Goal: Task Accomplishment & Management: Use online tool/utility

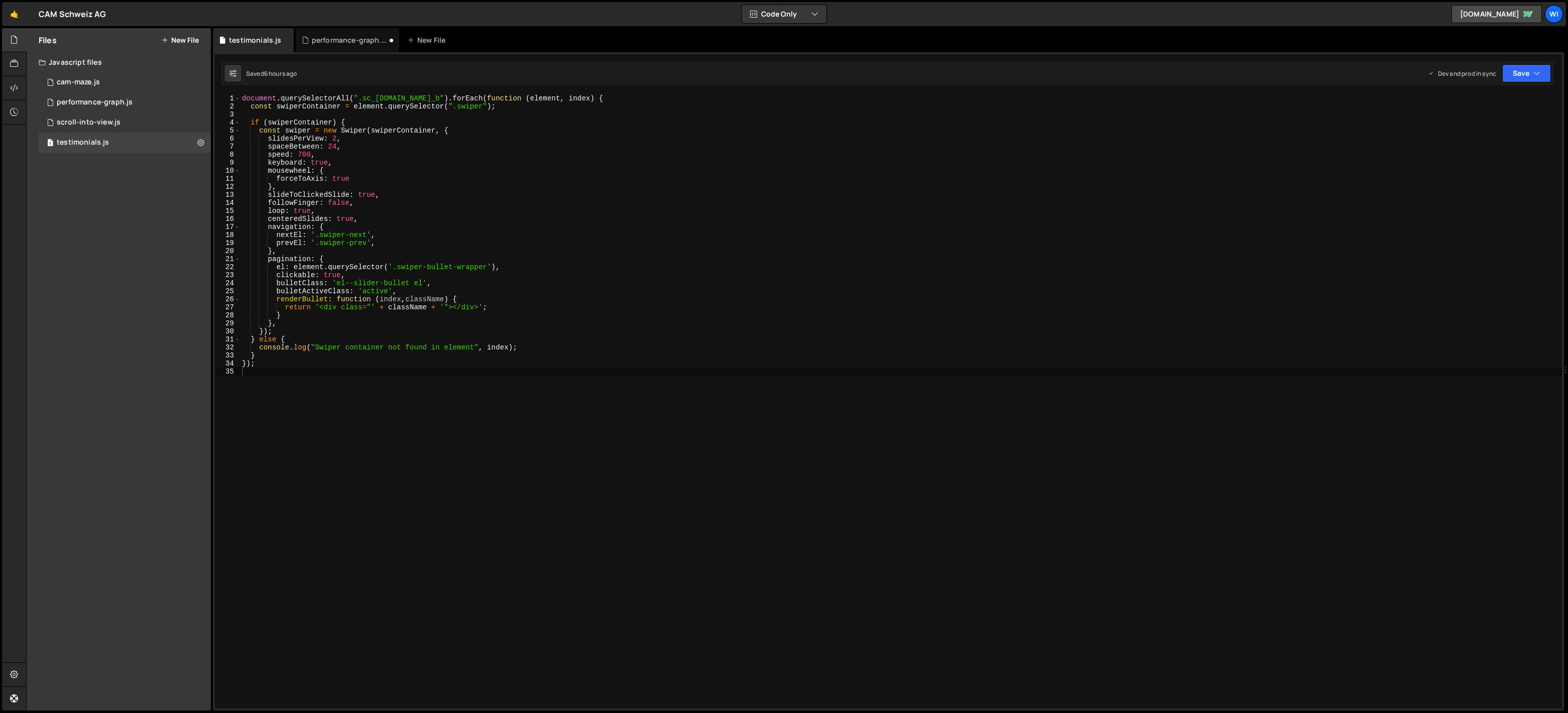
click at [178, 36] on button "New File" at bounding box center [179, 40] width 37 height 8
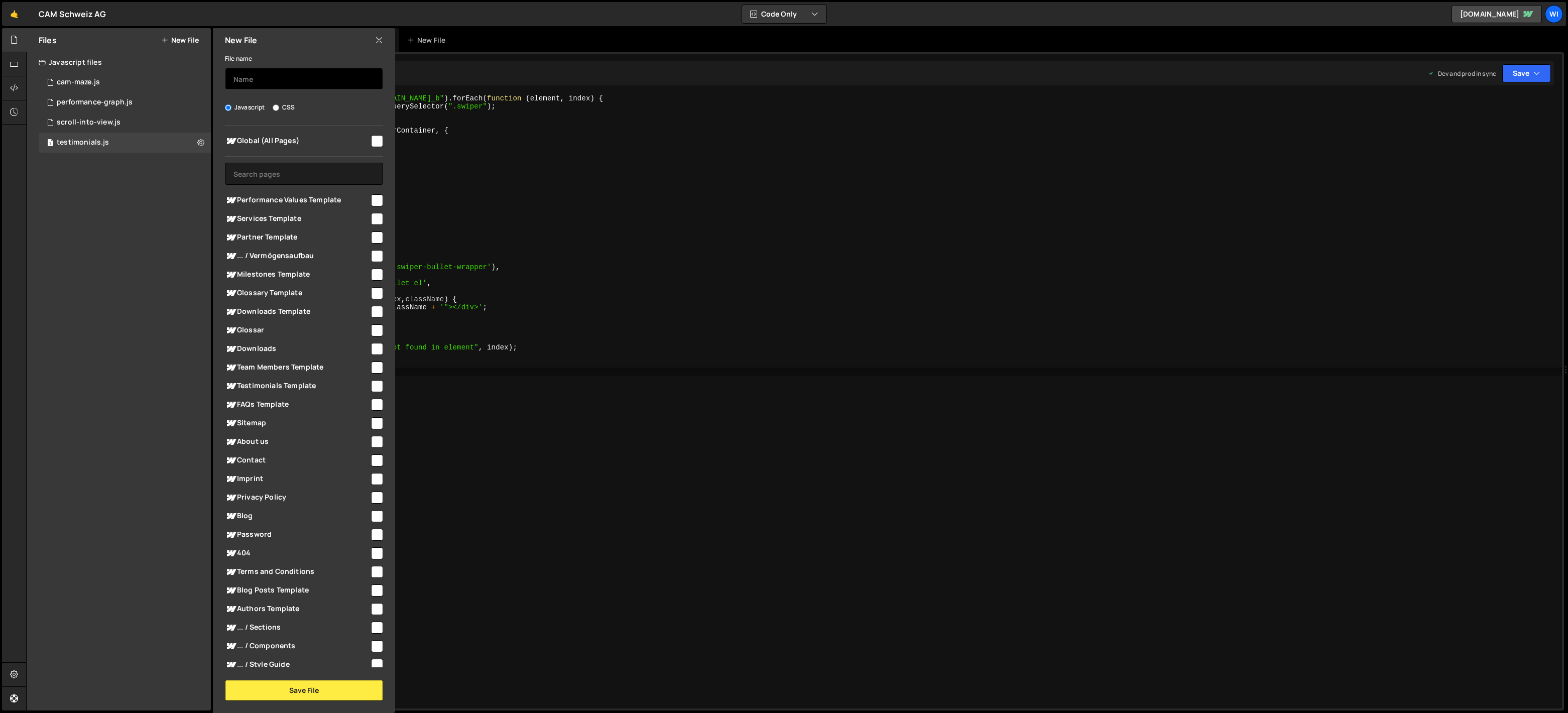
click at [284, 74] on input "text" at bounding box center [304, 79] width 158 height 22
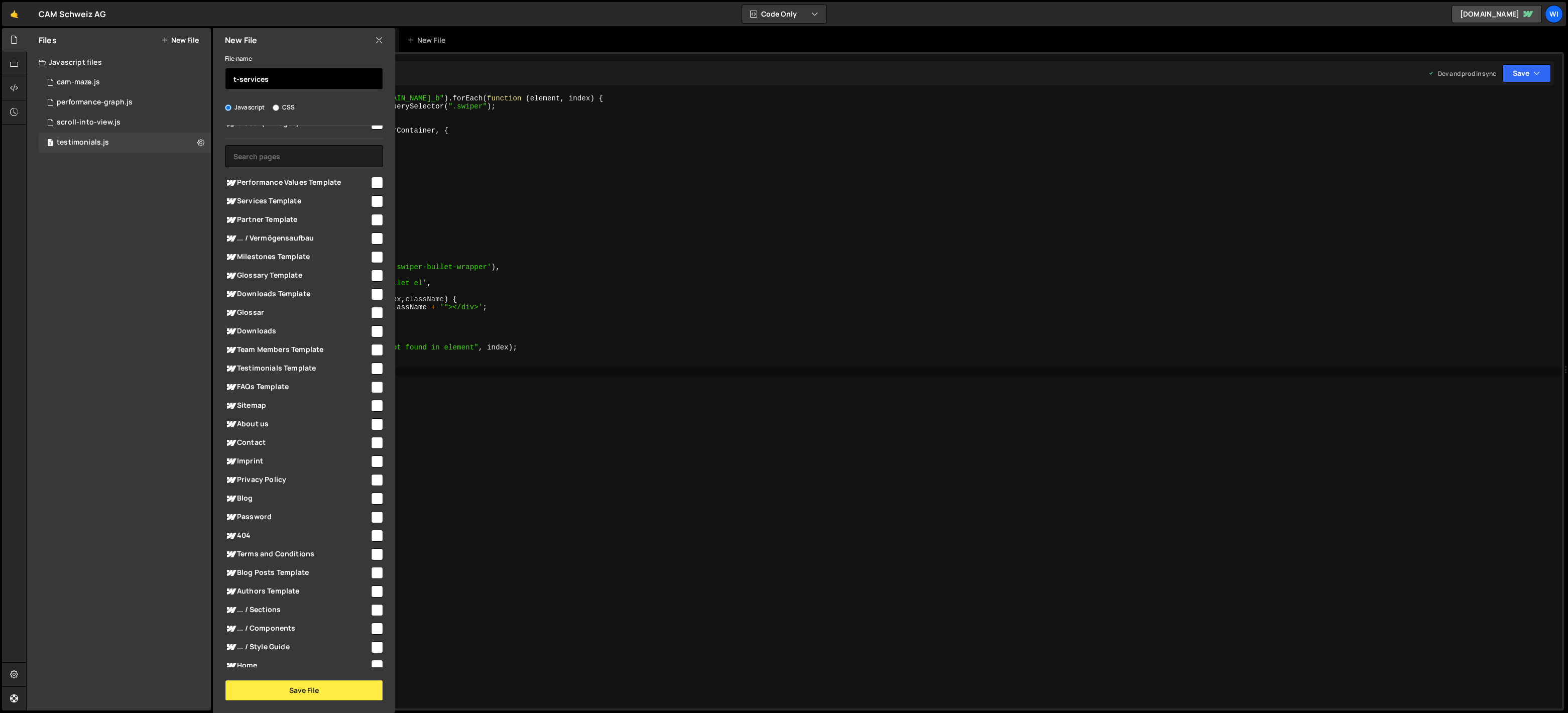
scroll to position [40, 0]
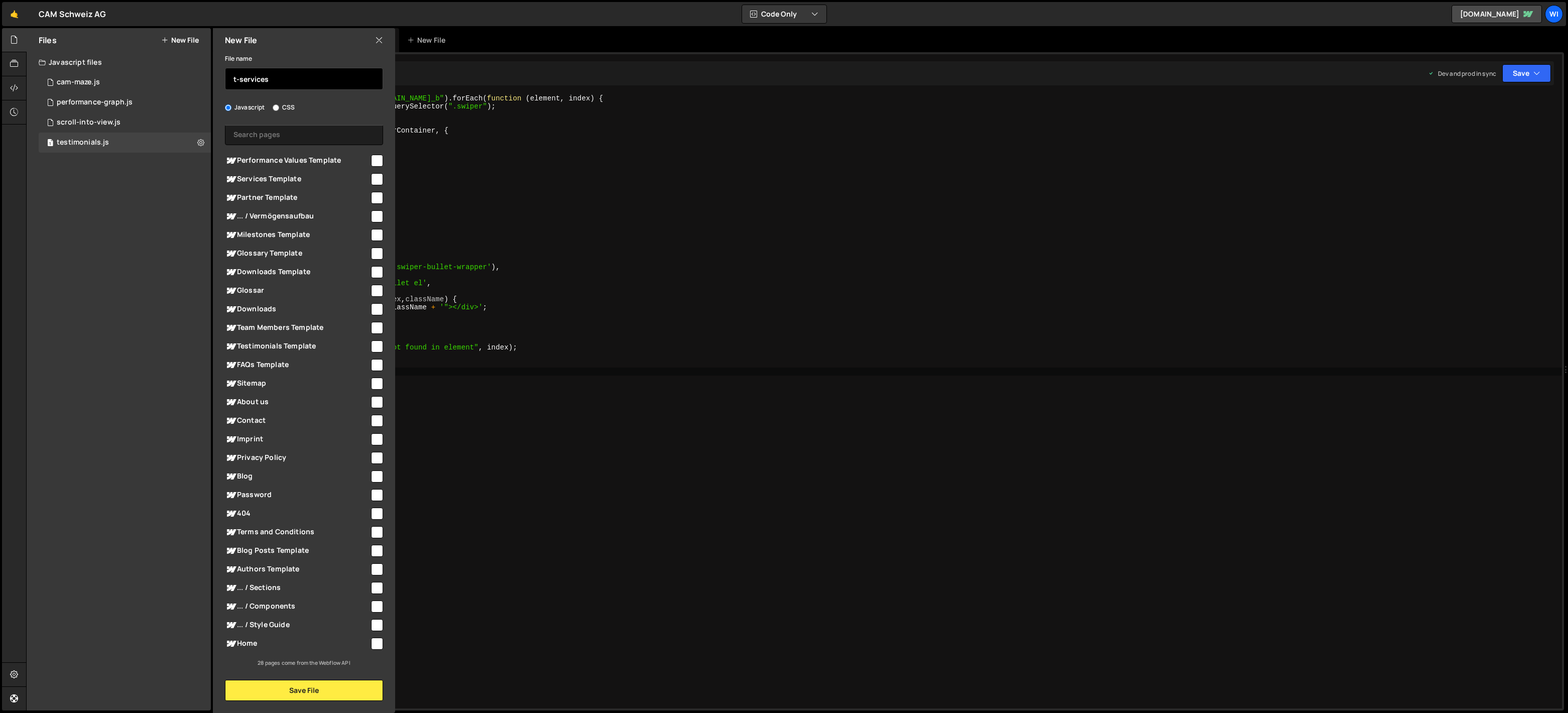
type input "t-services"
click at [369, 643] on div at bounding box center [376, 642] width 13 height 13
click at [377, 641] on input "checkbox" at bounding box center [377, 643] width 12 height 12
checkbox input "true"
click at [338, 684] on button "Save File" at bounding box center [304, 690] width 158 height 21
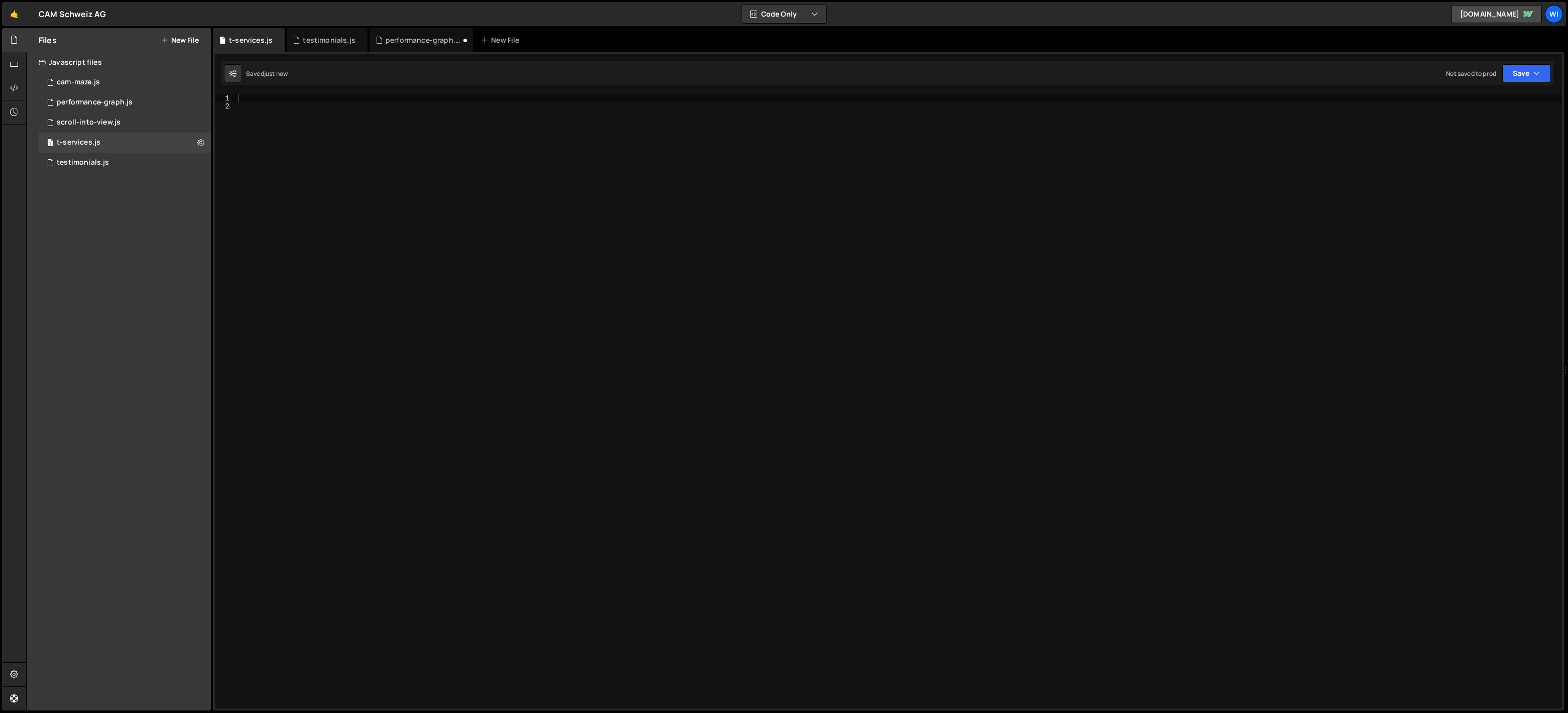
click at [324, 255] on div at bounding box center [899, 409] width 1326 height 630
paste textarea "});"
type textarea "});"
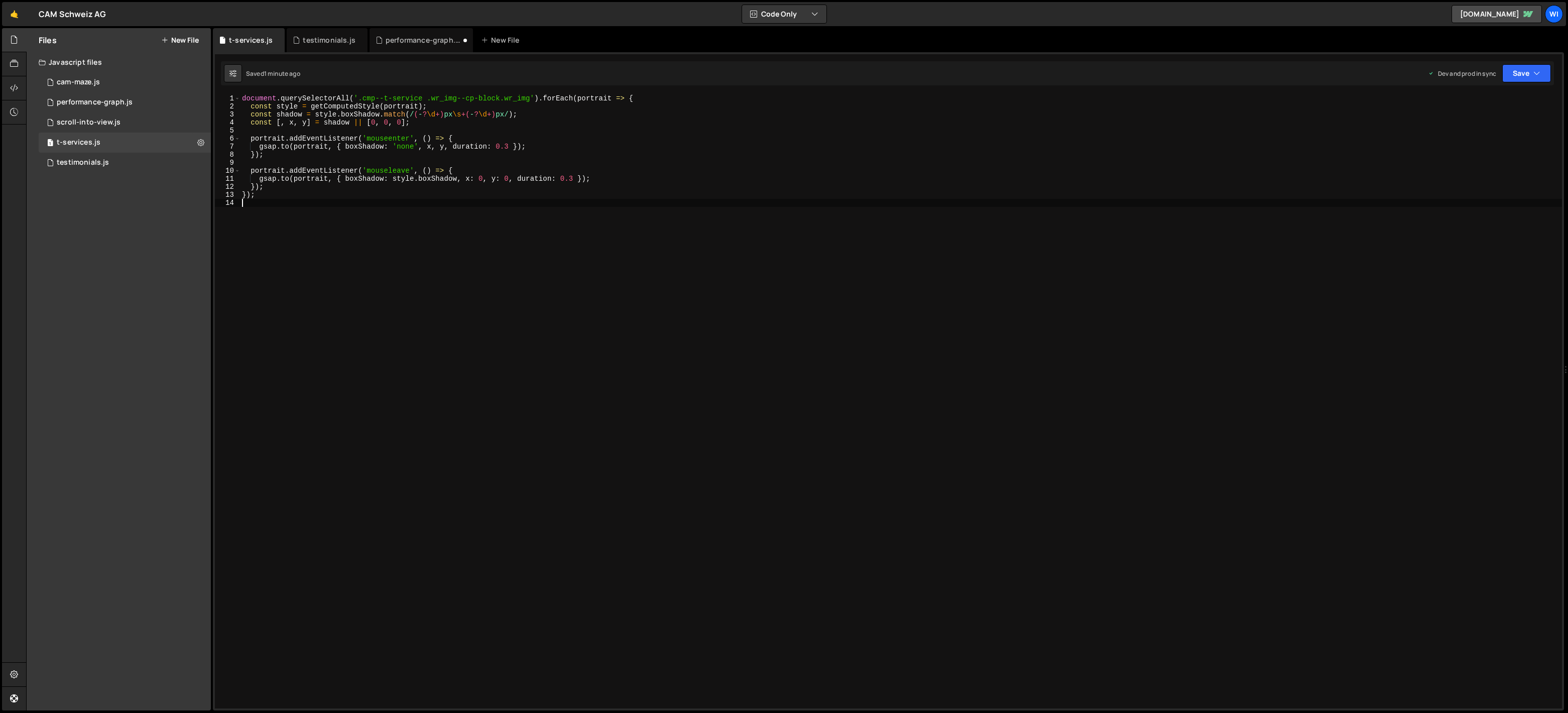
click at [576, 239] on div "document . querySelectorAll ( '.cmp--t-service .wr_img--cp-block.wr_img' ) . fo…" at bounding box center [901, 409] width 1322 height 630
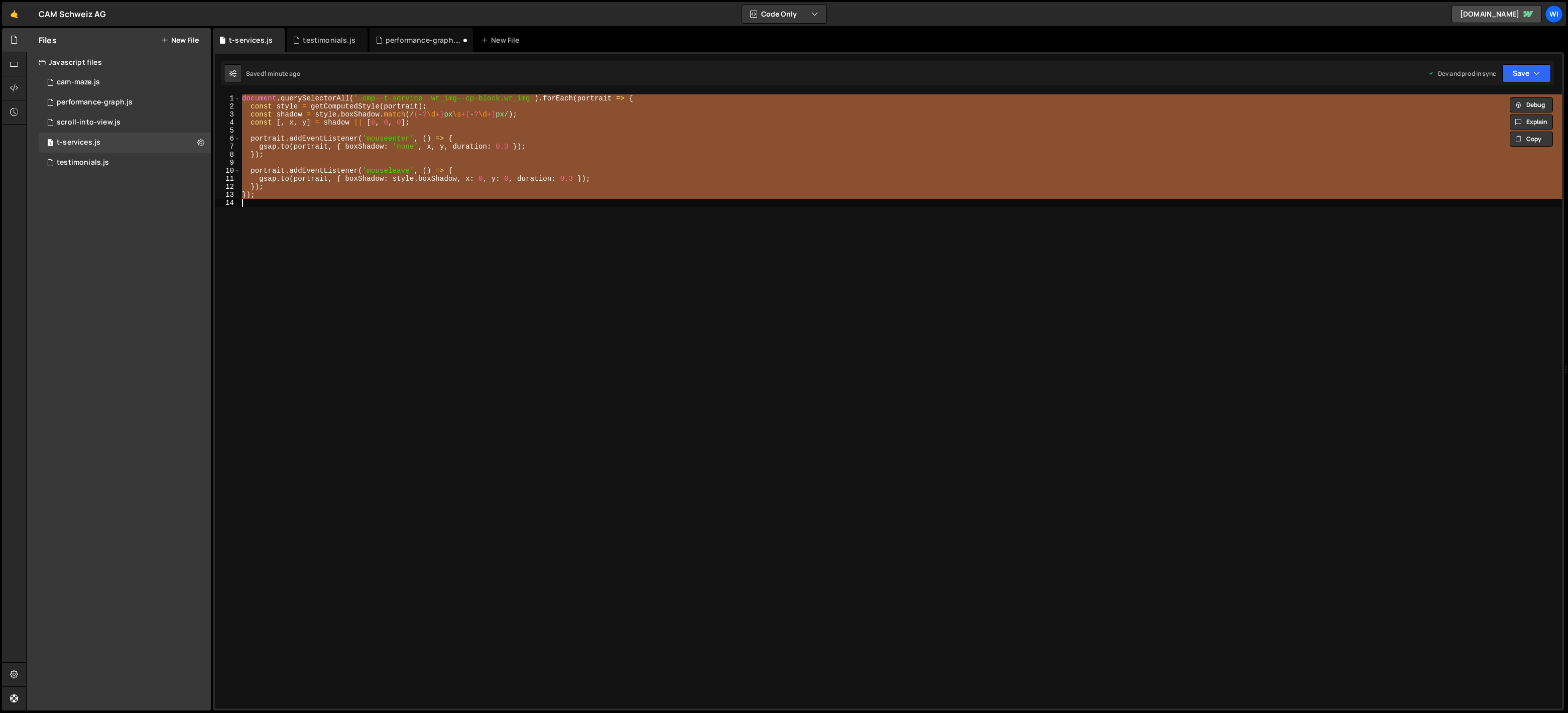
paste textarea
type textarea "});"
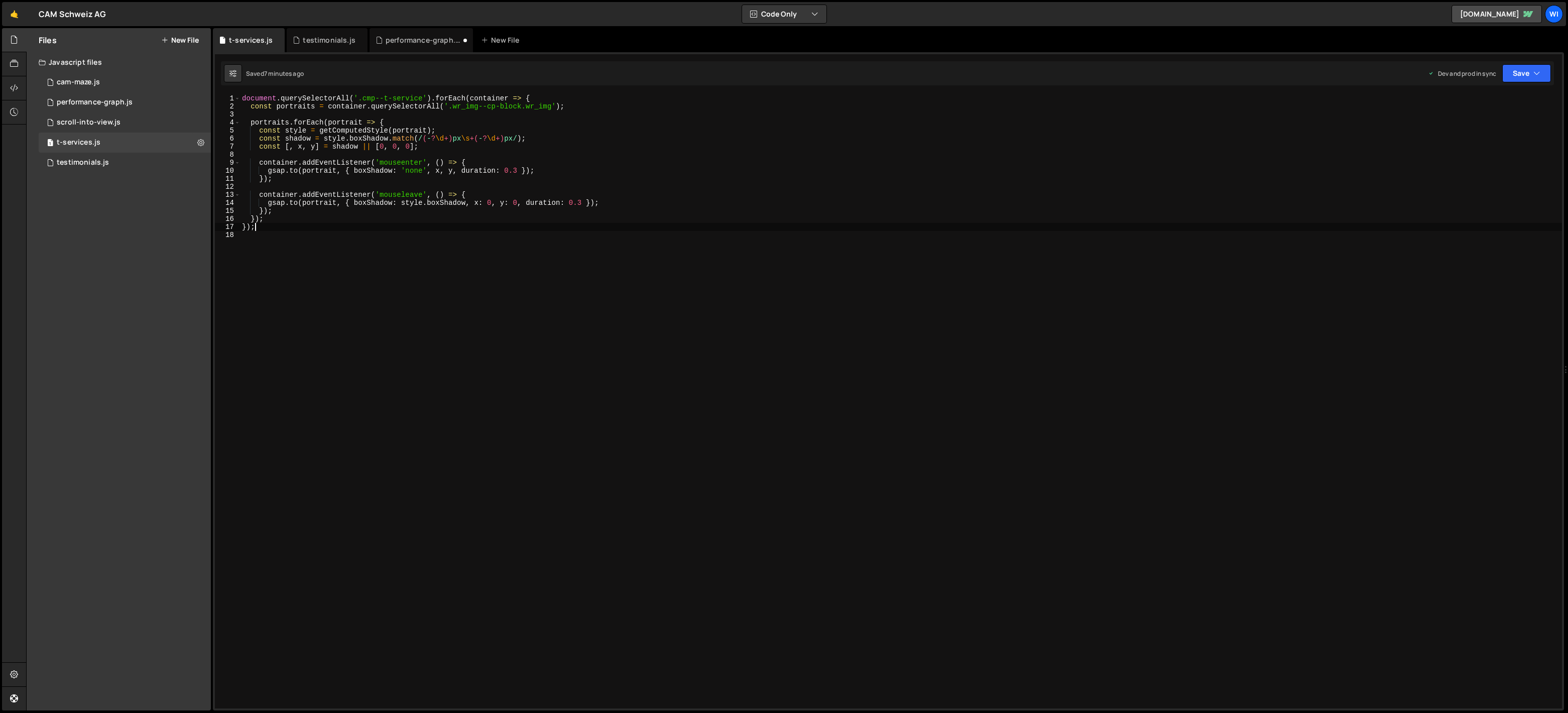
click at [404, 310] on div "document . querySelectorAll ( '.cmp--t-service' ) . forEach ( container => { co…" at bounding box center [901, 409] width 1322 height 630
paste textarea
click at [547, 213] on div "document . querySelectorAll ( '.cmp--t-service' ) . forEach ( container => { co…" at bounding box center [901, 409] width 1322 height 630
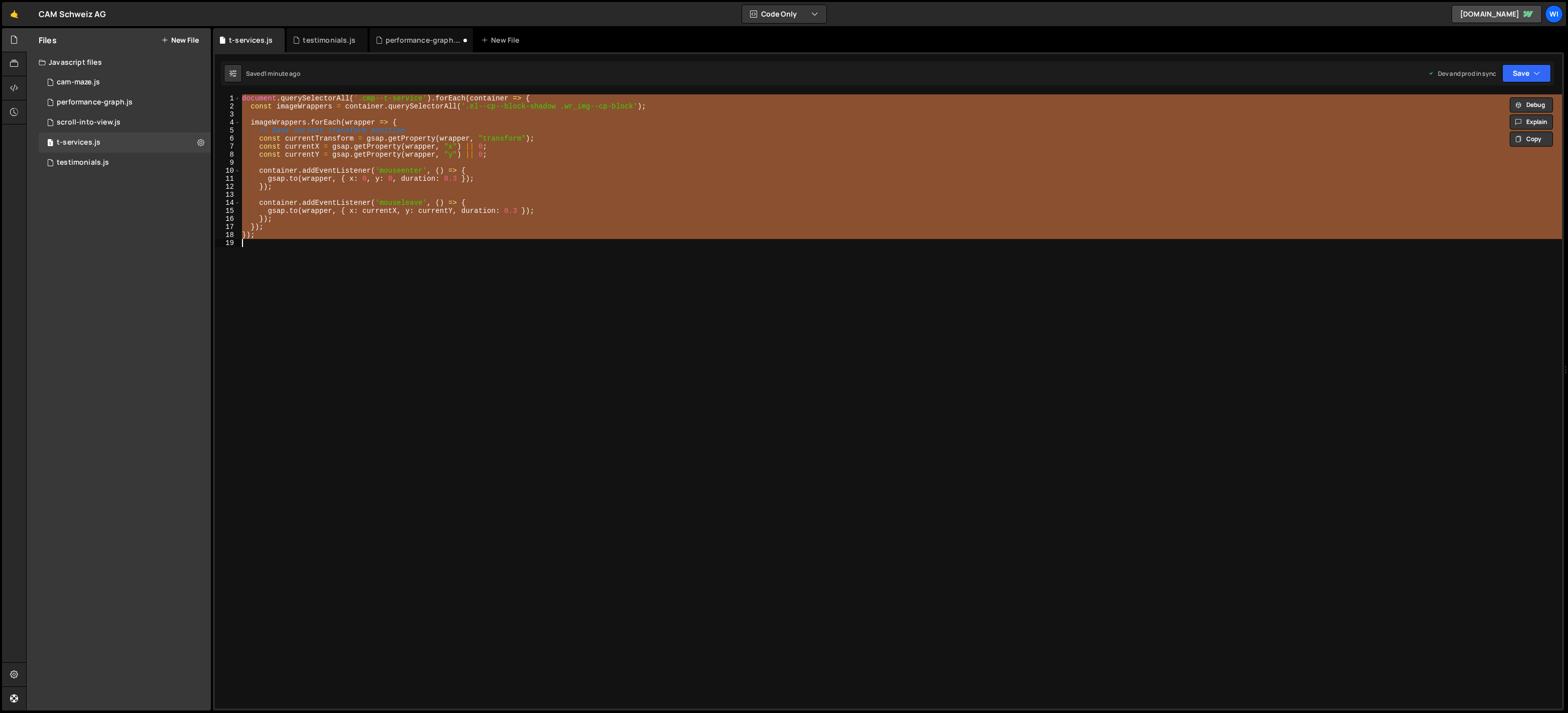
paste textarea
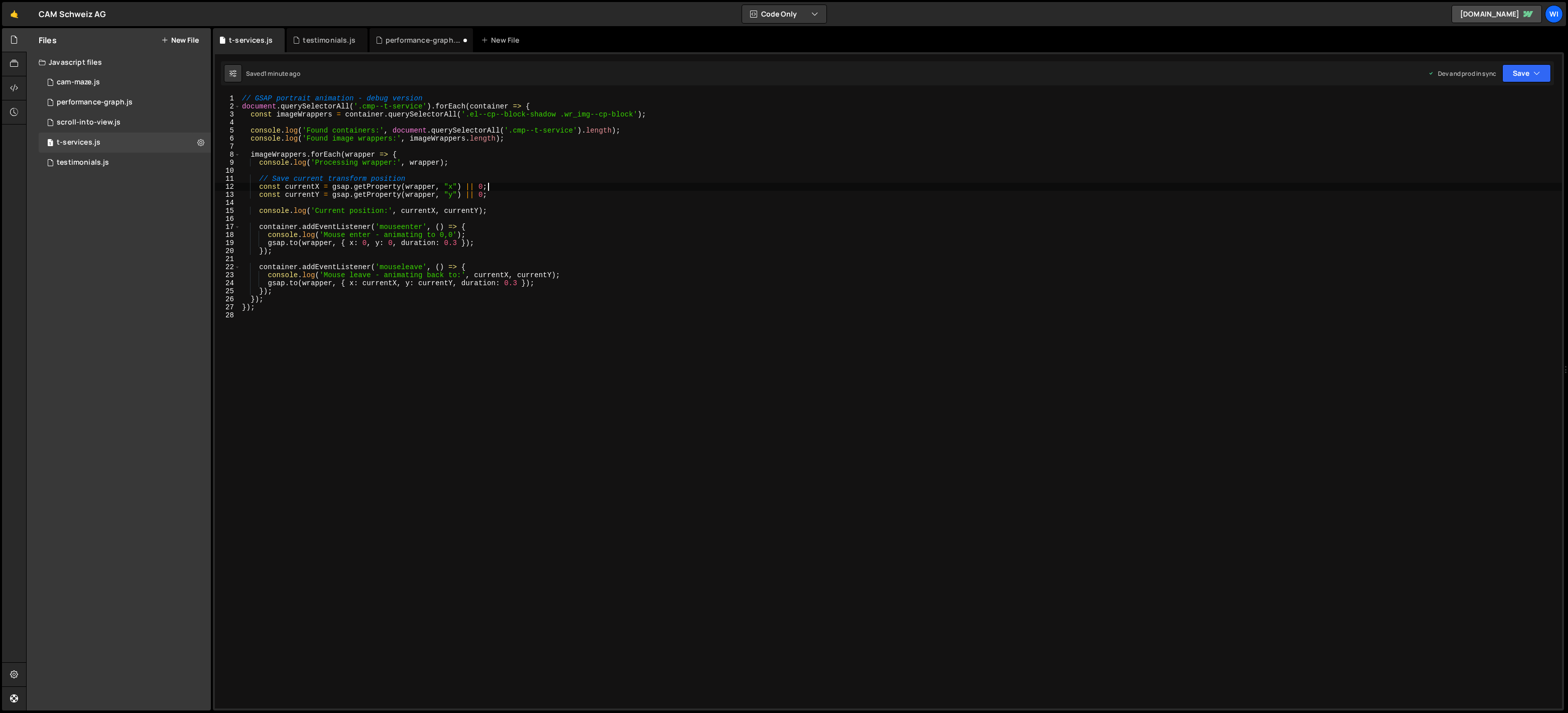
click at [553, 190] on div "// GSAP portrait animation - debug version document . querySelectorAll ( '.cmp-…" at bounding box center [901, 409] width 1322 height 630
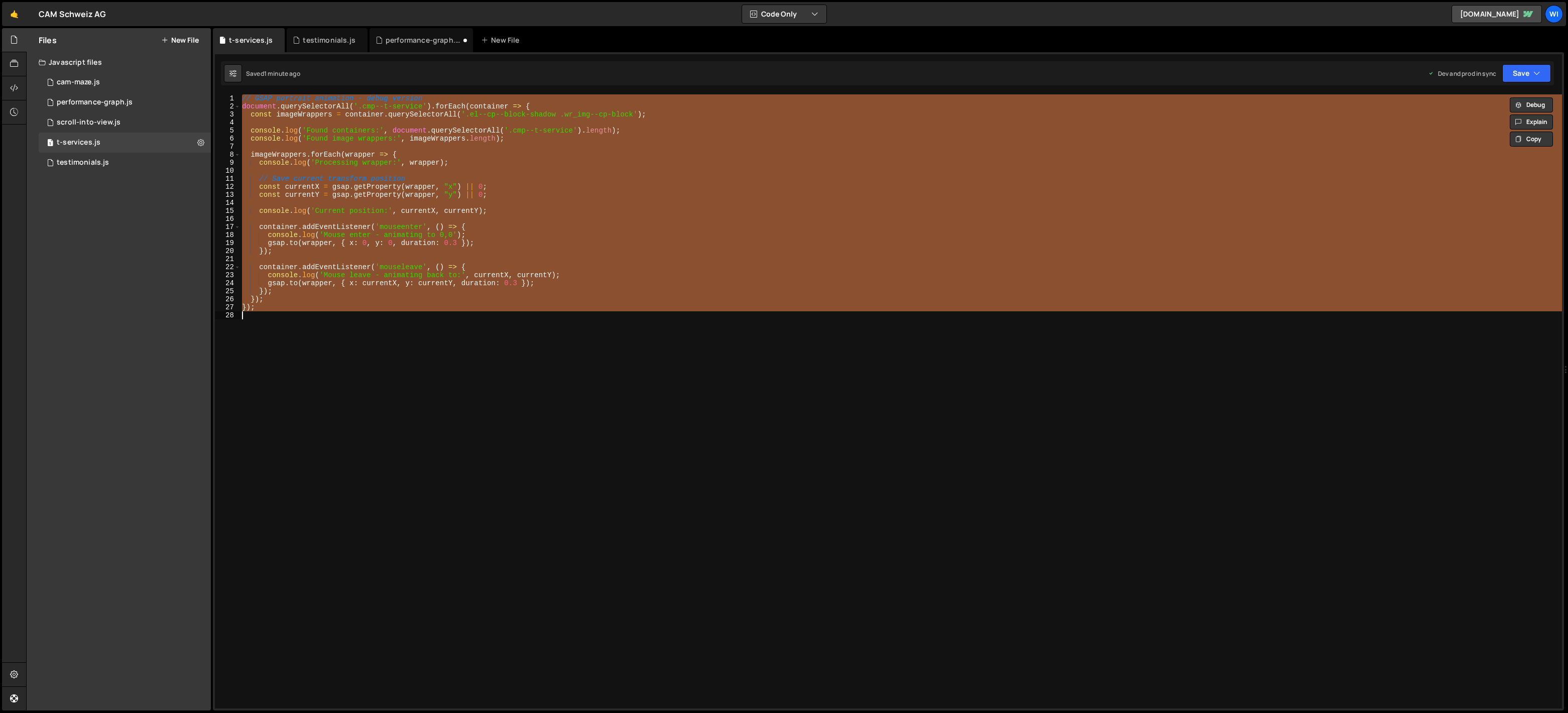
paste textarea
type textarea "});"
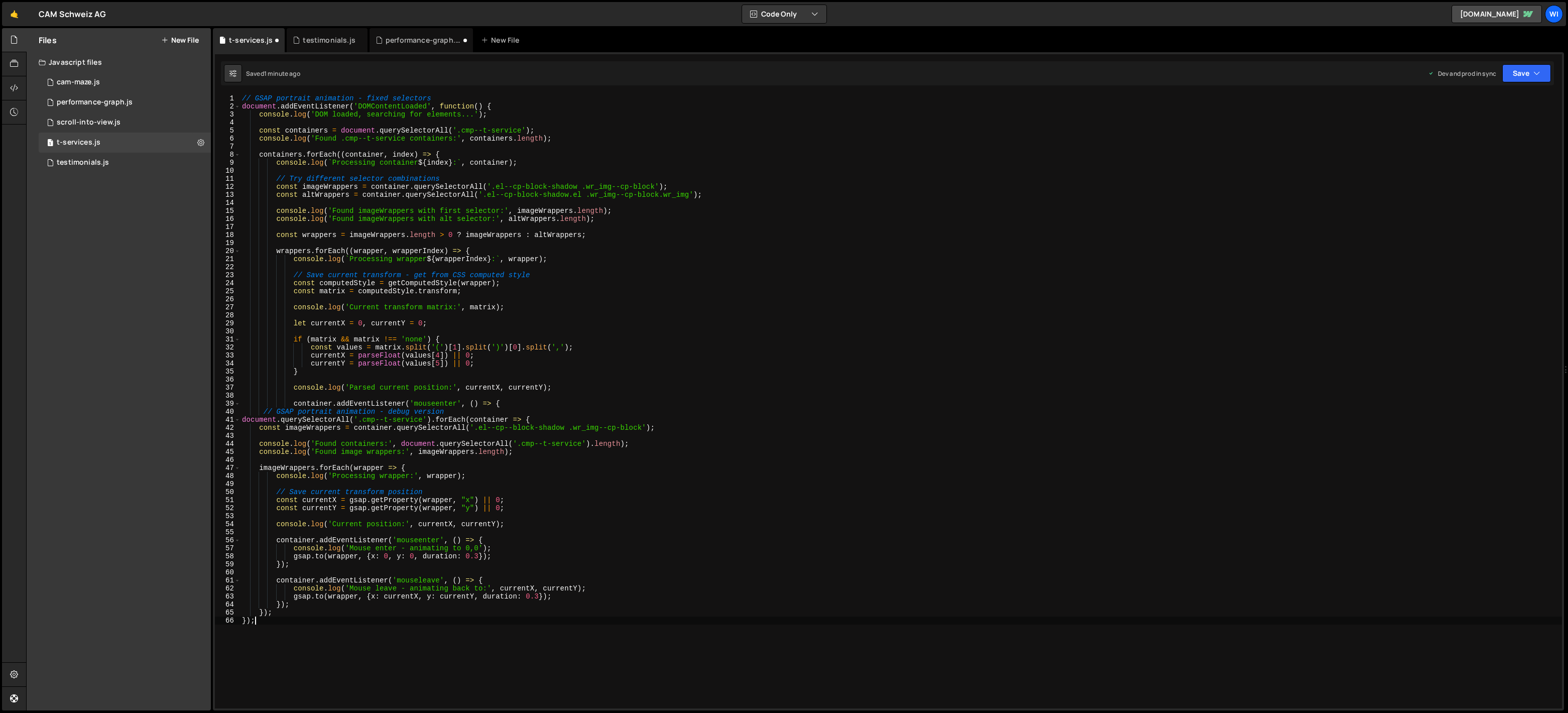
click at [563, 335] on div "// GSAP portrait animation - fixed selectors document . addEventListener ( 'DOM…" at bounding box center [901, 409] width 1322 height 630
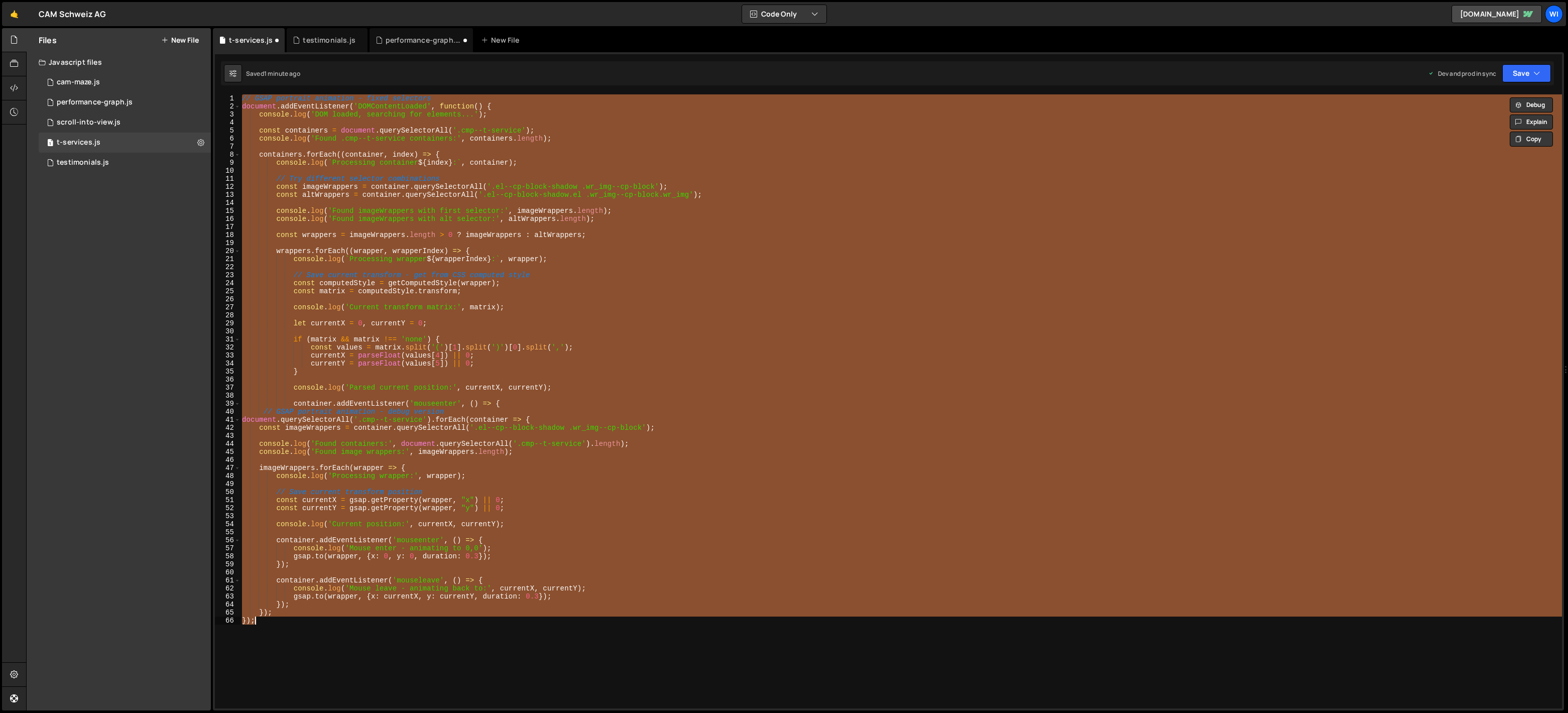
paste textarea "}, 1000"
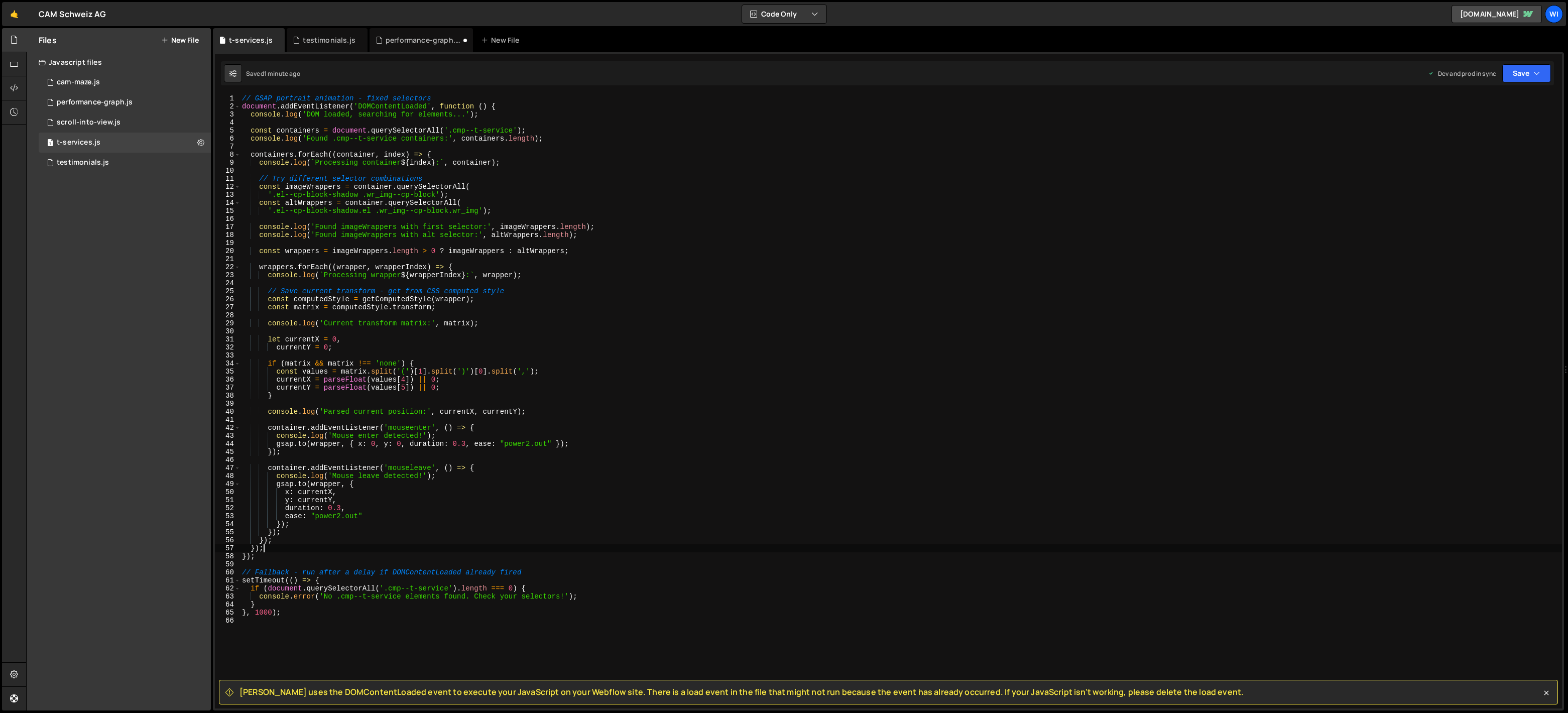
click at [718, 198] on div "// GSAP portrait animation - fixed selectors document . addEventListener ( 'DOM…" at bounding box center [901, 409] width 1322 height 630
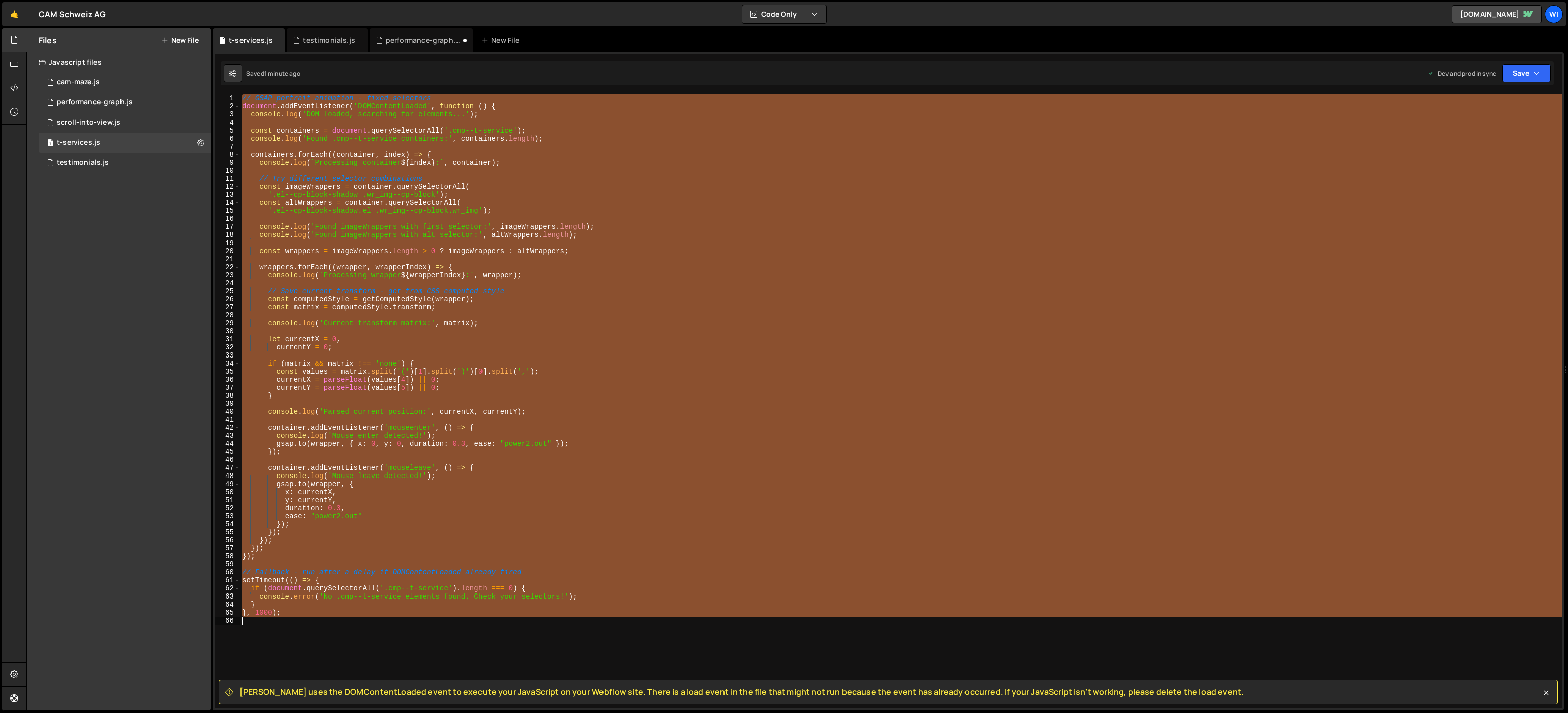
paste textarea ")();"
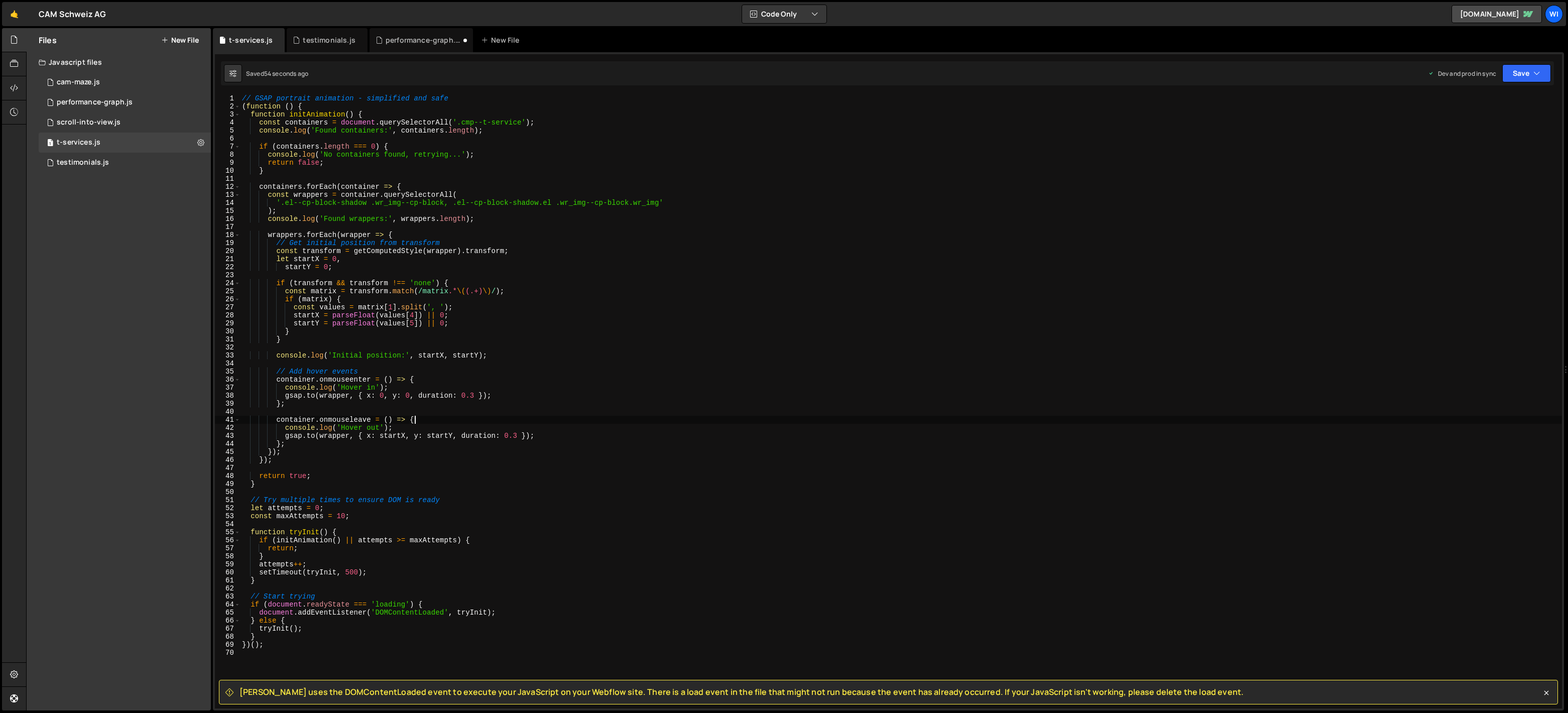
click at [537, 420] on div "// GSAP portrait animation - simplified and safe ( function ( ) { function init…" at bounding box center [901, 409] width 1322 height 630
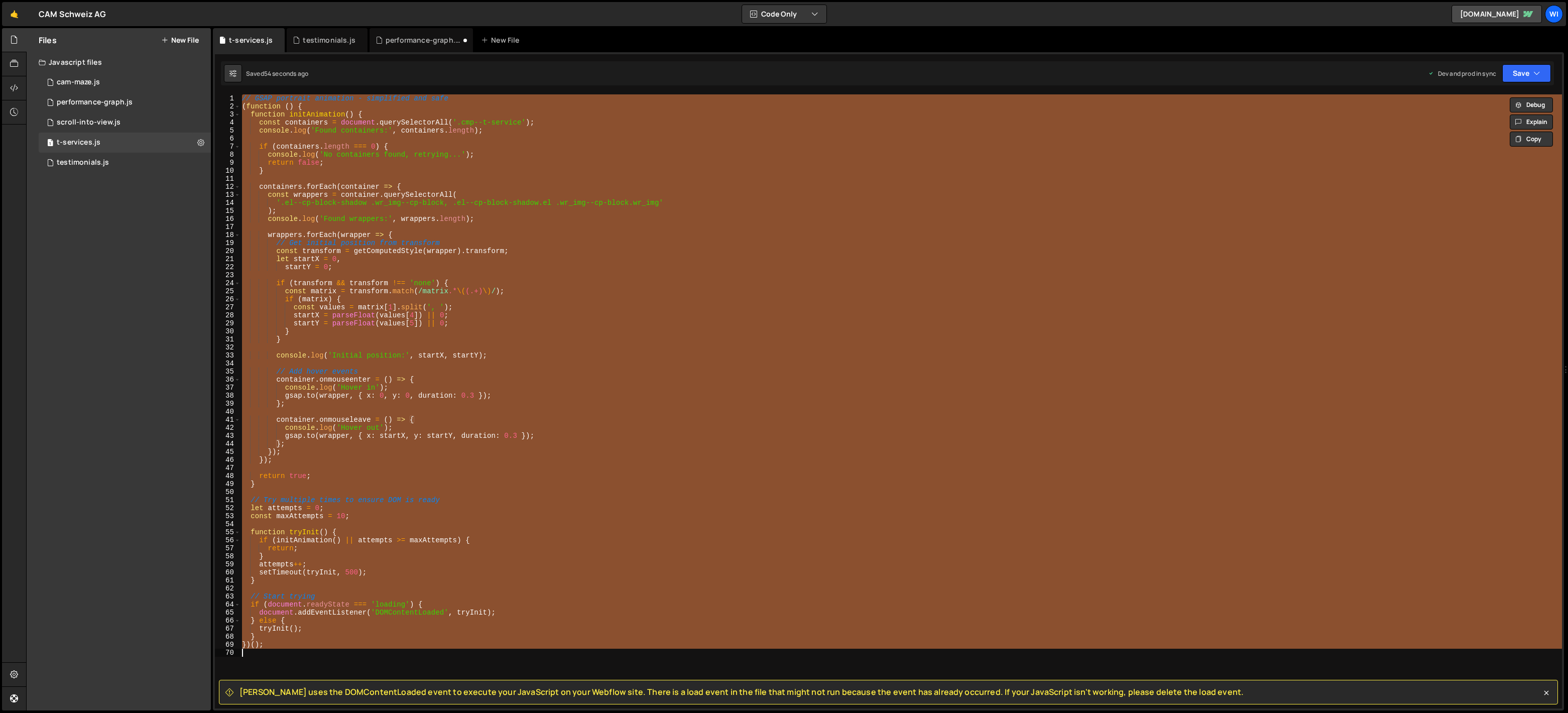
paste textarea ";"
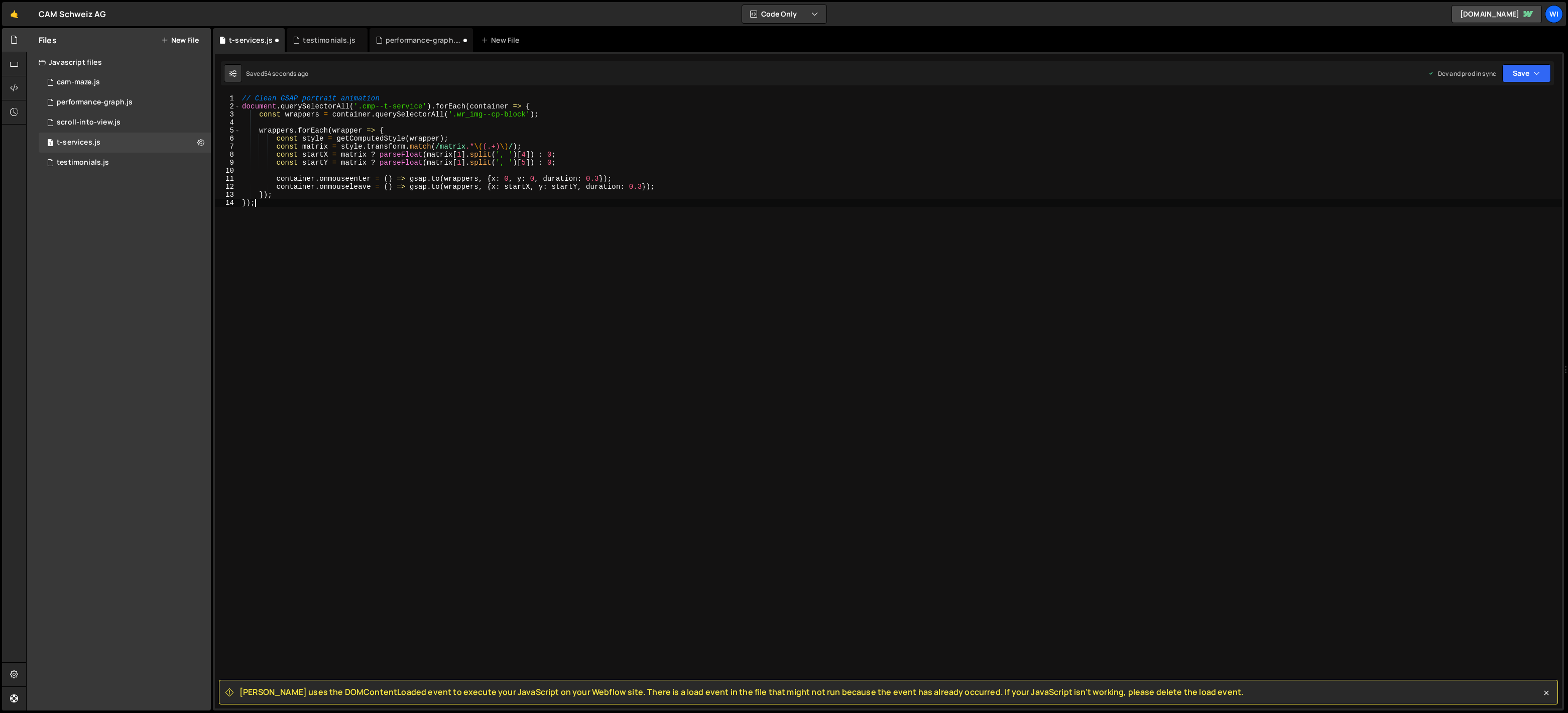
type textarea "y: startY,"
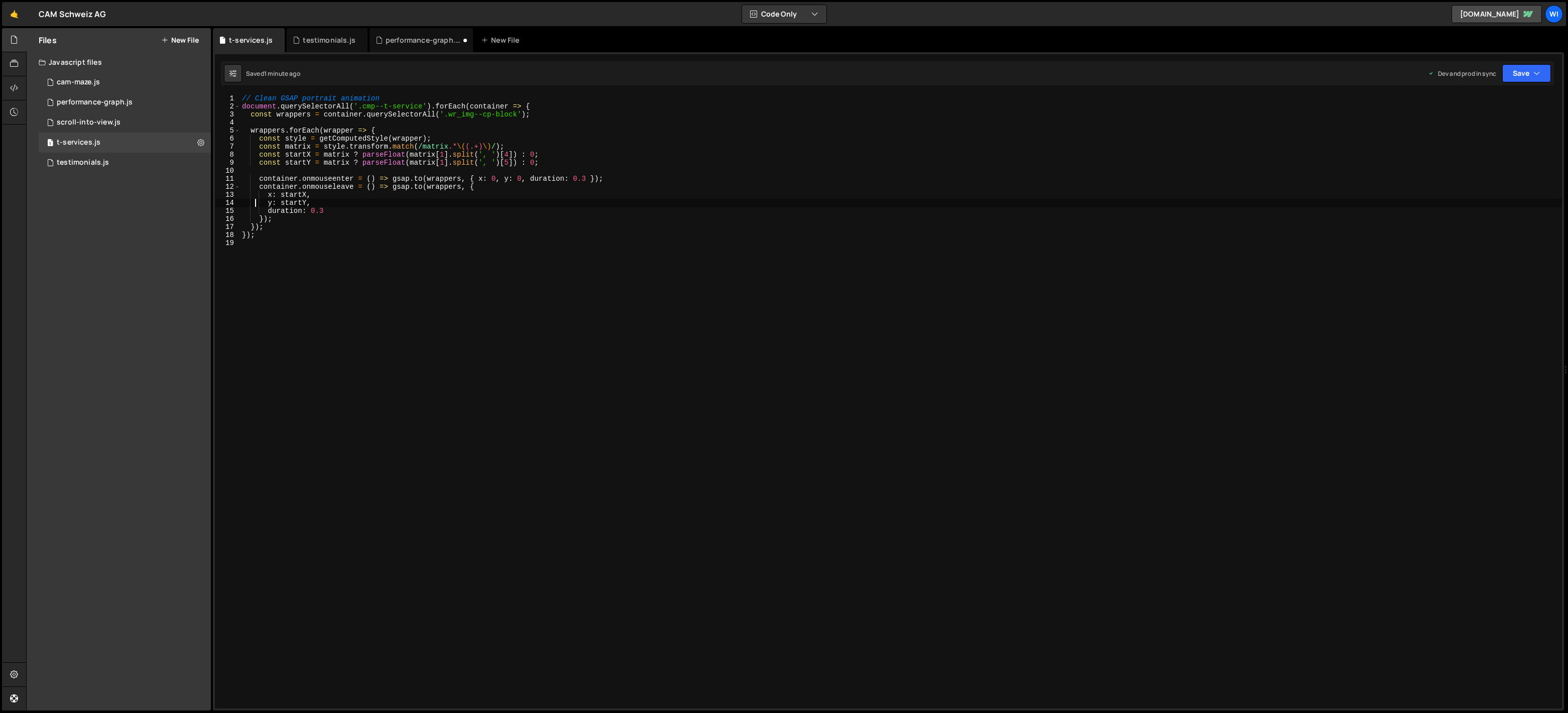
click at [324, 350] on div "// Clean GSAP portrait animation document . querySelectorAll ( '.cmp--t-service…" at bounding box center [901, 409] width 1322 height 630
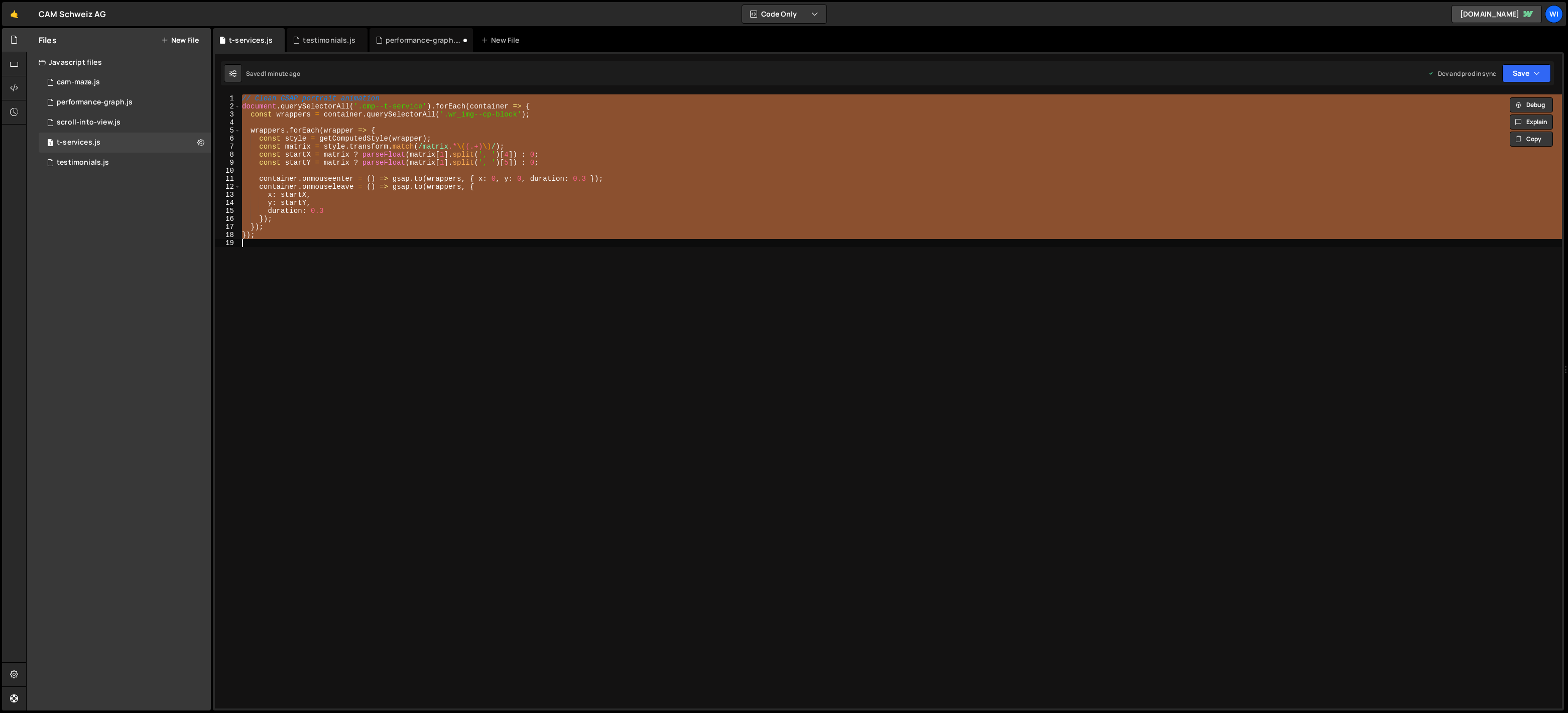
paste textarea
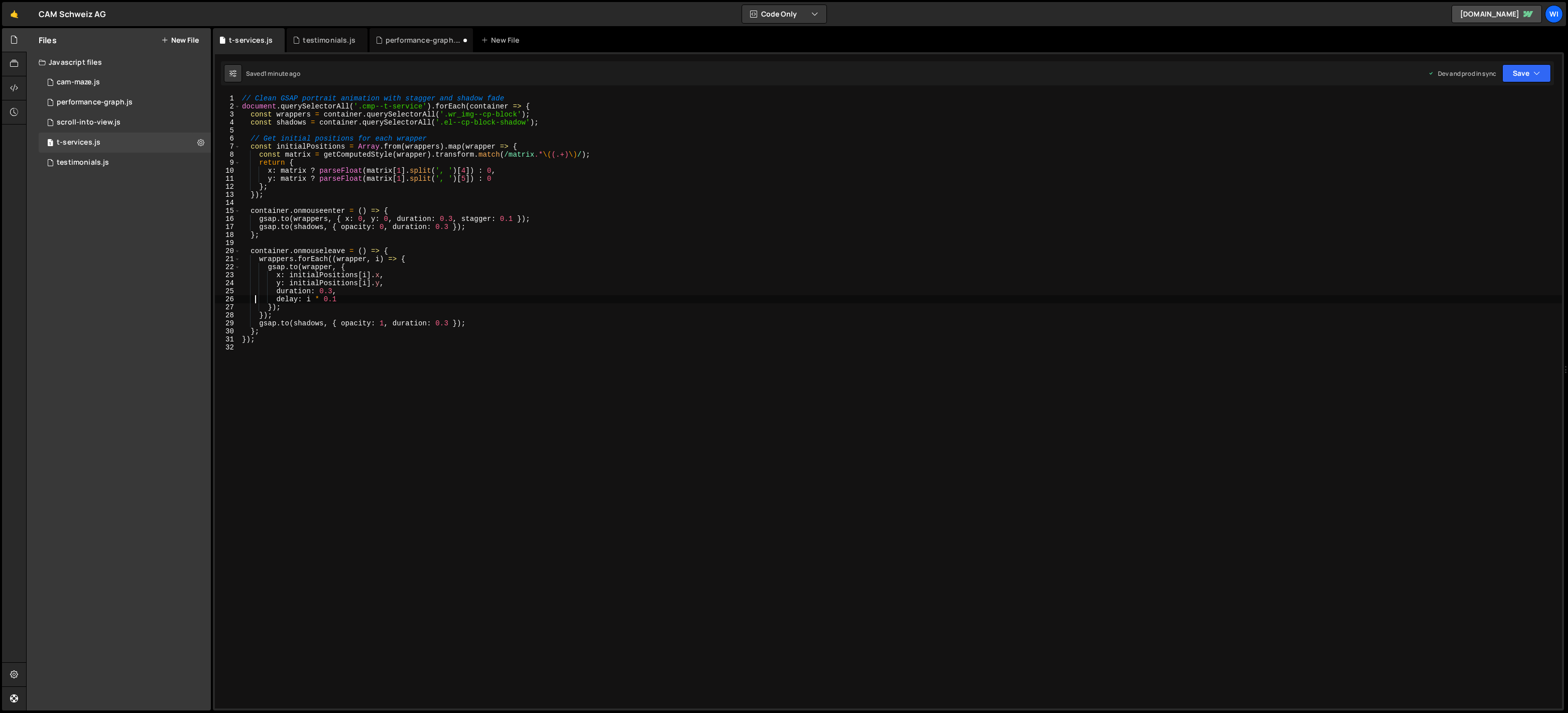
click at [410, 304] on div "// Clean GSAP portrait animation with stagger and shadow fade document . queryS…" at bounding box center [901, 409] width 1322 height 630
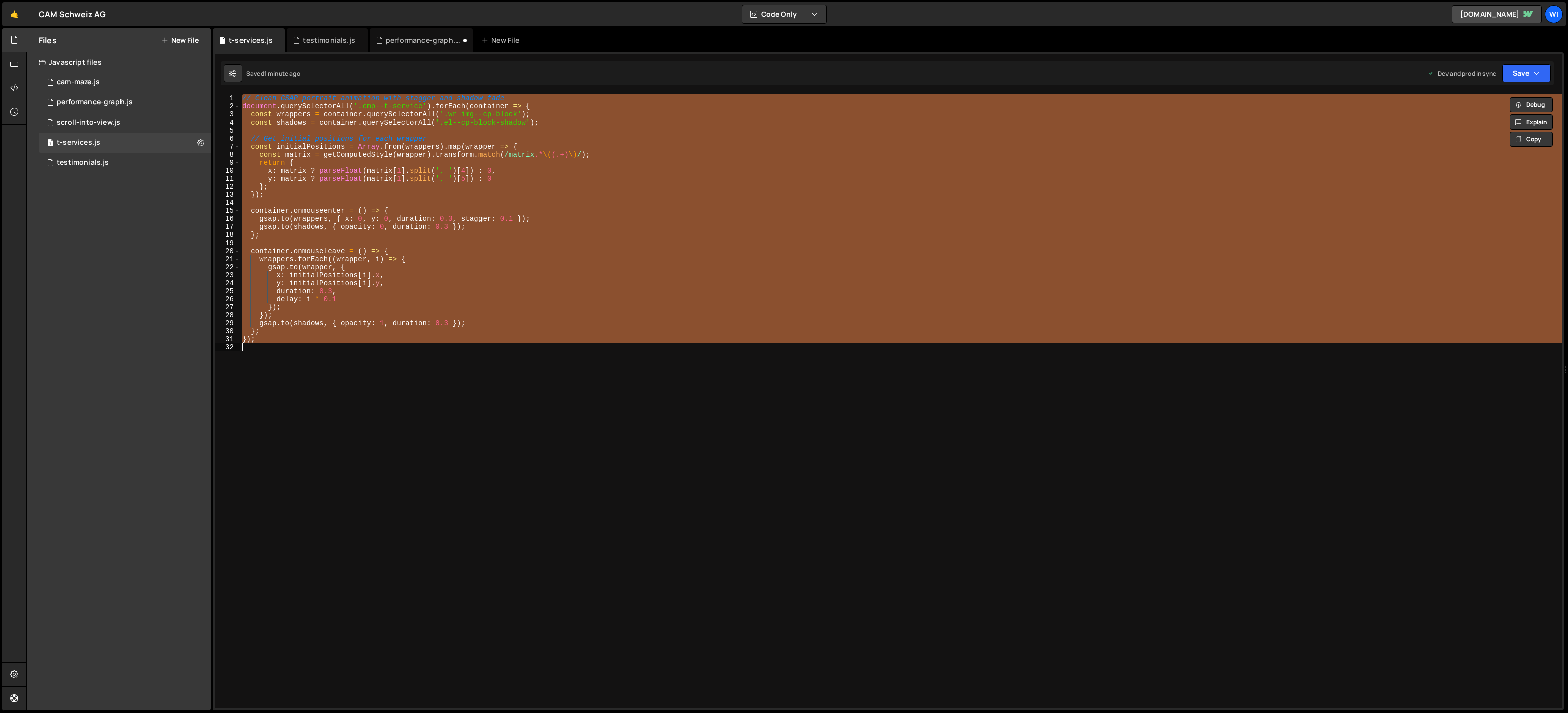
paste textarea
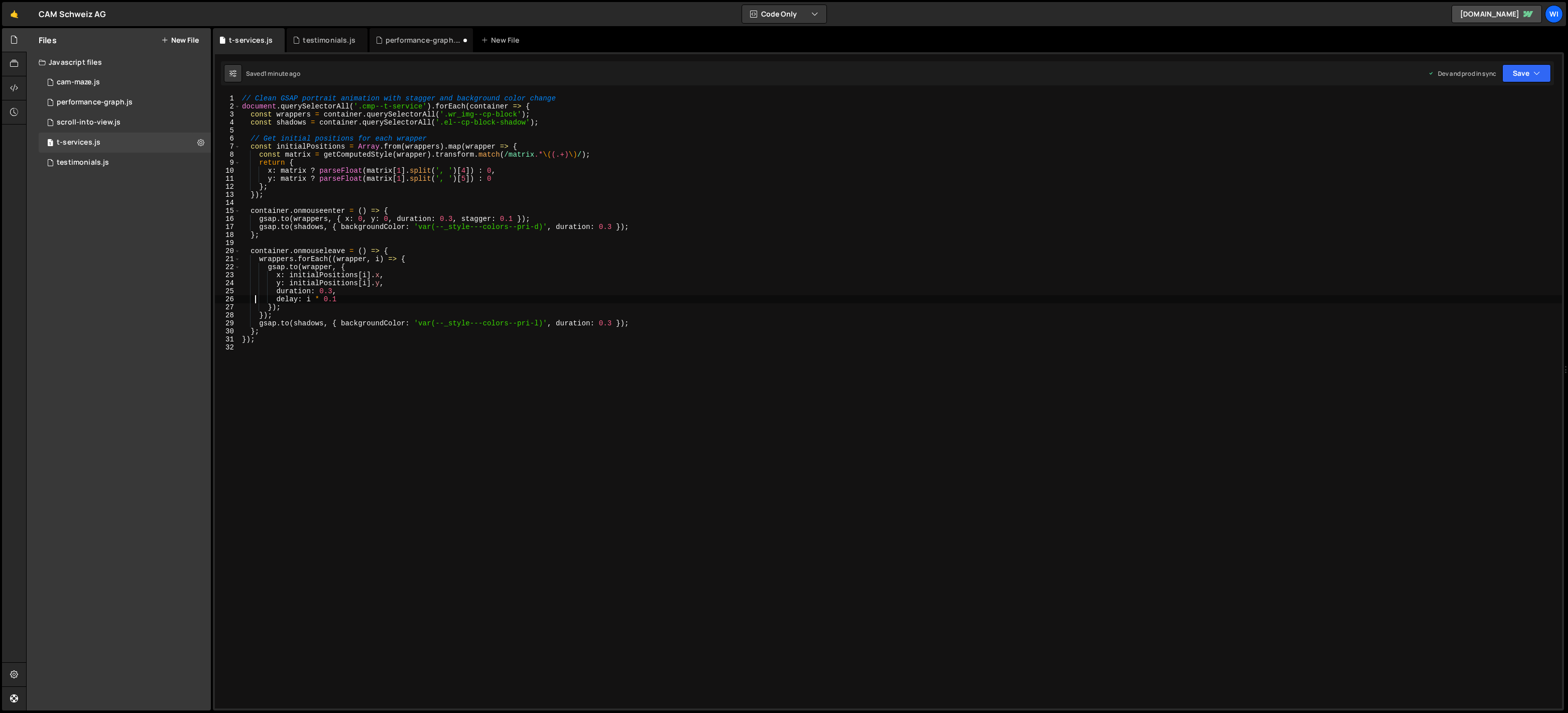
click at [590, 217] on div "// Clean GSAP portrait animation with stagger and background color change docum…" at bounding box center [901, 409] width 1322 height 630
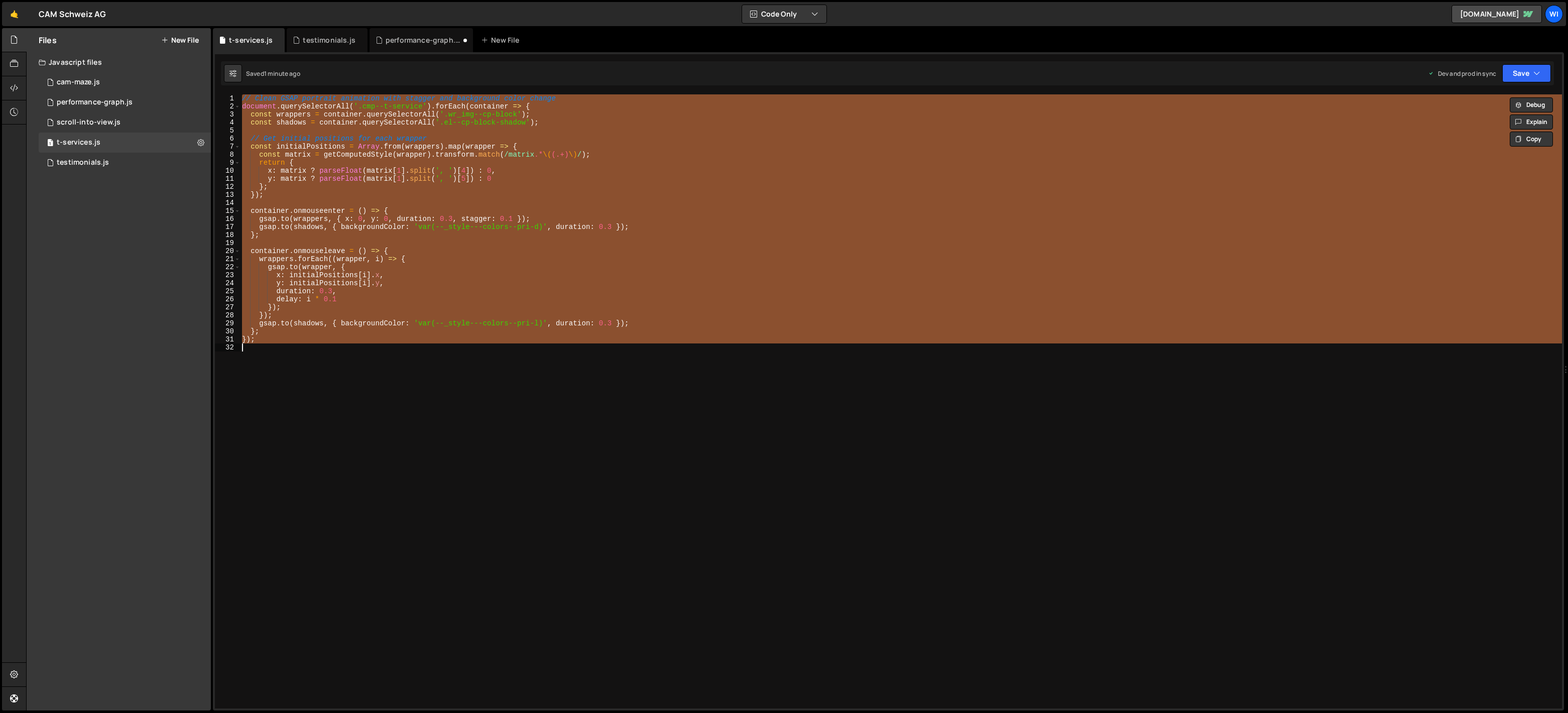
paste textarea
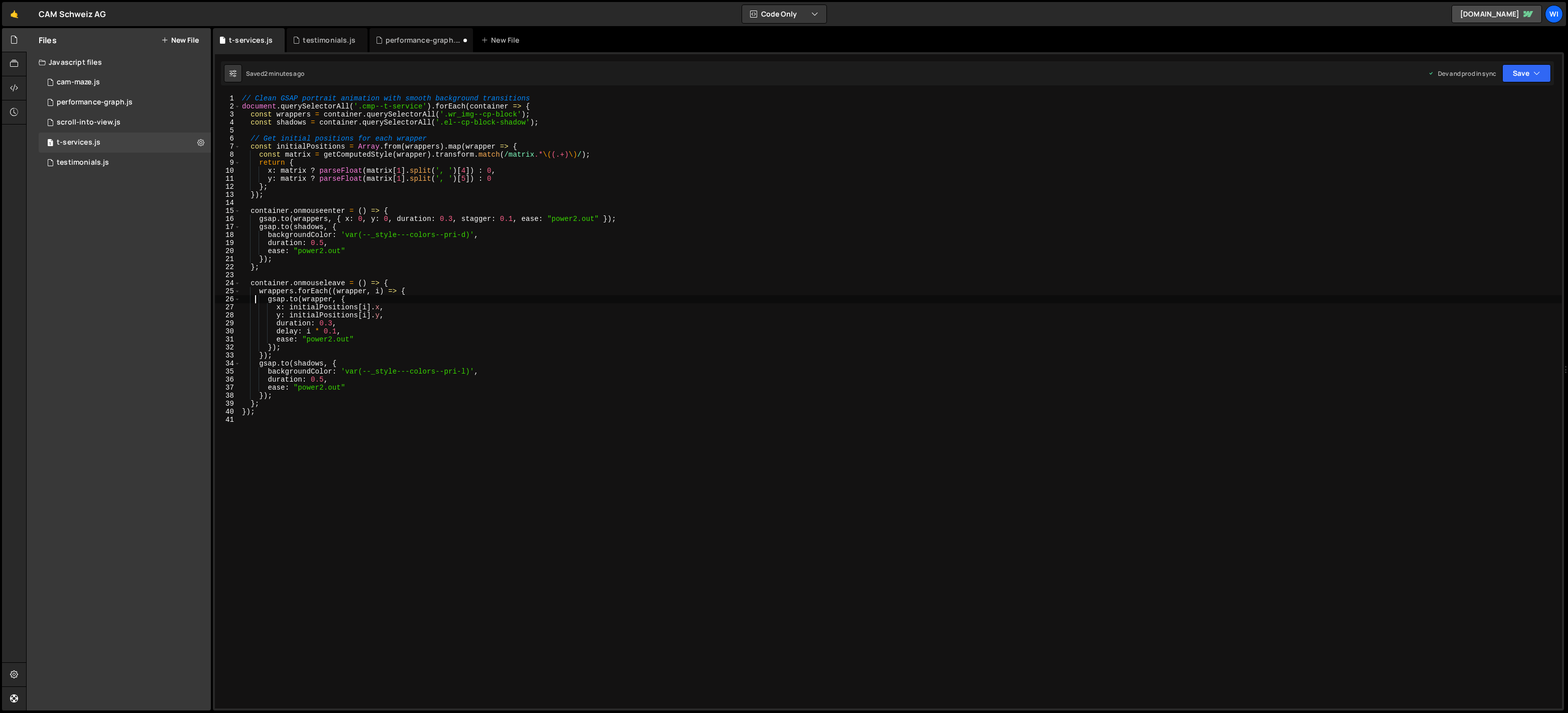
click at [566, 309] on div "// Clean GSAP portrait animation with smooth background transitions document . …" at bounding box center [901, 409] width 1322 height 630
paste textarea
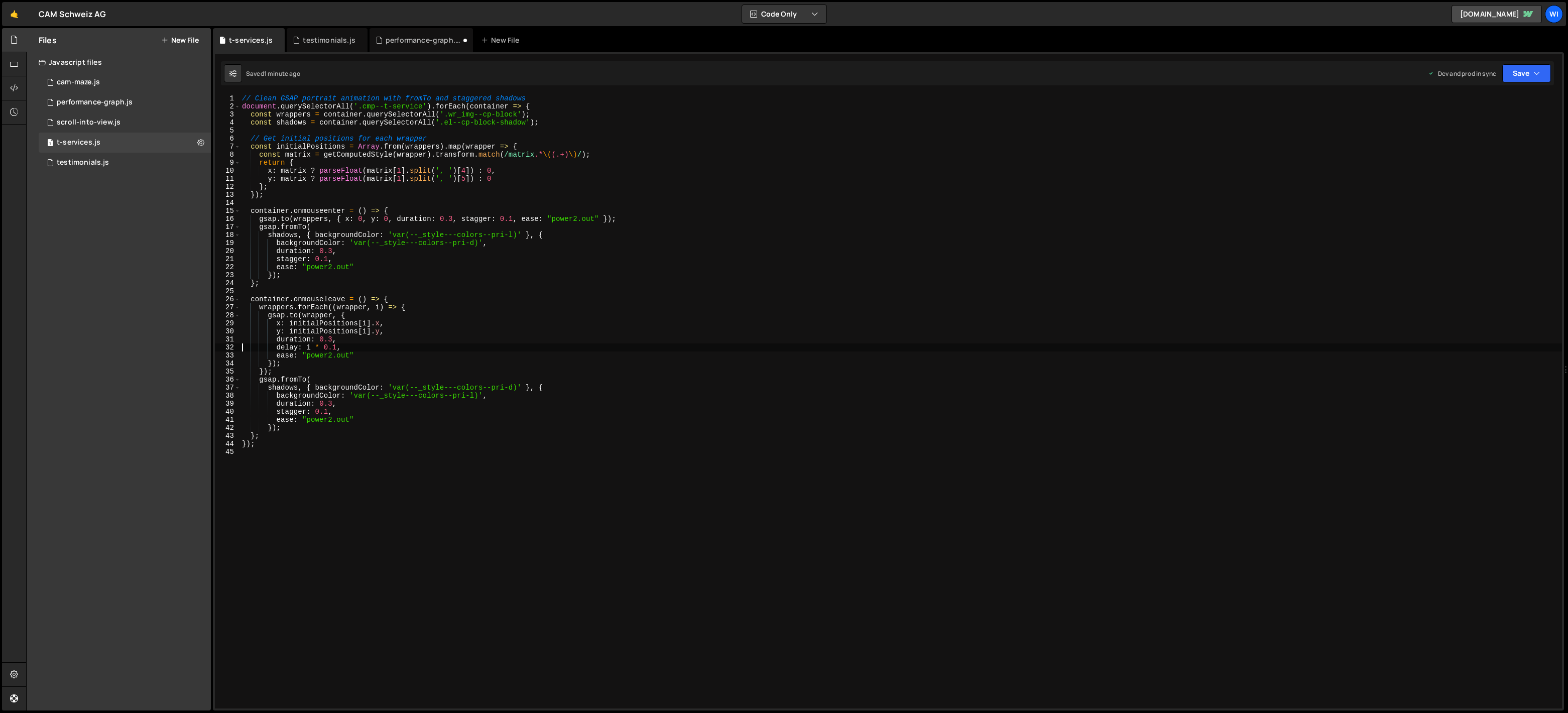
click at [560, 345] on div "// Clean GSAP portrait animation with fromTo and staggered shadows document . q…" at bounding box center [901, 409] width 1322 height 630
paste textarea
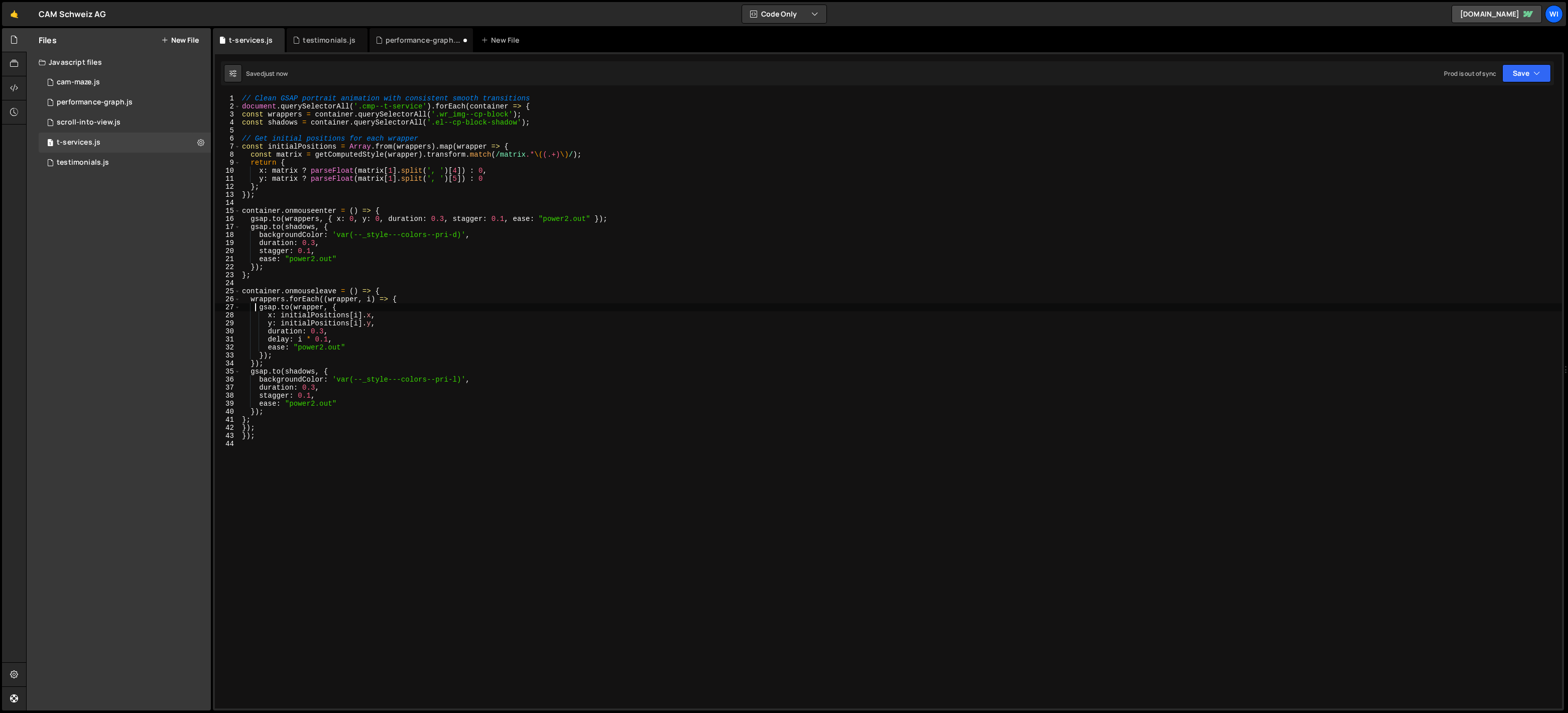
click at [653, 386] on div "// Clean GSAP portrait animation with consistent smooth transitions document . …" at bounding box center [901, 409] width 1322 height 630
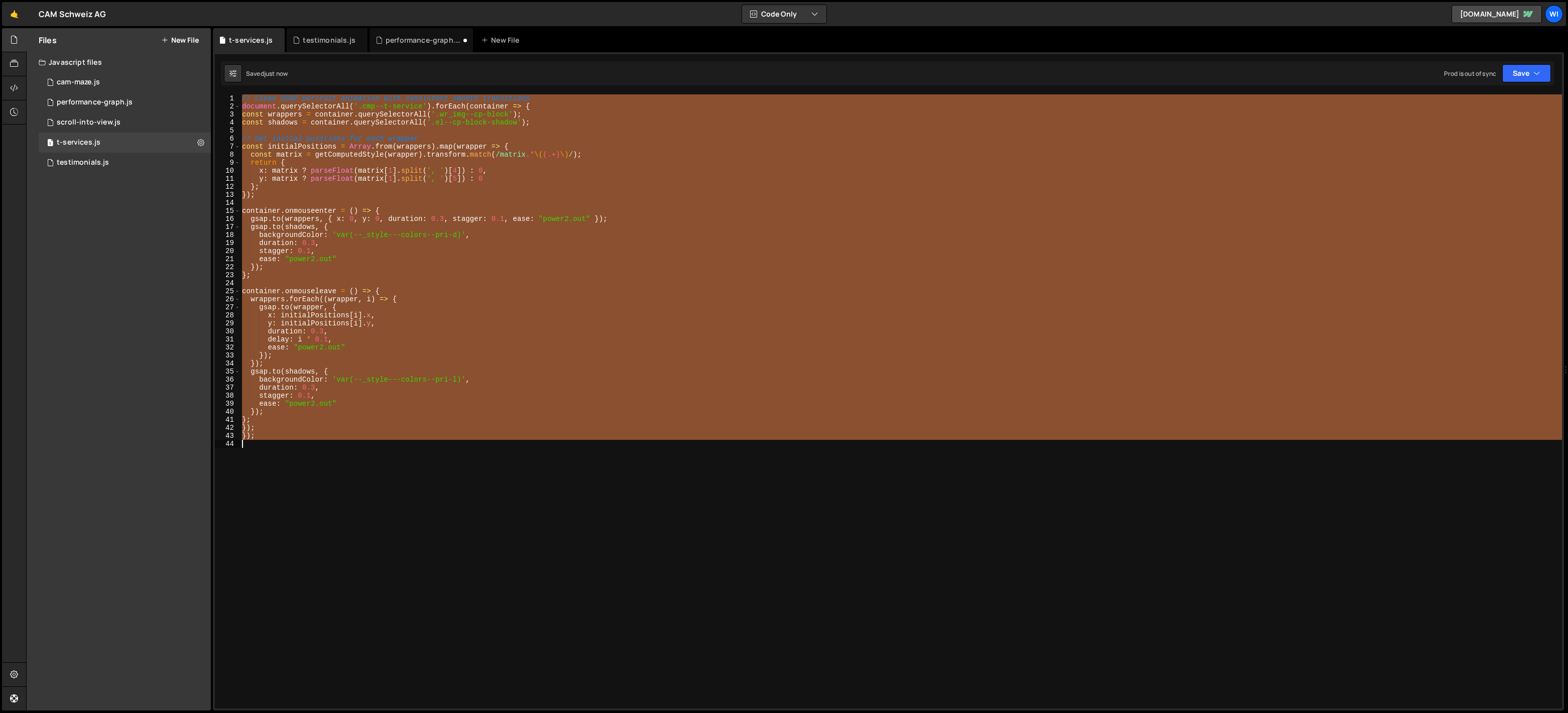
paste textarea
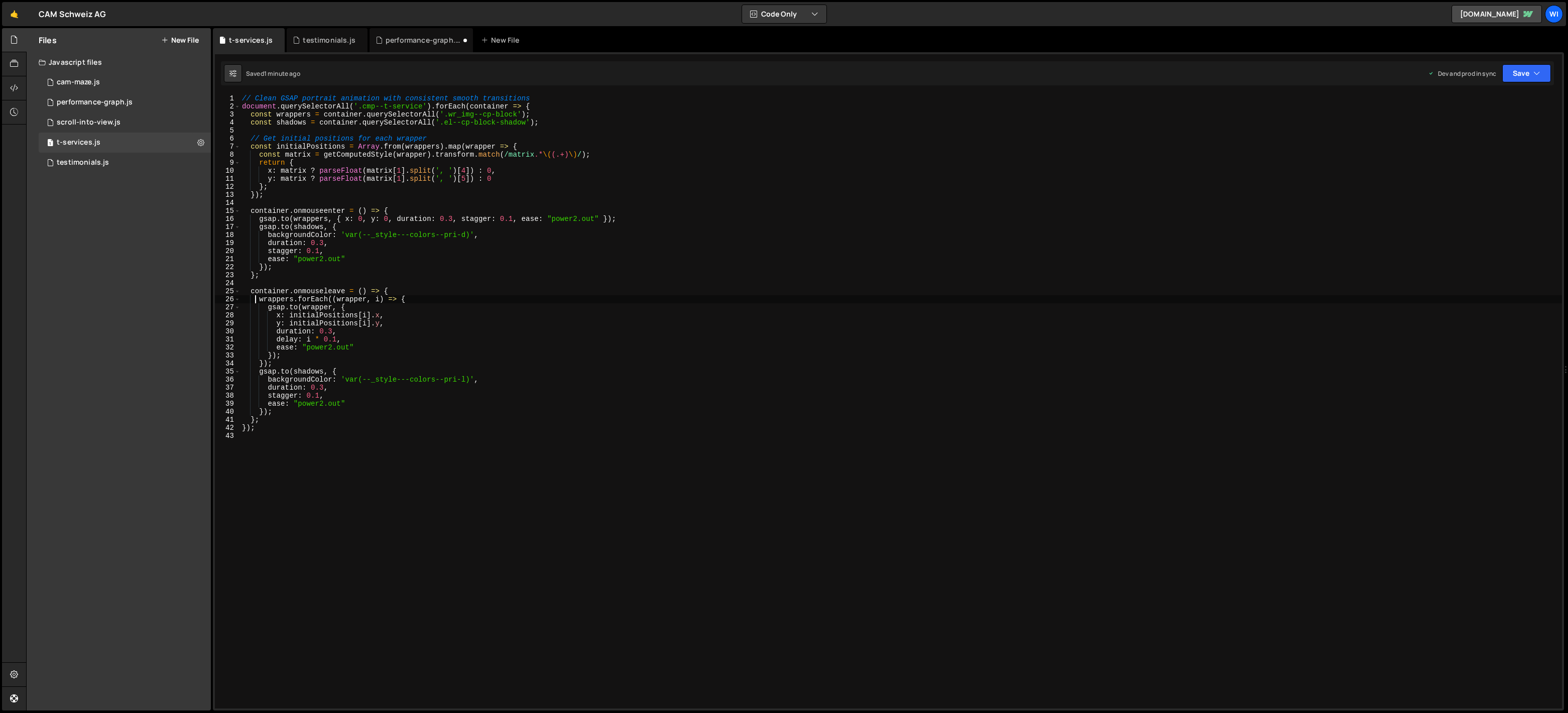
click at [845, 265] on div "// Clean GSAP portrait animation with consistent smooth transitions document . …" at bounding box center [901, 409] width 1322 height 630
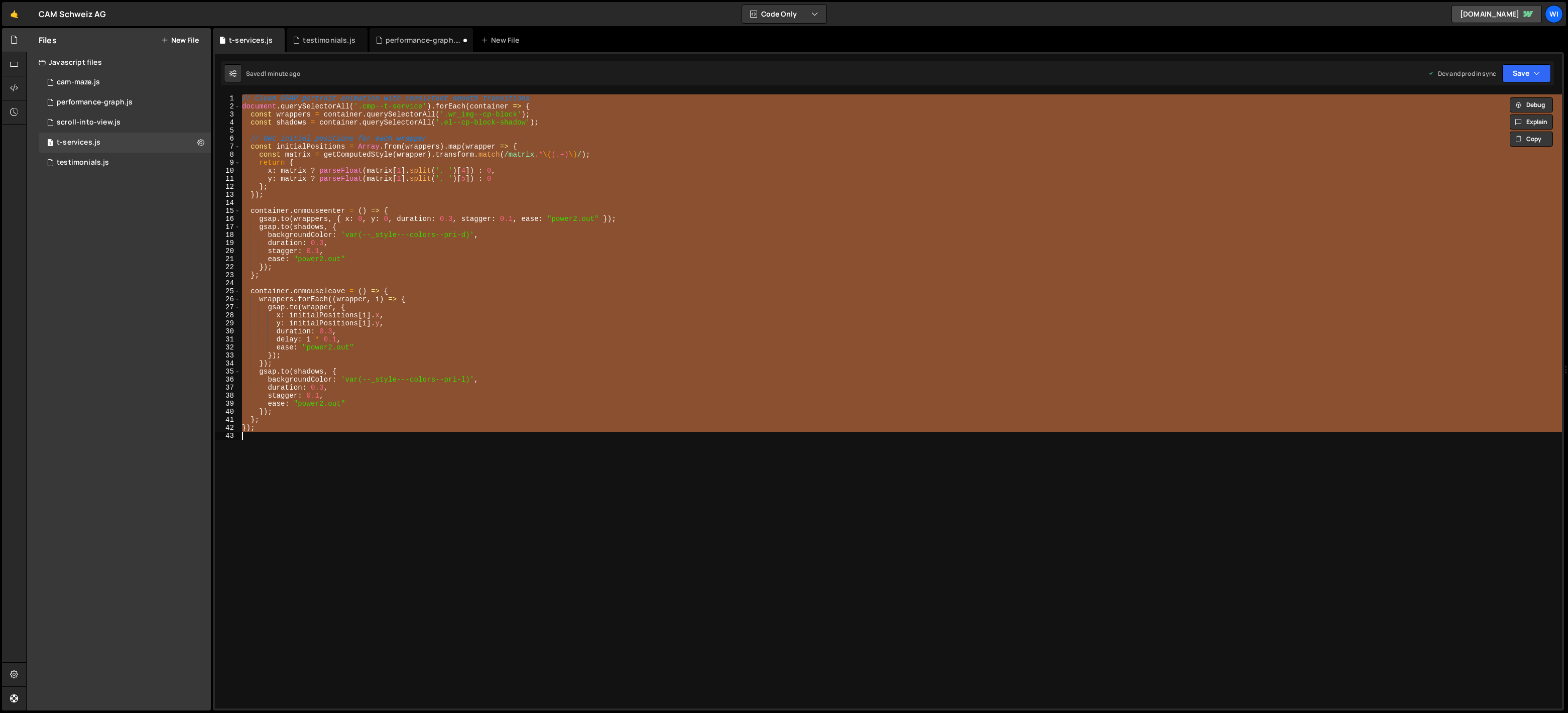
paste textarea
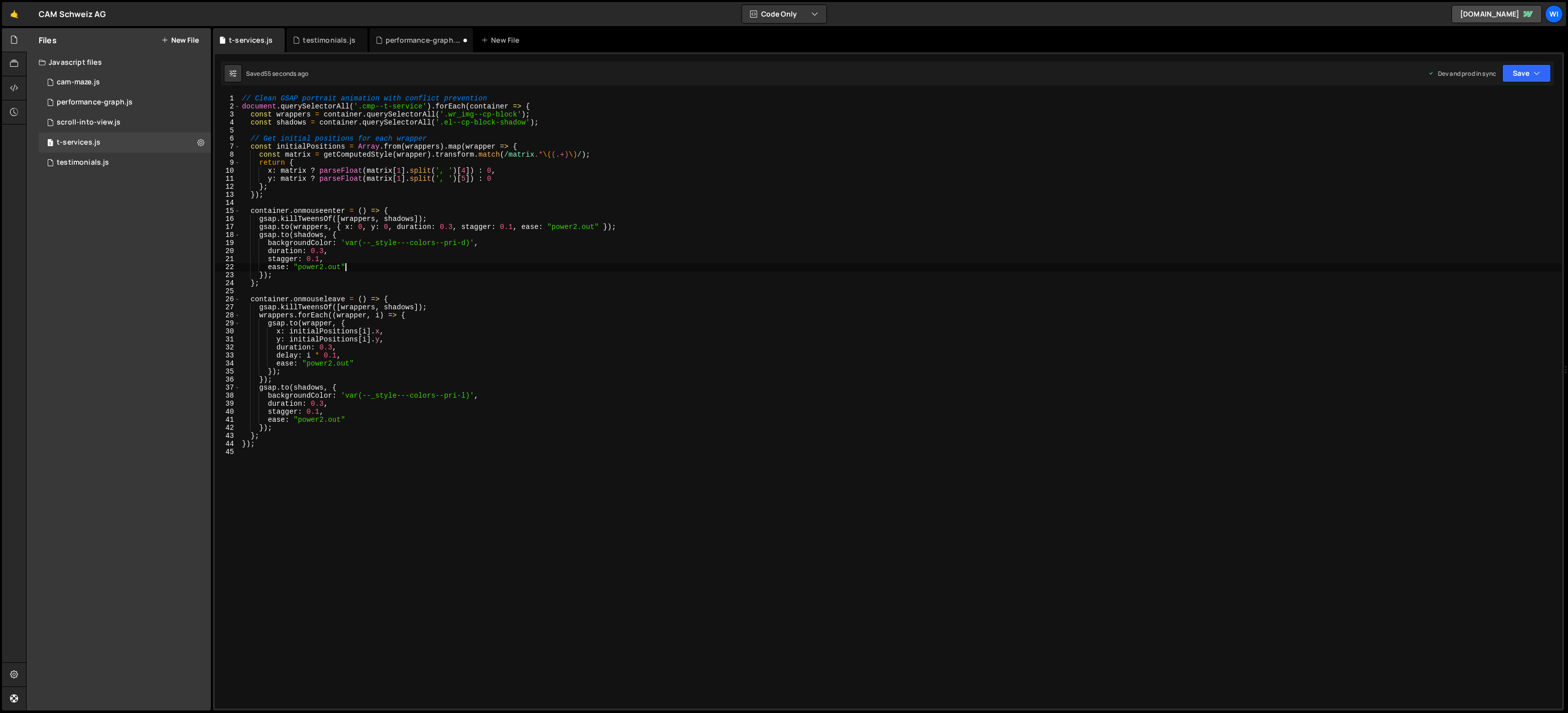
click at [494, 267] on div "// Clean GSAP portrait animation with conflict prevention document . querySelec…" at bounding box center [901, 409] width 1322 height 630
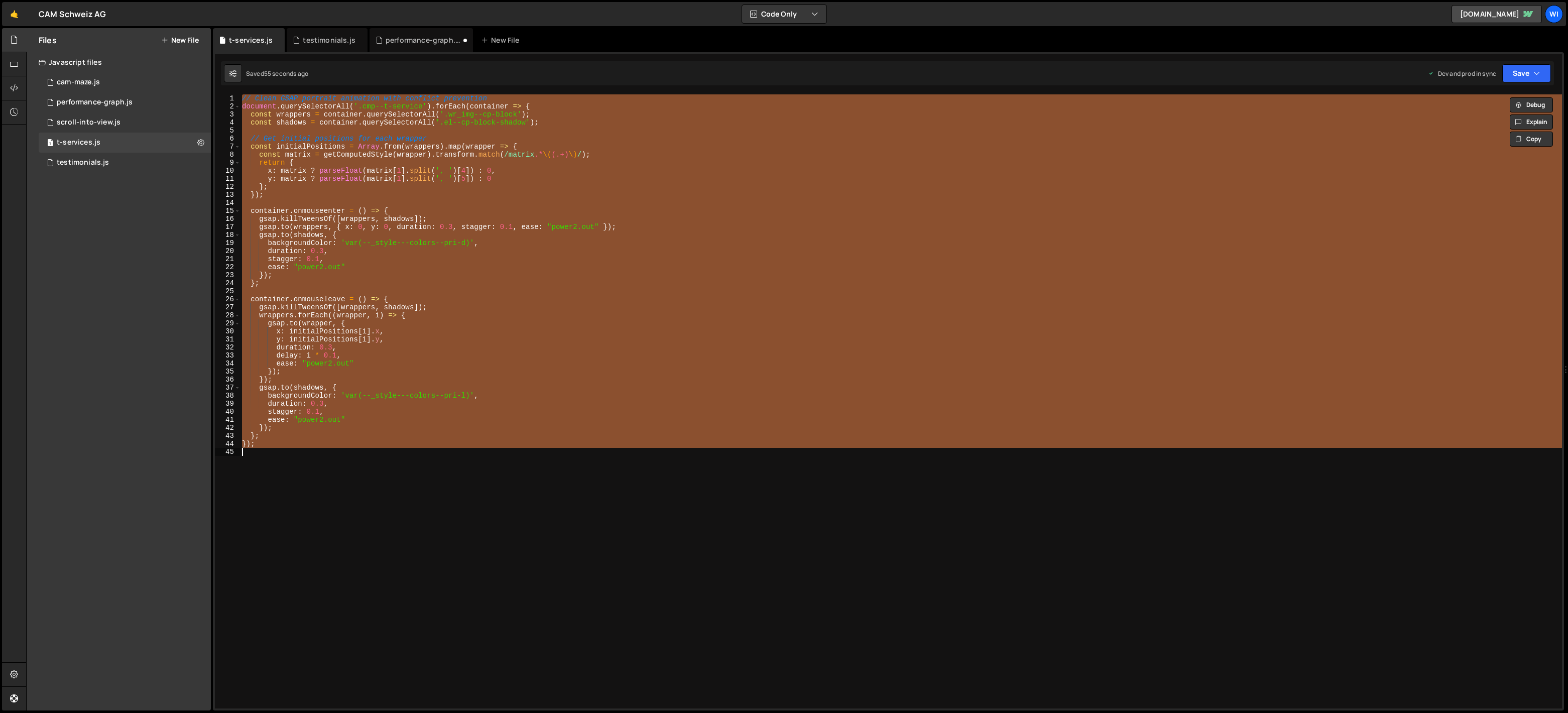
paste textarea
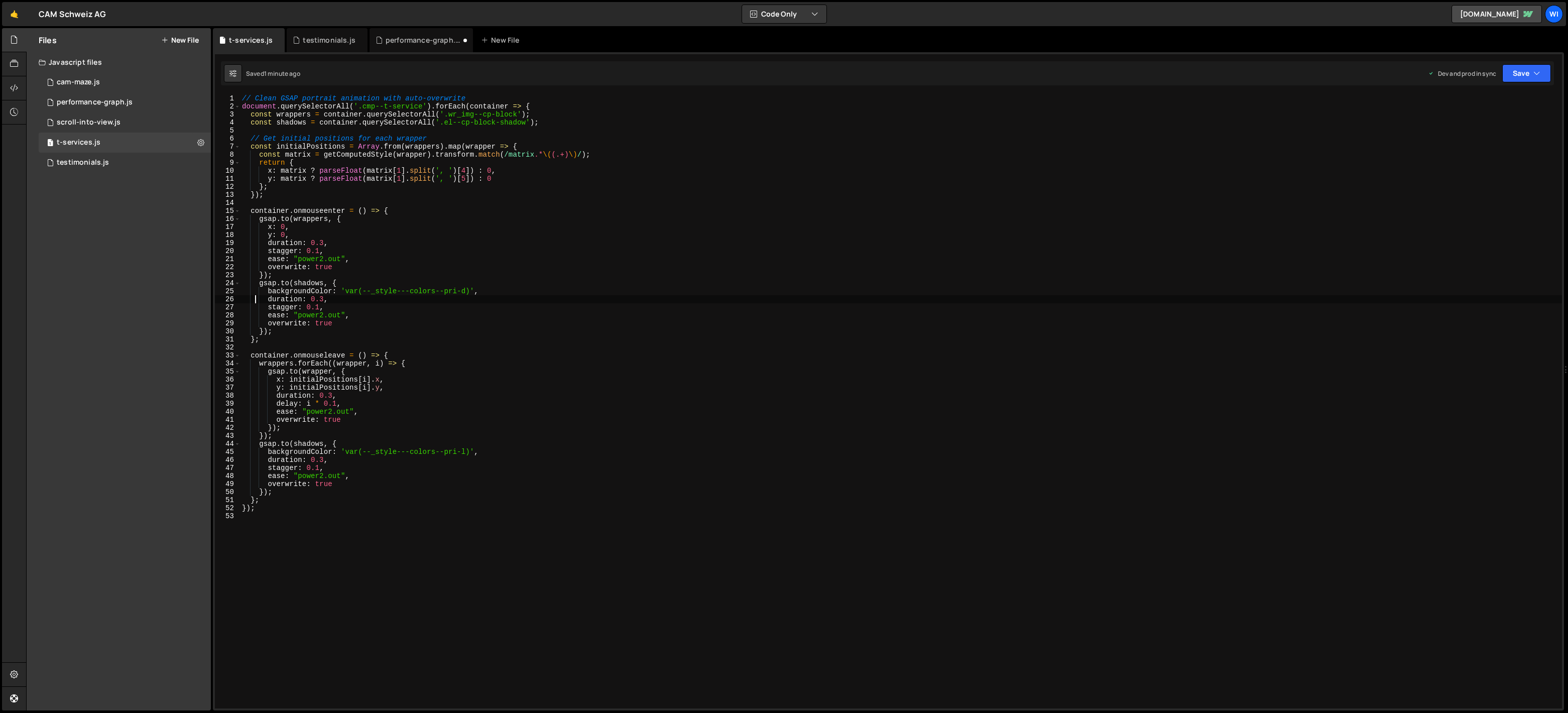
click at [662, 257] on div "// Clean GSAP portrait animation with auto-overwrite document . querySelectorAl…" at bounding box center [901, 409] width 1322 height 630
paste textarea
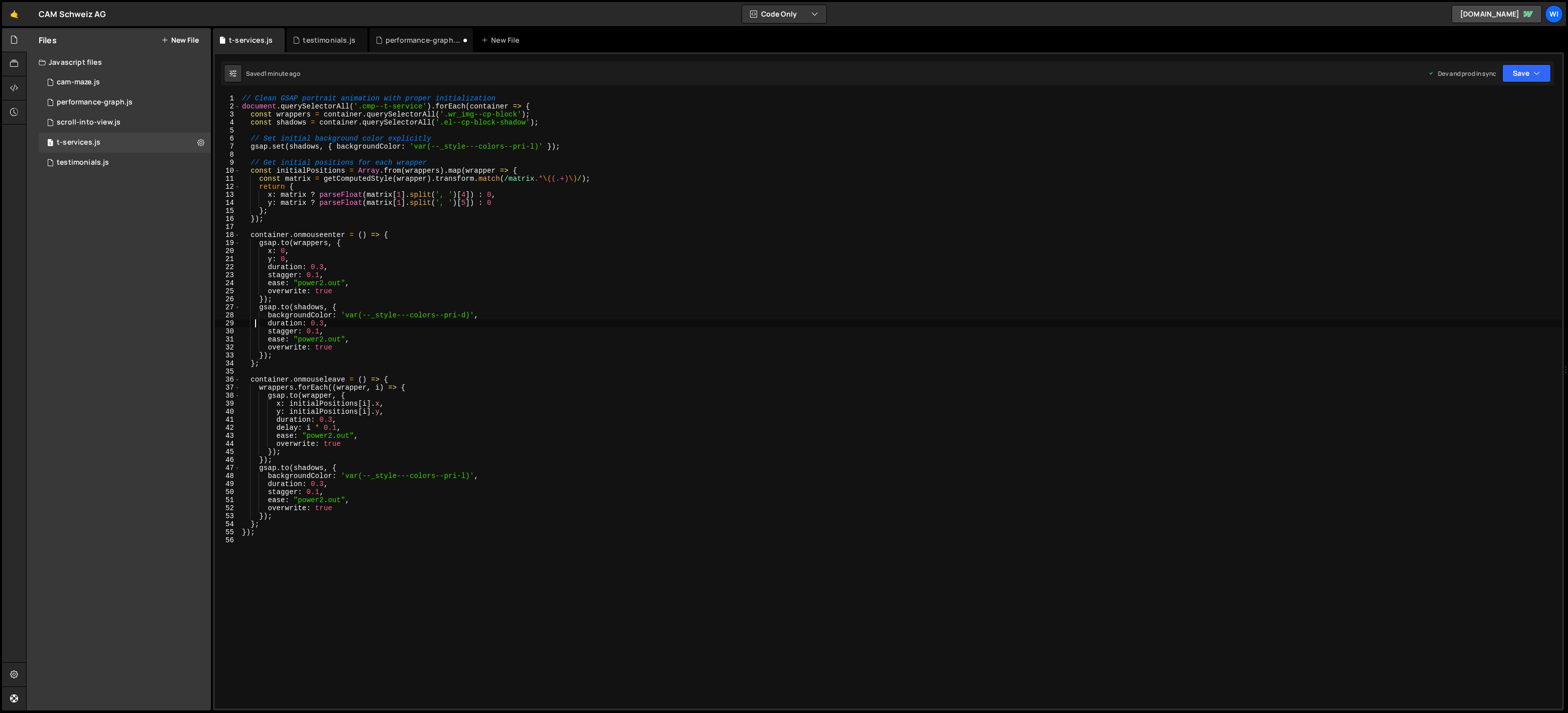
click at [507, 187] on div "// Clean GSAP portrait animation with proper initialization document . querySel…" at bounding box center [901, 409] width 1322 height 630
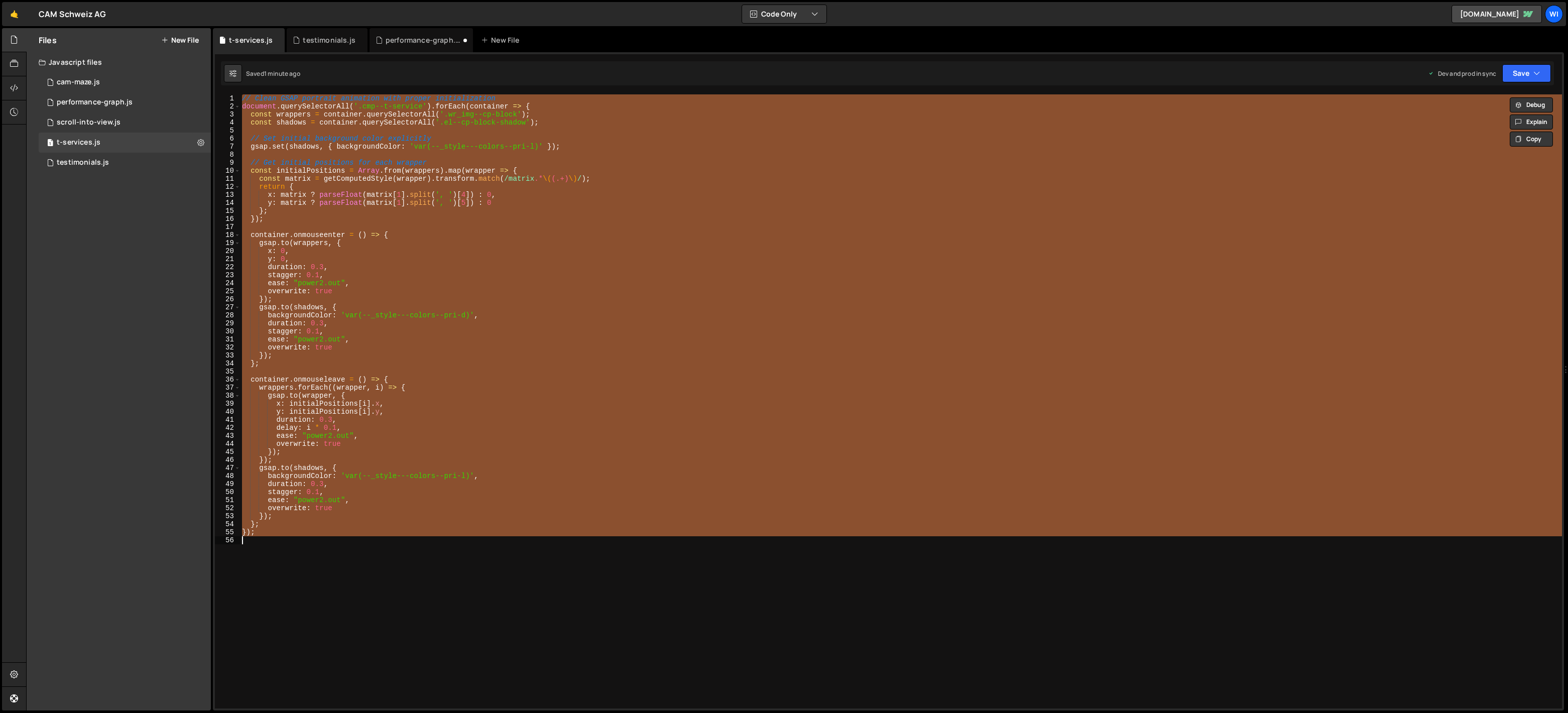
paste textarea
type textarea "});"
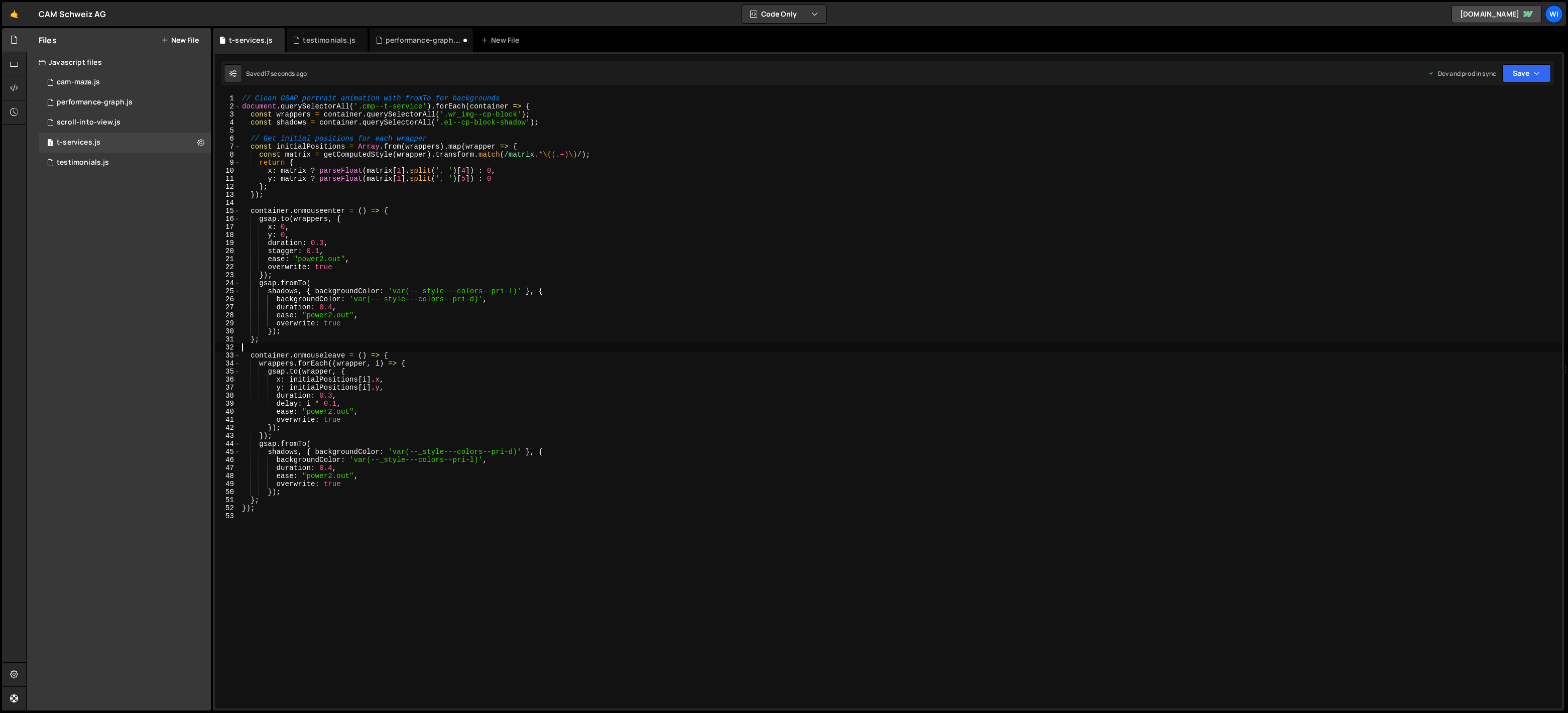
click at [430, 331] on div "// Clean GSAP portrait animation with fromTo for backgrounds document . querySe…" at bounding box center [901, 409] width 1322 height 630
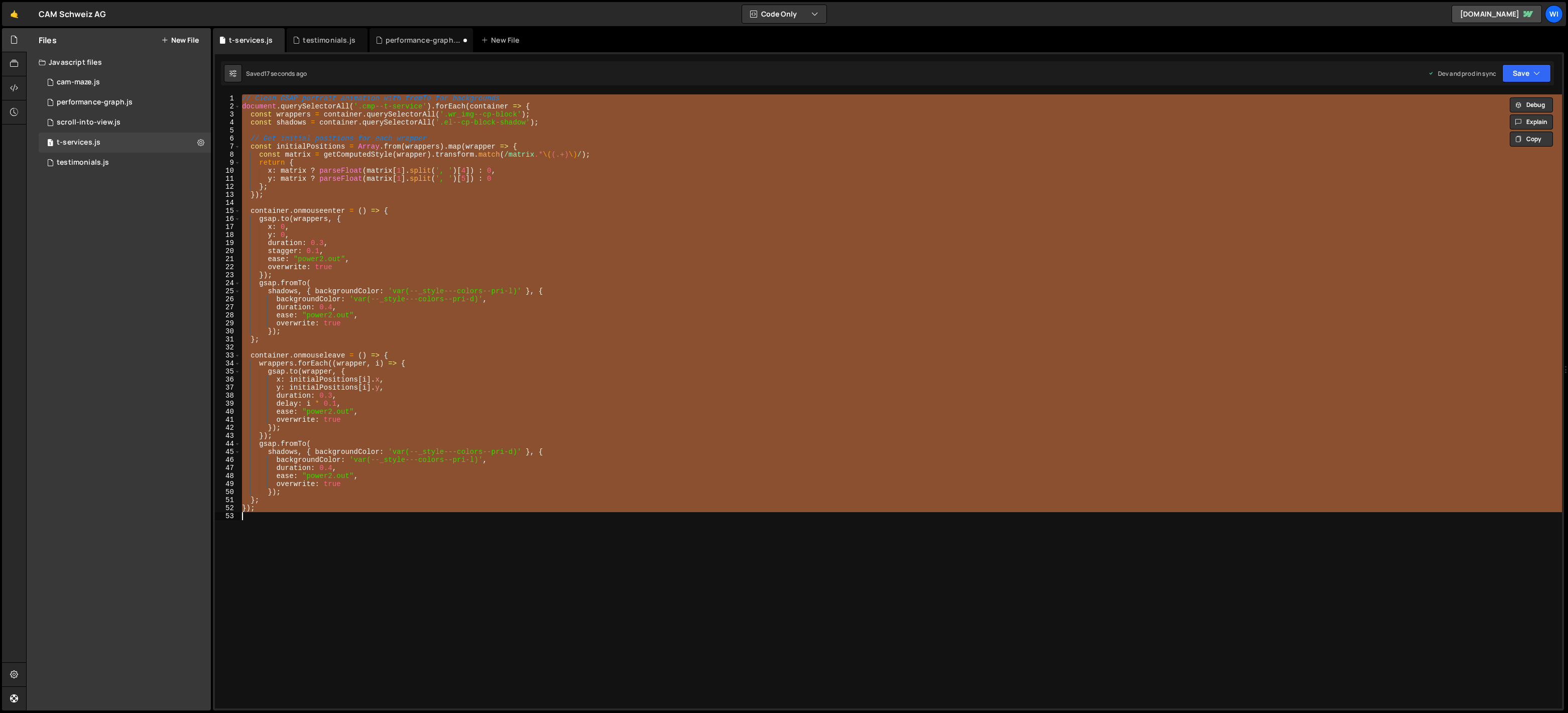
paste textarea
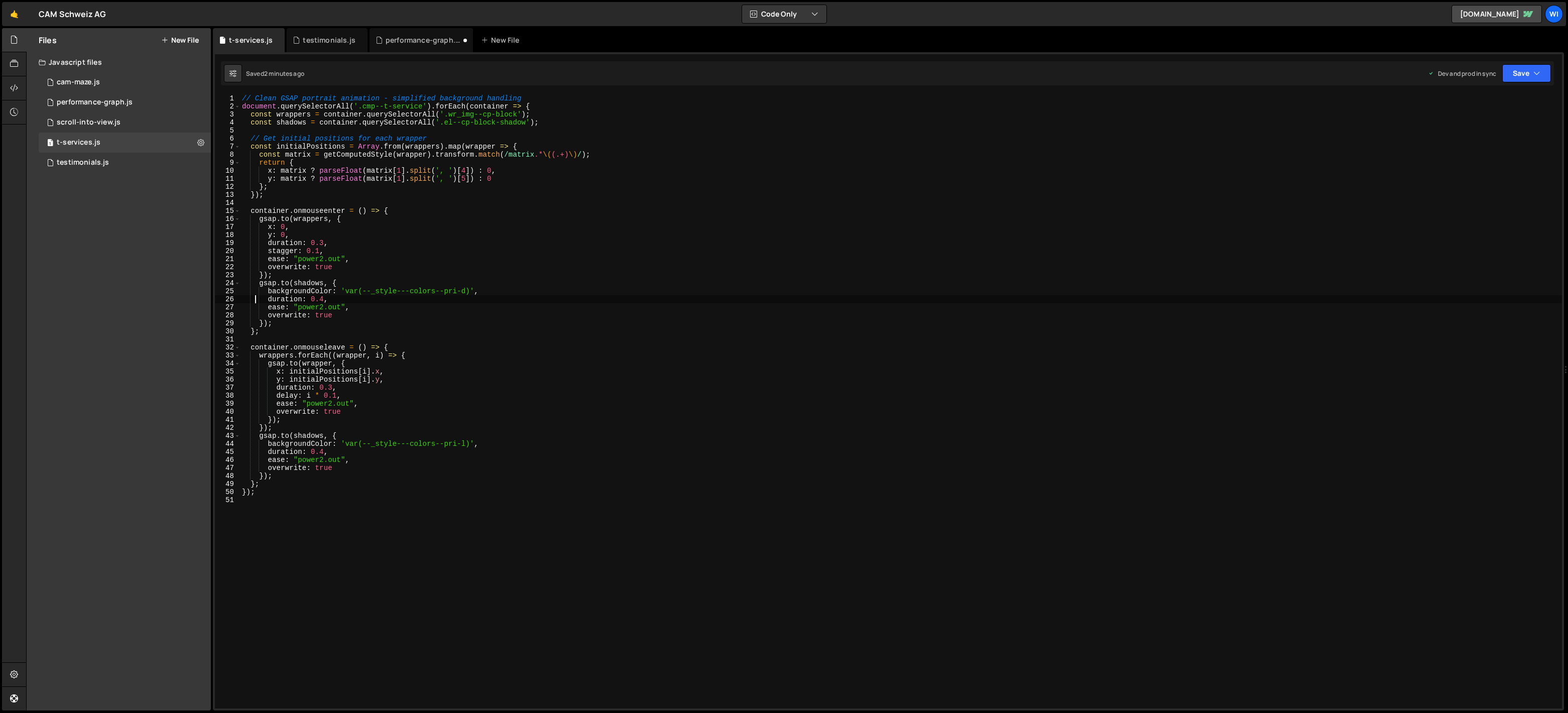
click at [436, 364] on div "// Clean GSAP portrait animation - simplified background handling document . qu…" at bounding box center [901, 409] width 1322 height 630
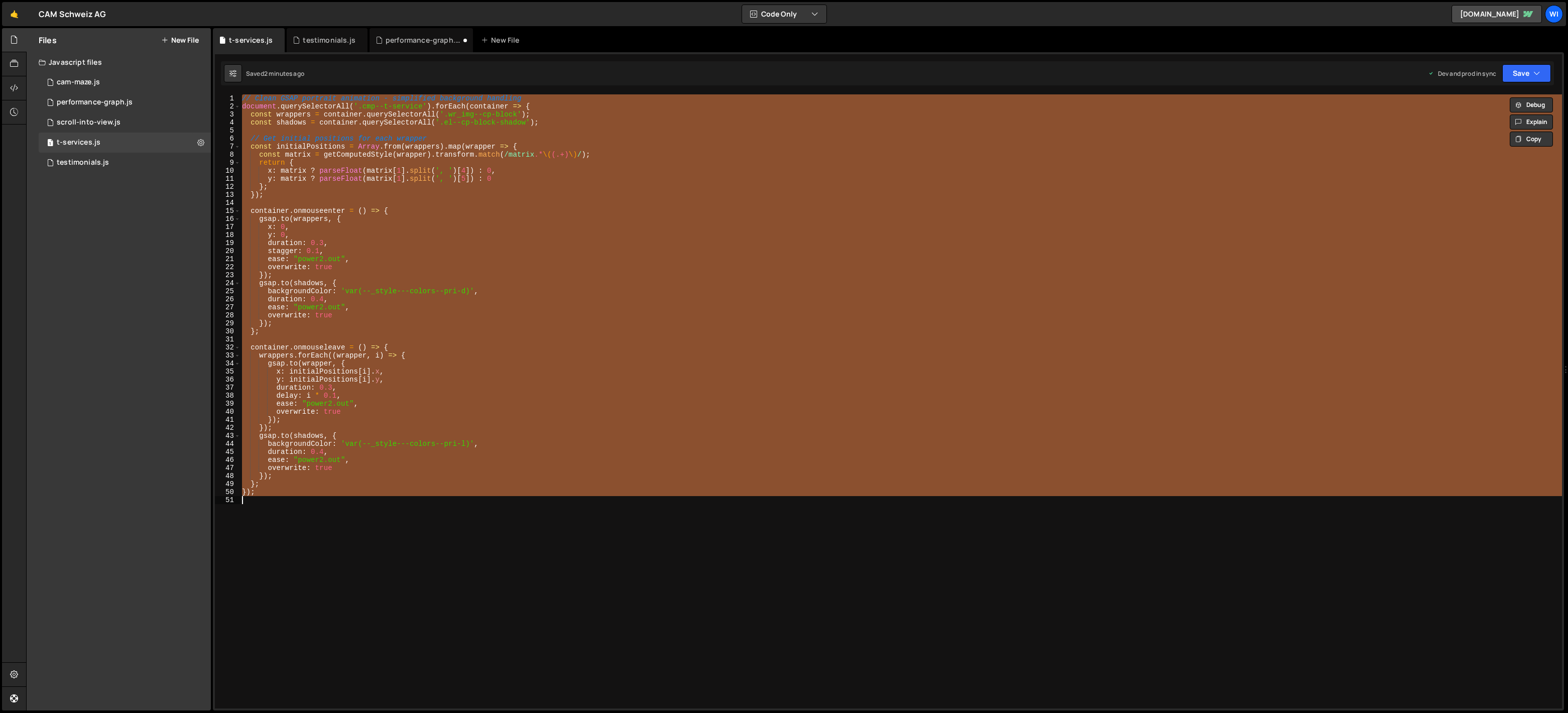
paste textarea
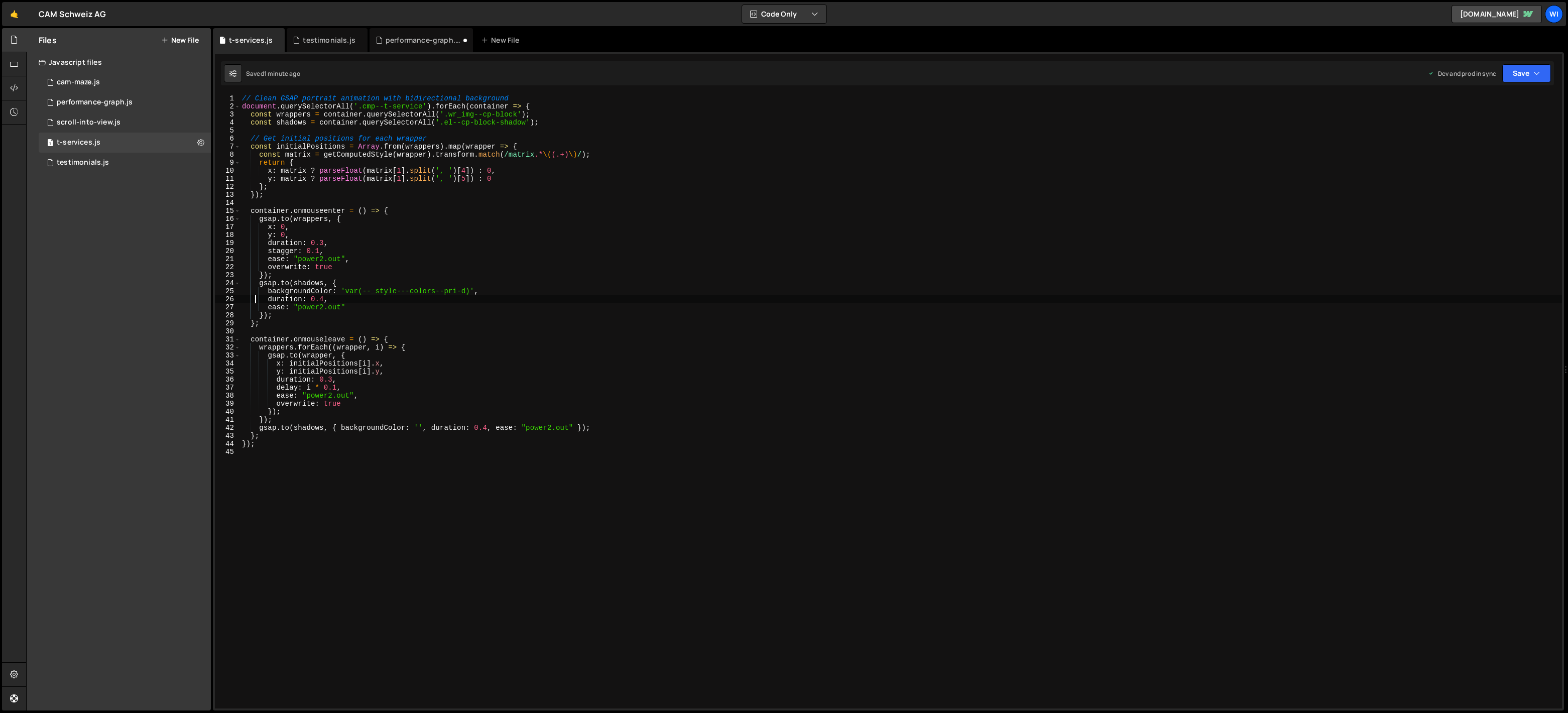
click at [337, 377] on div "// Clean GSAP portrait animation with bidirectional background document . query…" at bounding box center [901, 409] width 1322 height 630
click at [321, 244] on div "// Clean GSAP portrait animation with bidirectional background document . query…" at bounding box center [901, 409] width 1322 height 630
click at [331, 379] on div "// Clean GSAP portrait animation with bidirectional background document . query…" at bounding box center [901, 409] width 1322 height 630
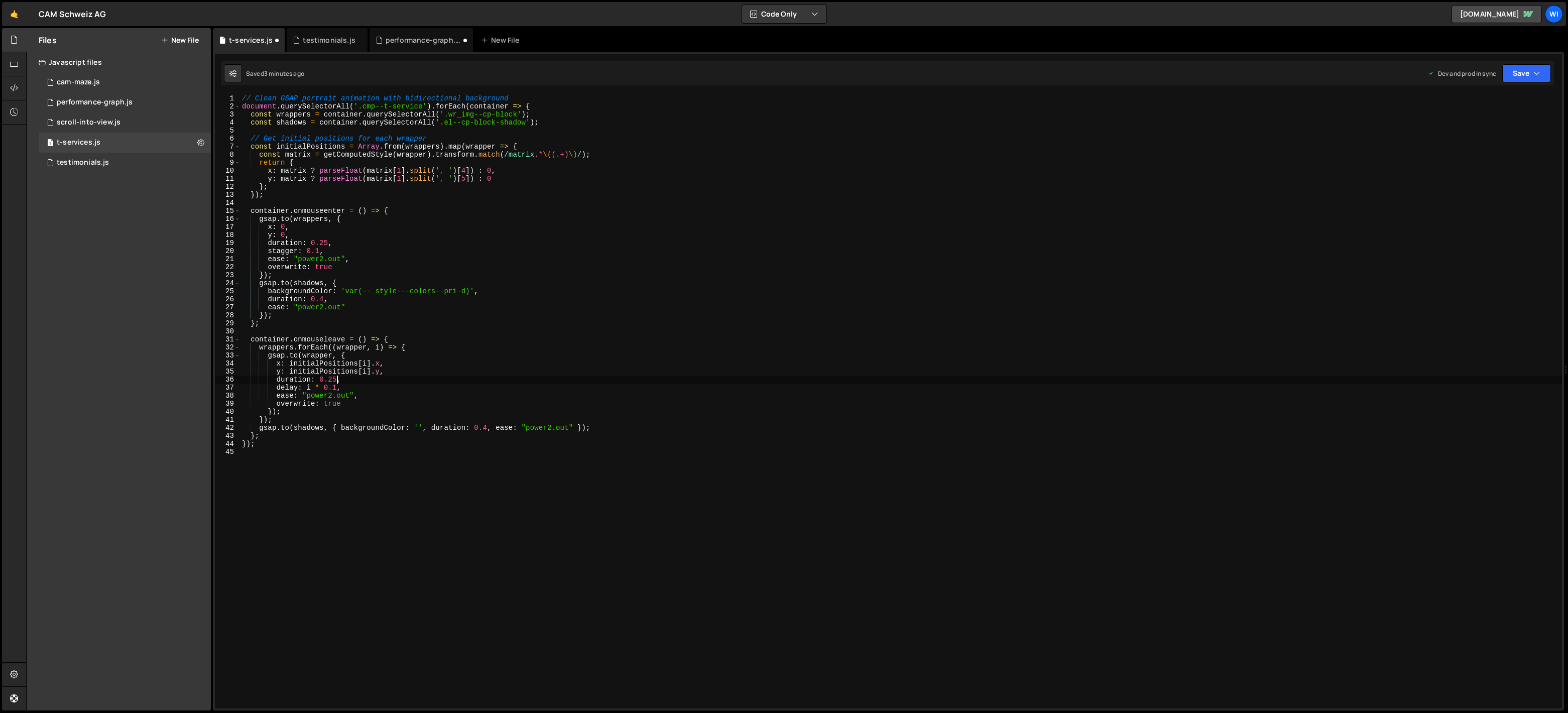
click at [481, 391] on div "// Clean GSAP portrait animation with bidirectional background document . query…" at bounding box center [901, 409] width 1322 height 630
paste textarea
click at [488, 212] on div "// Clean GSAP portrait animation with bidirectional background document . query…" at bounding box center [901, 409] width 1322 height 630
click at [595, 266] on div "// Clean GSAP portrait animation with bidirectional background document . query…" at bounding box center [901, 409] width 1322 height 630
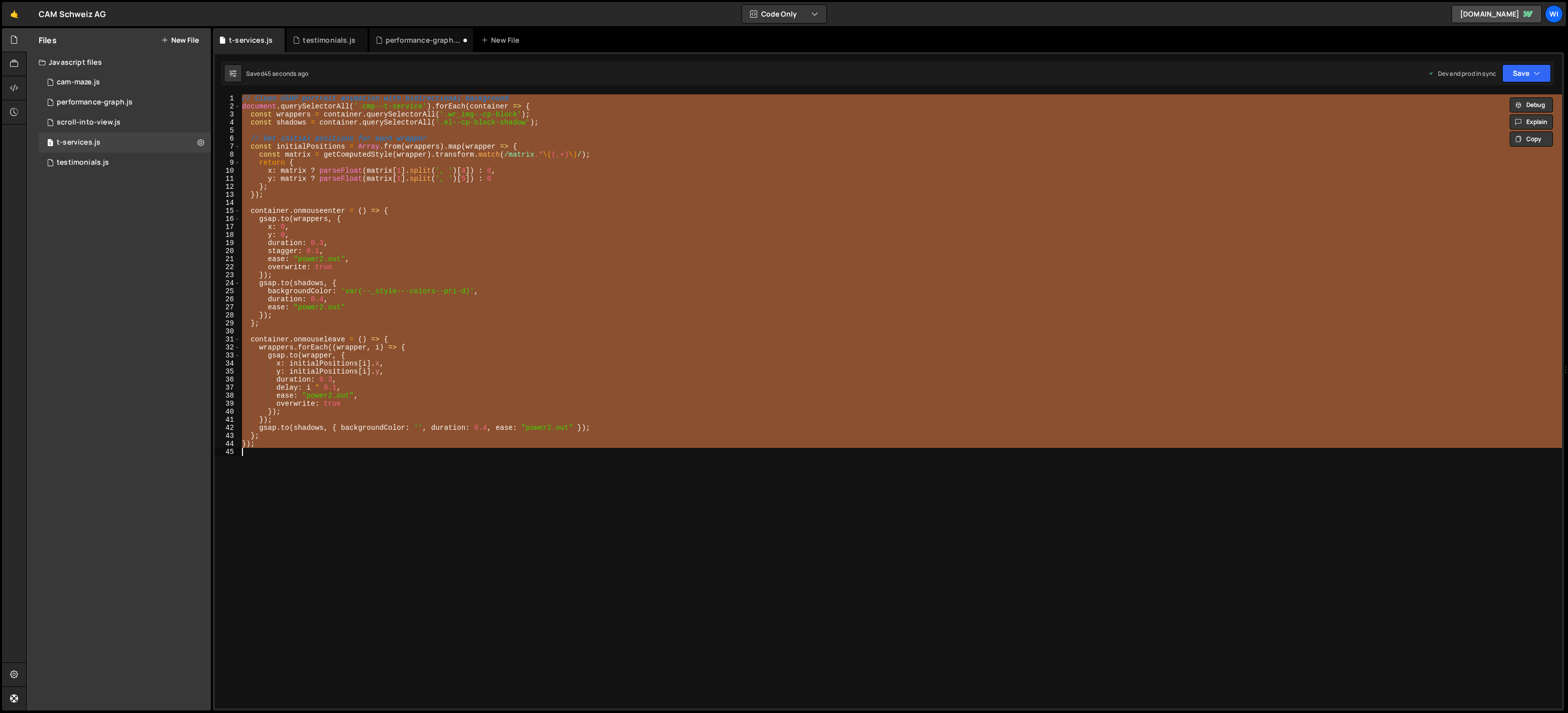
paste textarea
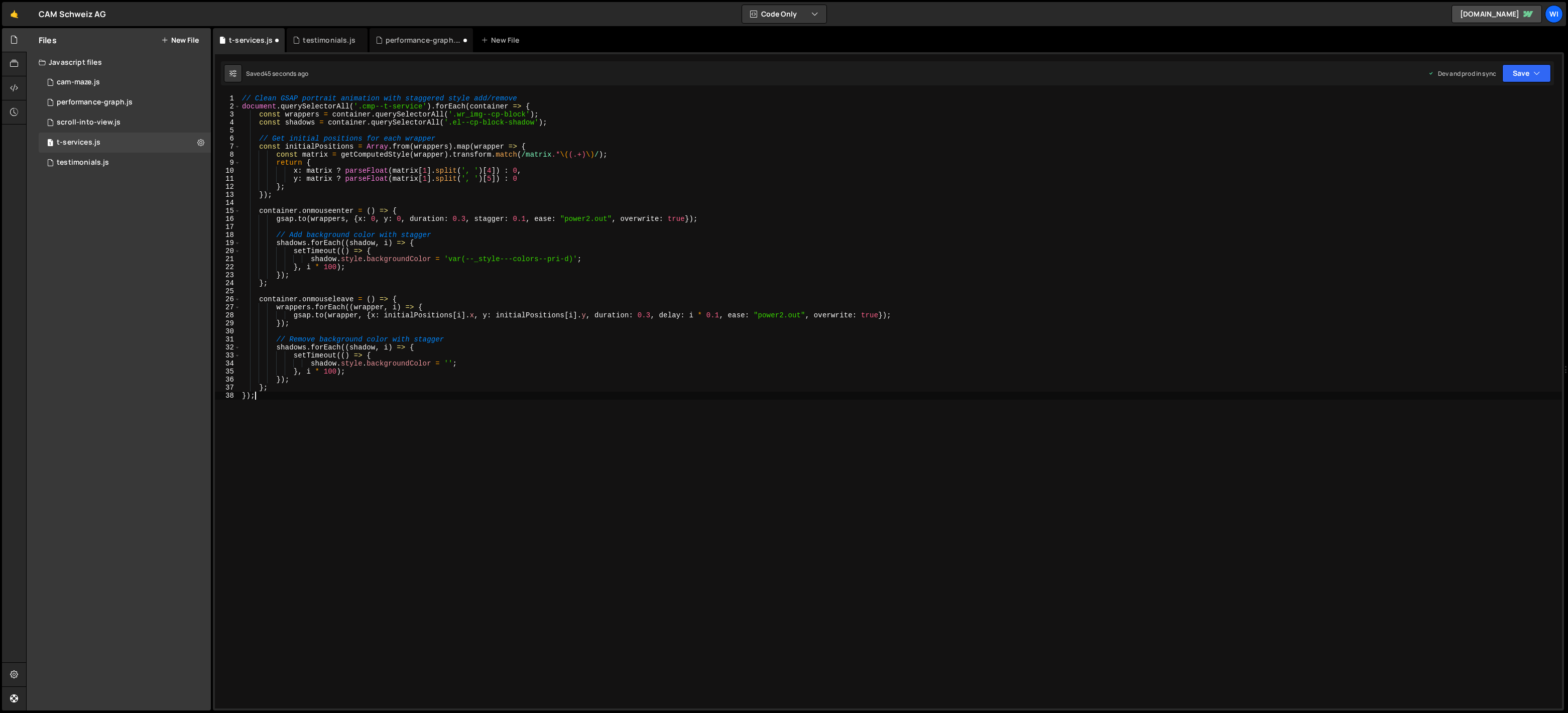
type textarea "duration: 0.3,"
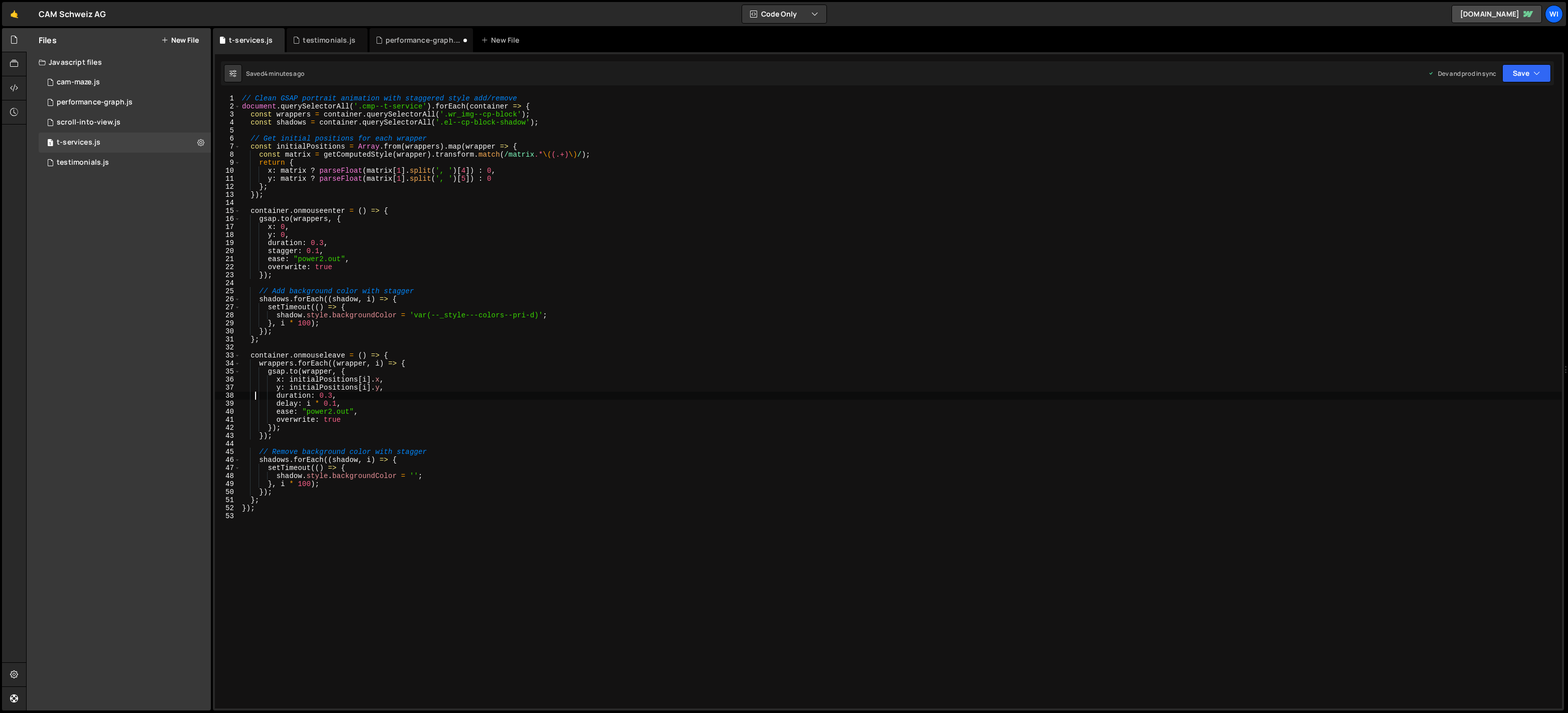
click at [377, 441] on div "// Clean GSAP portrait animation with staggered style add/remove document . que…" at bounding box center [901, 409] width 1322 height 630
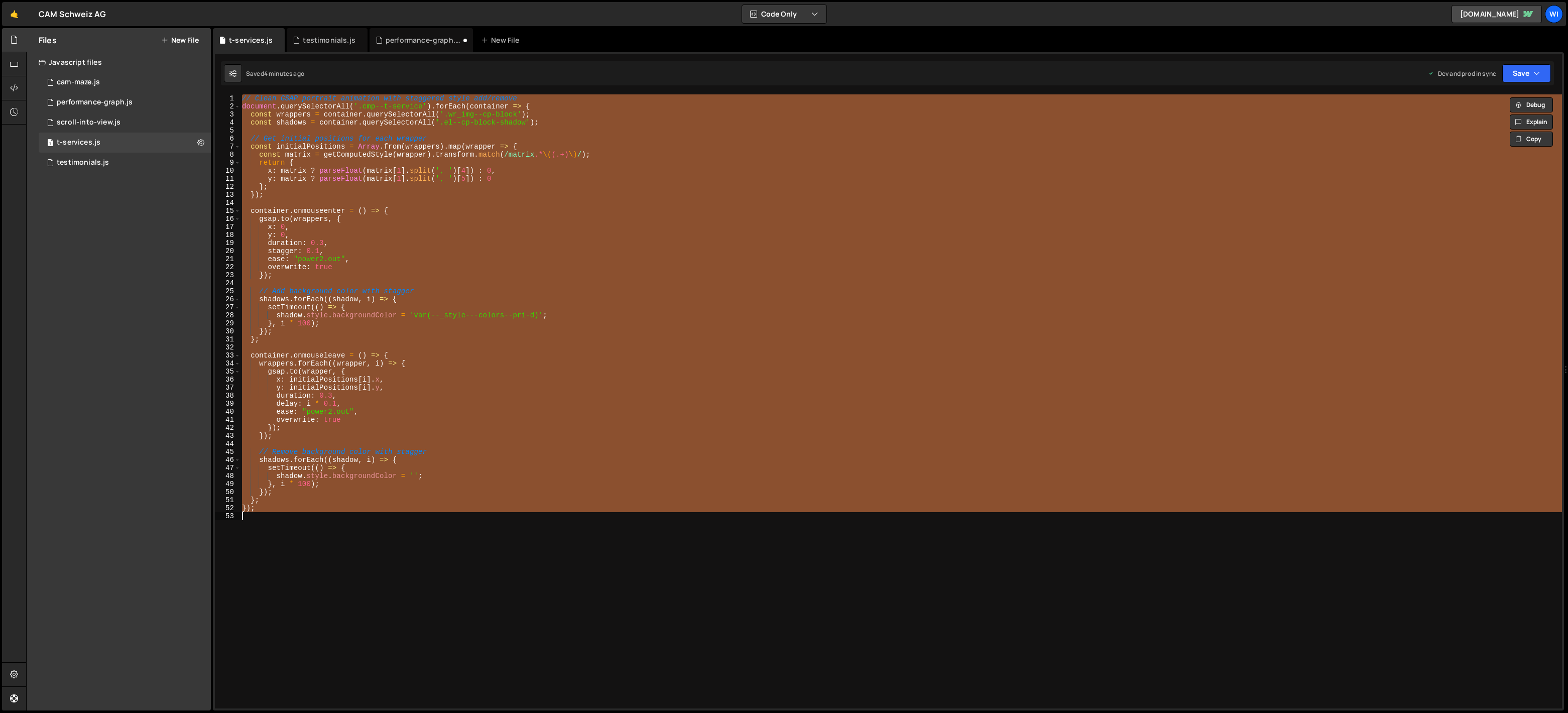
paste textarea
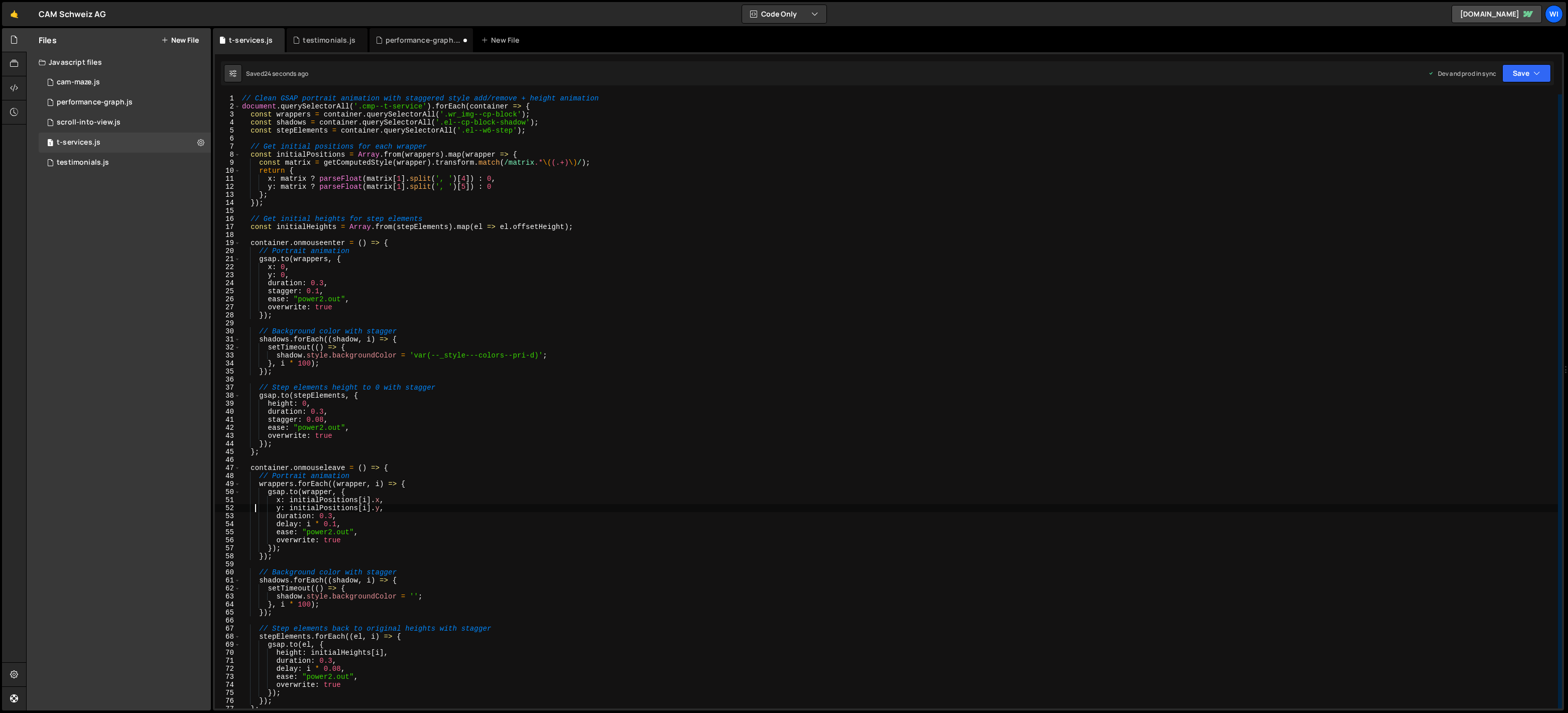
click at [490, 130] on div "// Clean GSAP portrait animation with staggered style add/remove + height anima…" at bounding box center [899, 409] width 1318 height 630
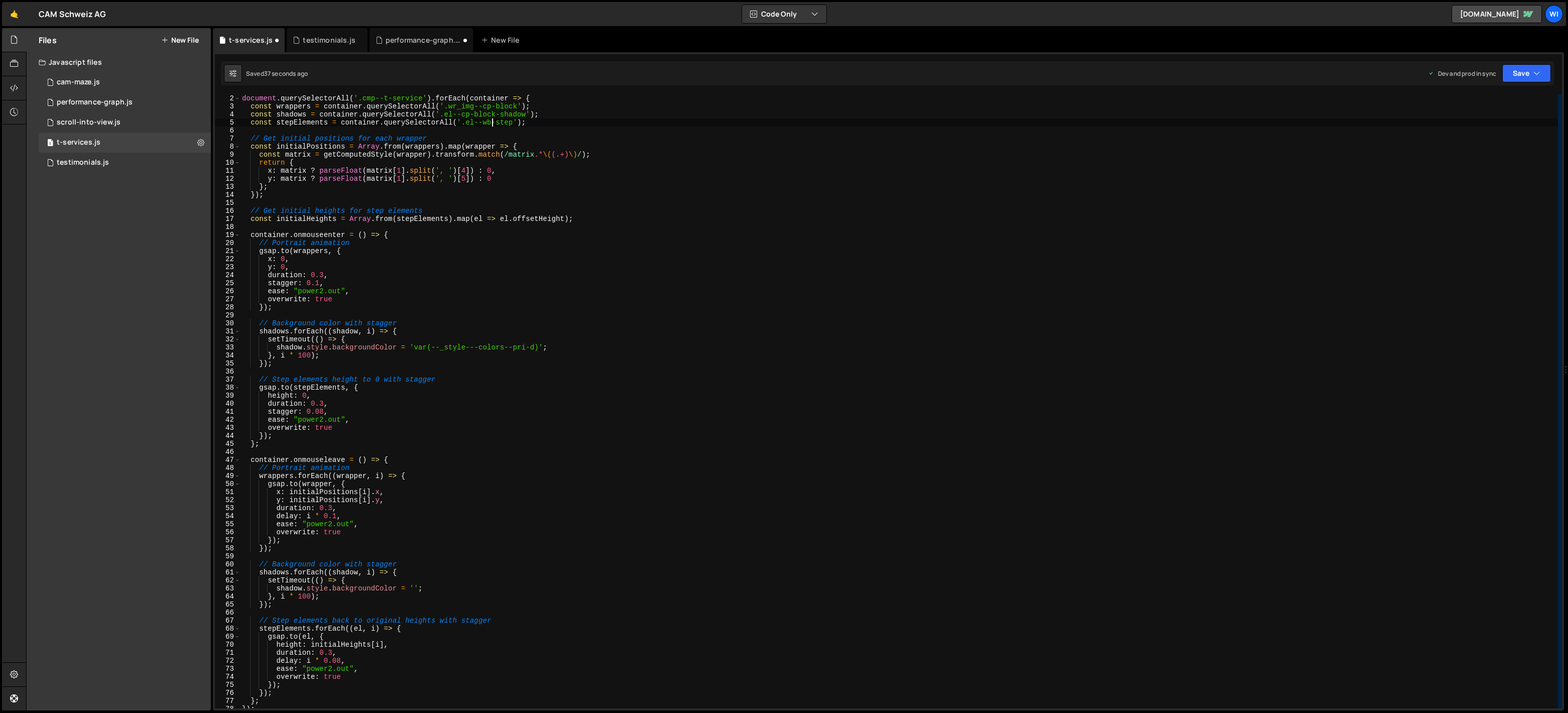
scroll to position [53, 0]
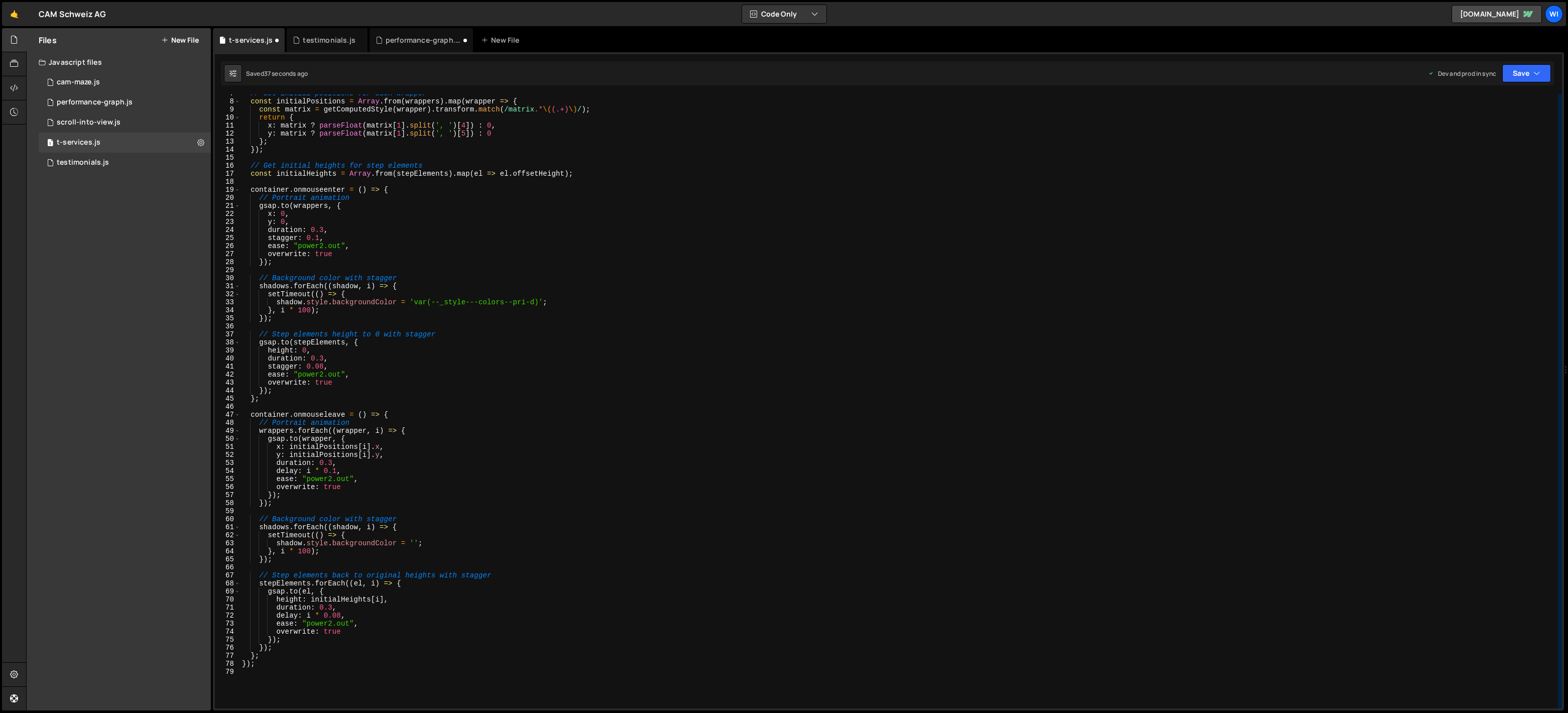
click at [584, 293] on div "// Get initial positions for each wrapper const initialPositions = Array . from…" at bounding box center [899, 404] width 1318 height 630
click at [540, 301] on div "// Get initial positions for each wrapper const initialPositions = Array . from…" at bounding box center [899, 404] width 1318 height 630
paste textarea
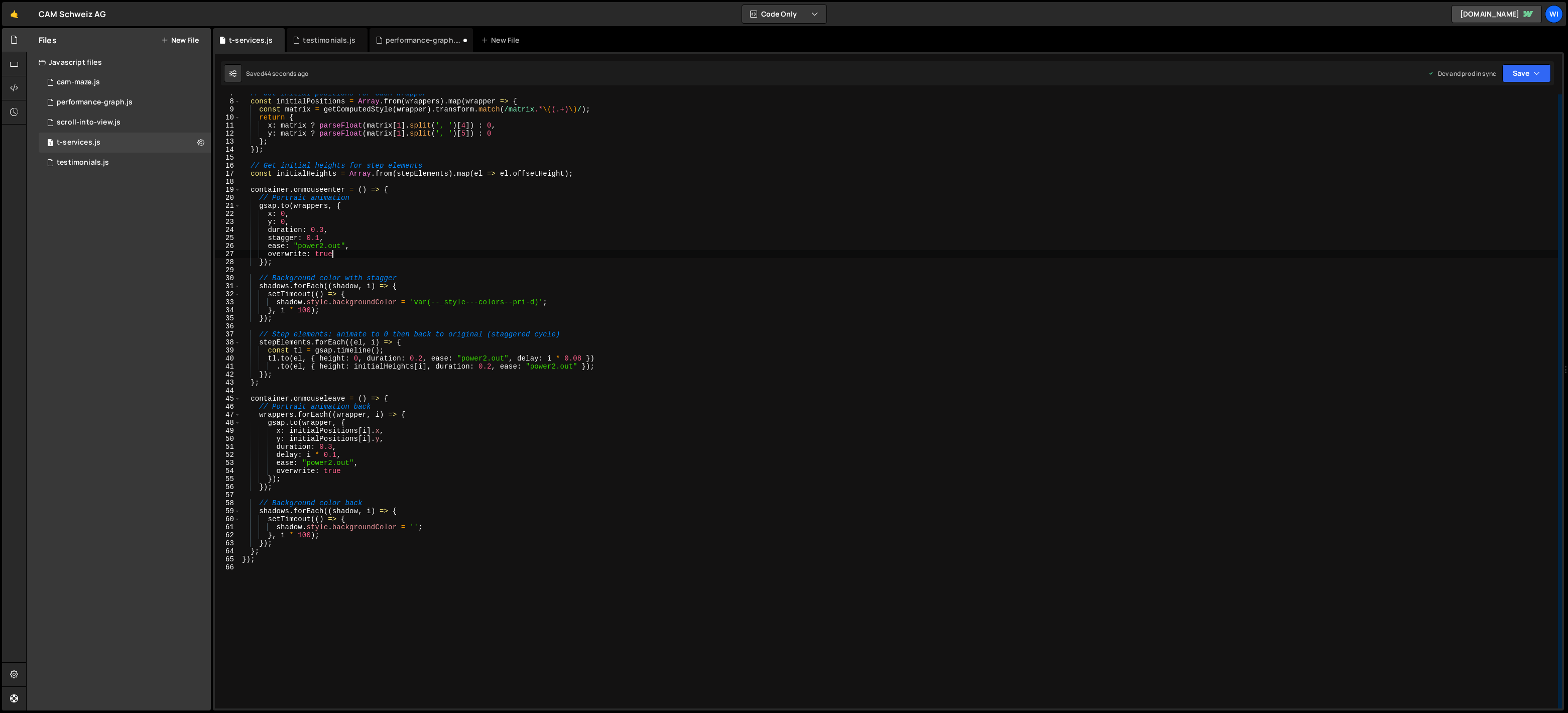
click at [604, 256] on div "// Get initial positions for each wrapper const initialPositions = Array . from…" at bounding box center [899, 404] width 1318 height 630
paste textarea
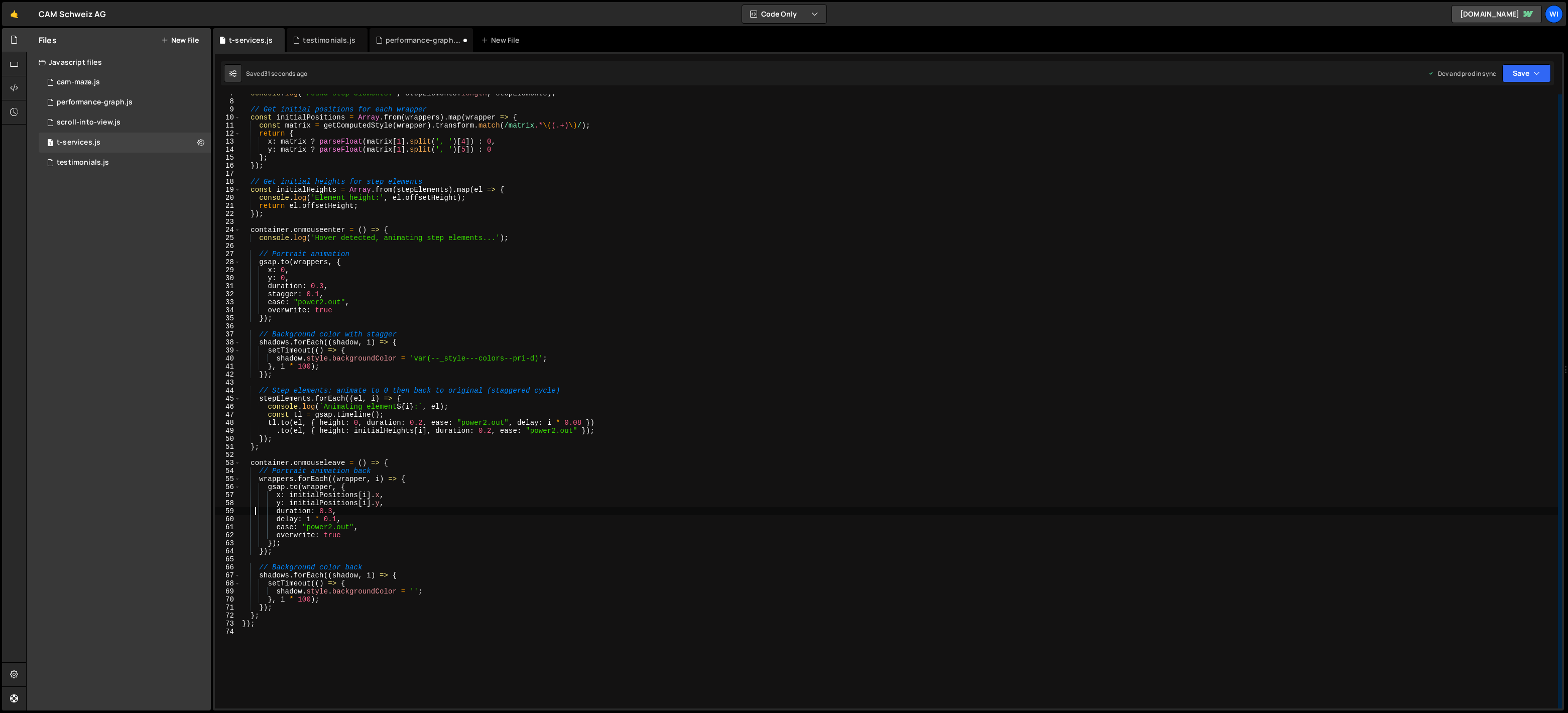
click at [648, 301] on div "console . log ( 'Found step elements:' , stepElements . length , stepElements )…" at bounding box center [899, 404] width 1318 height 630
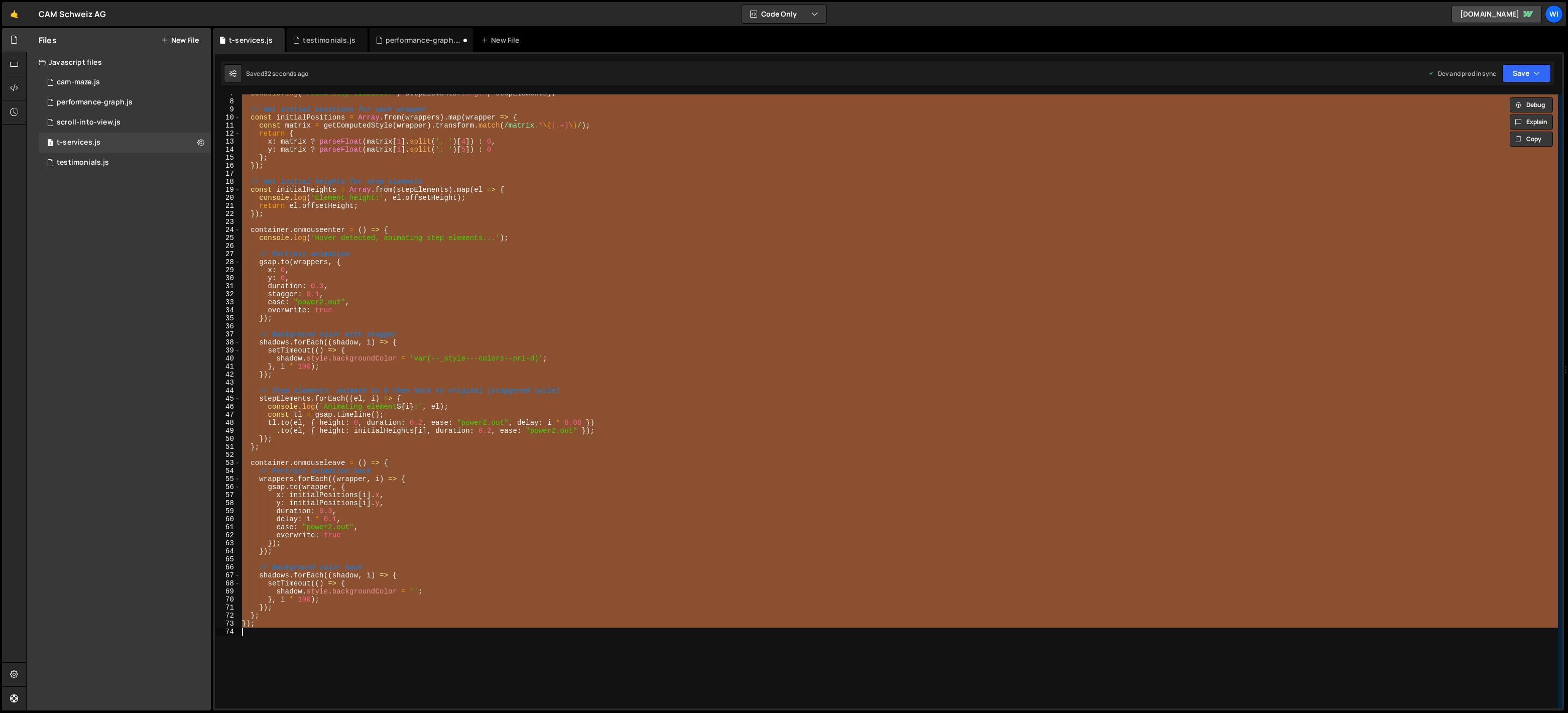
paste textarea
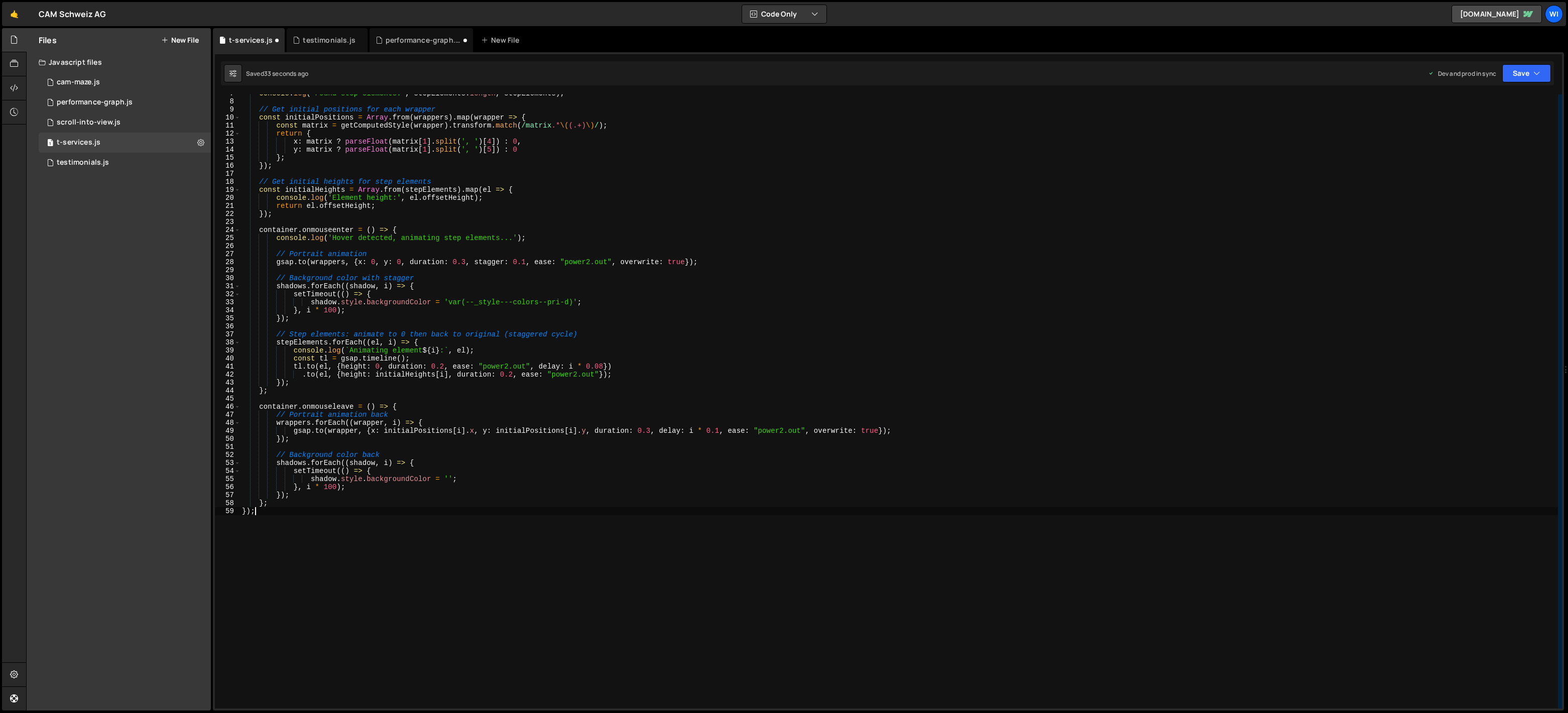
type textarea "duration: 0.3,"
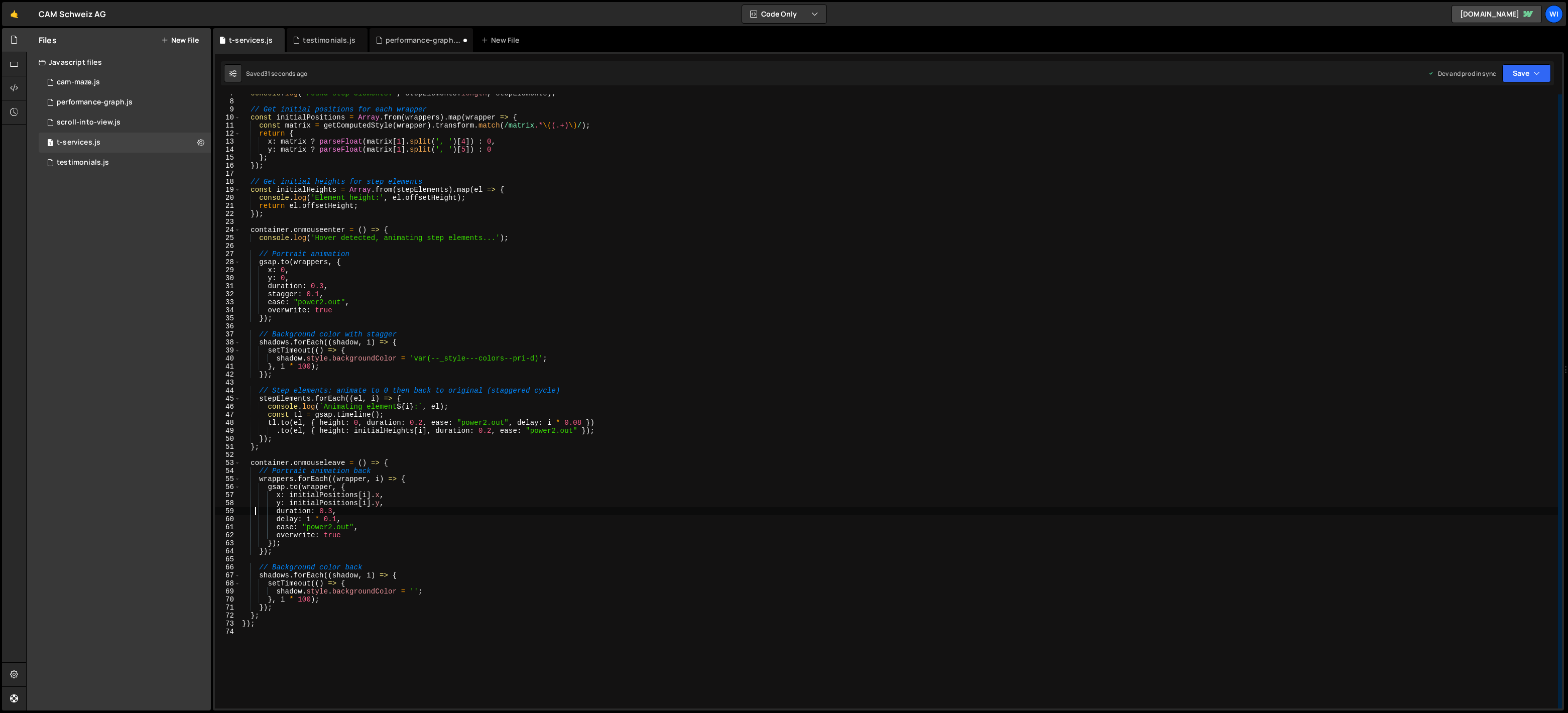
click at [447, 249] on div "console . log ( 'Found step elements:' , stepElements . length , stepElements )…" at bounding box center [899, 404] width 1318 height 630
paste textarea
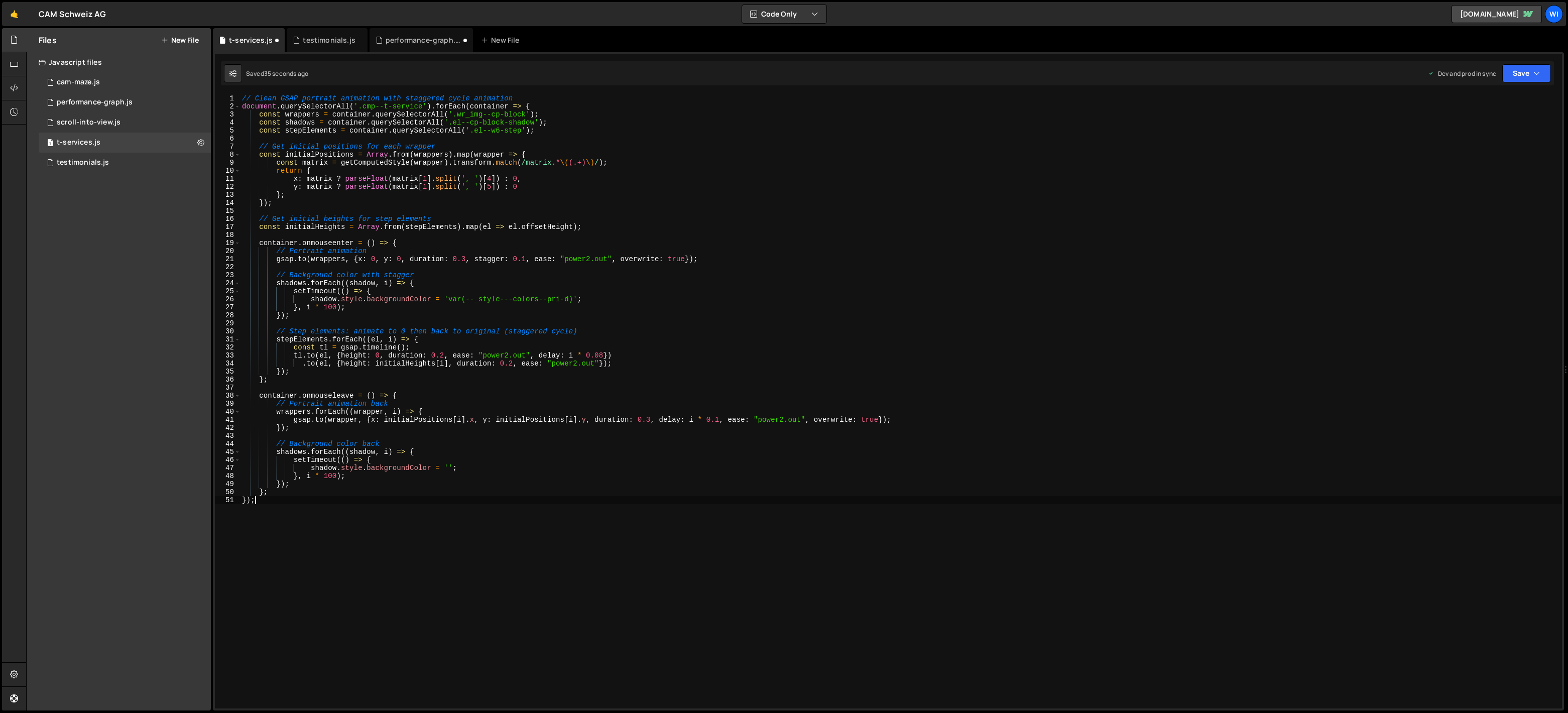
click at [499, 126] on div "// Clean GSAP portrait animation with staggered cycle animation document . quer…" at bounding box center [901, 409] width 1322 height 630
type textarea "const stepElements = container.querySelectorAll('.el--wb-step');"
click at [579, 209] on div "// Clean GSAP portrait animation with staggered cycle animation document . quer…" at bounding box center [901, 409] width 1322 height 630
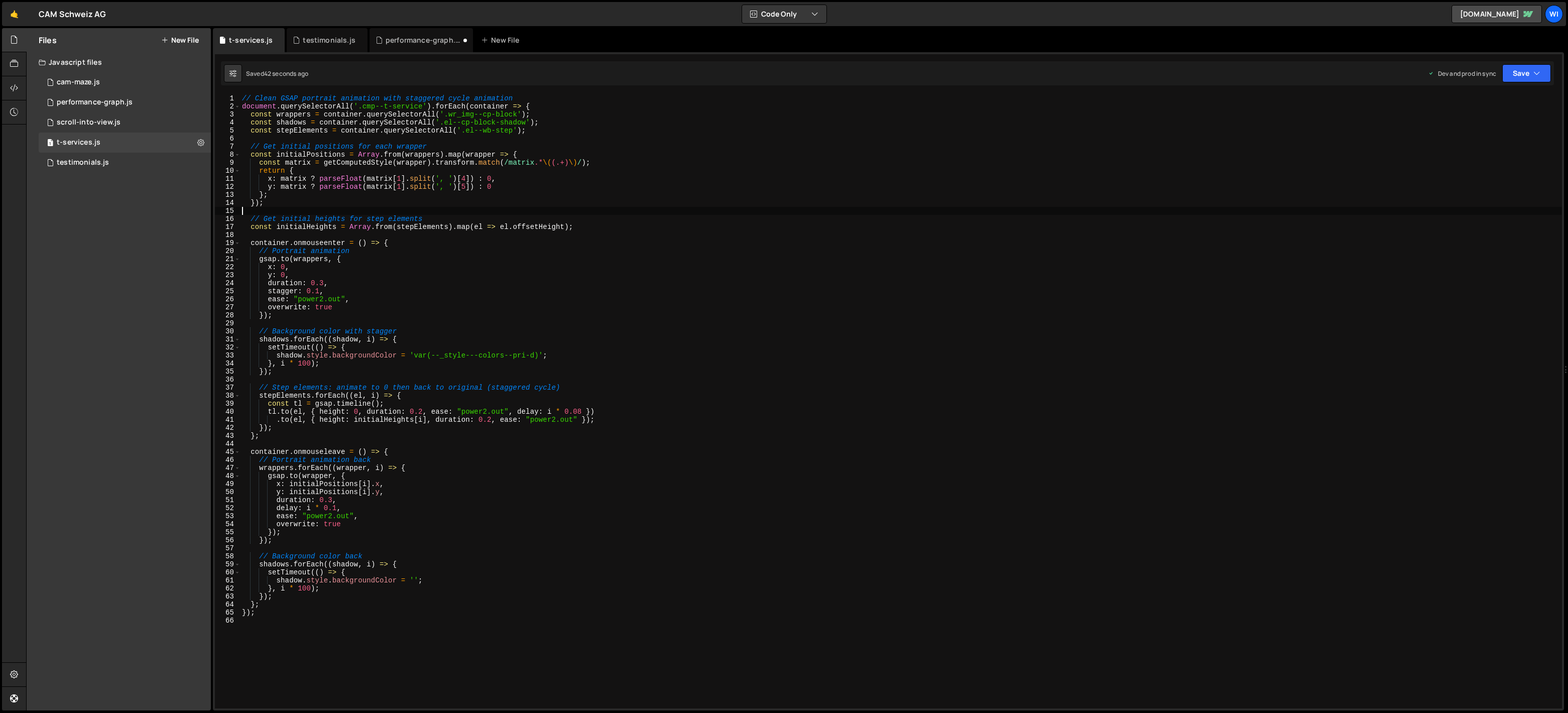
click at [575, 413] on div "// Clean GSAP portrait animation with staggered cycle animation document . quer…" at bounding box center [901, 409] width 1322 height 630
type textarea "[DOMAIN_NAME](el, { height: 0, duration: 0.2, ease: "power2.out", delay: i * 0.…"
click at [99, 96] on div "1 performance-graph.js 0" at bounding box center [125, 103] width 172 height 20
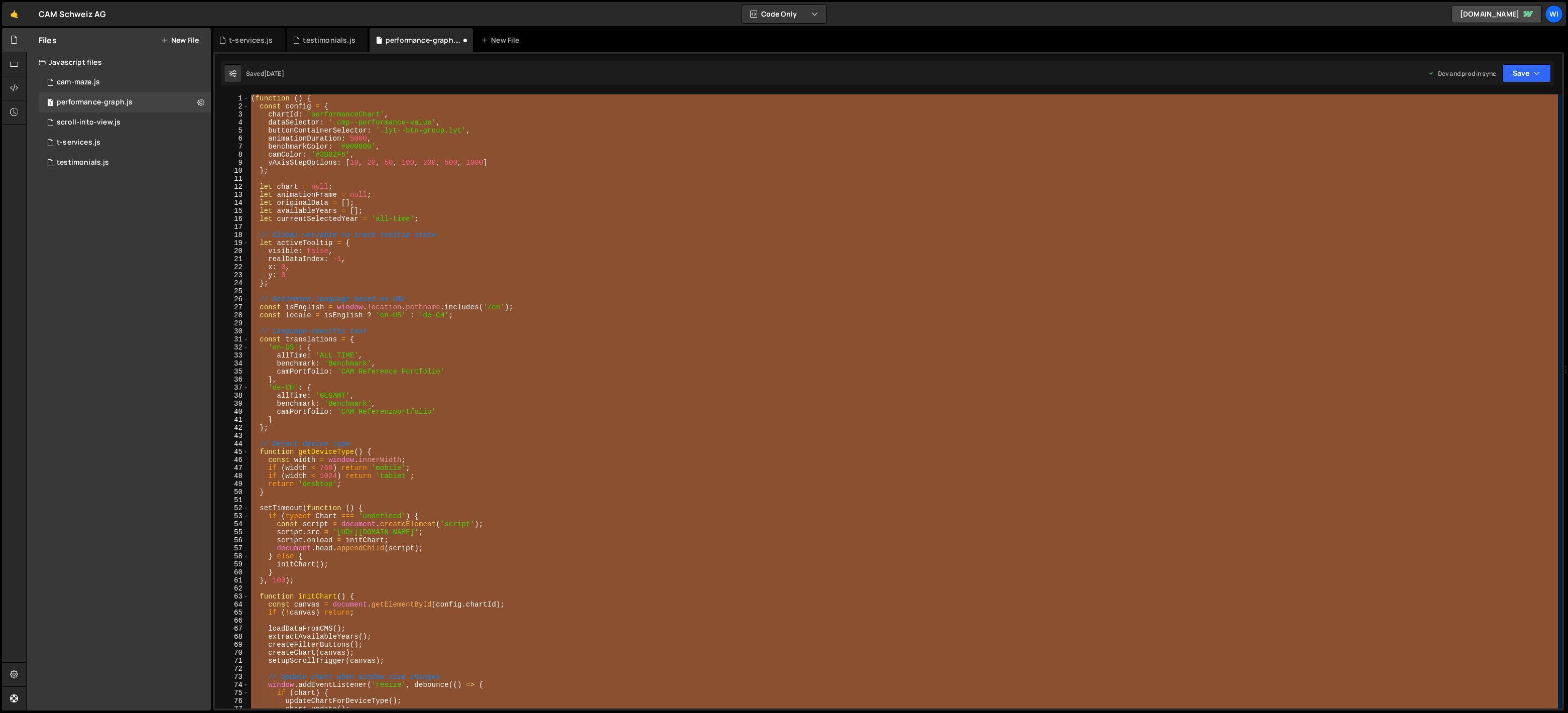
click at [512, 237] on div "( function ( ) { const config = { chartId : 'performanceChart' , dataSelector :…" at bounding box center [903, 409] width 1309 height 630
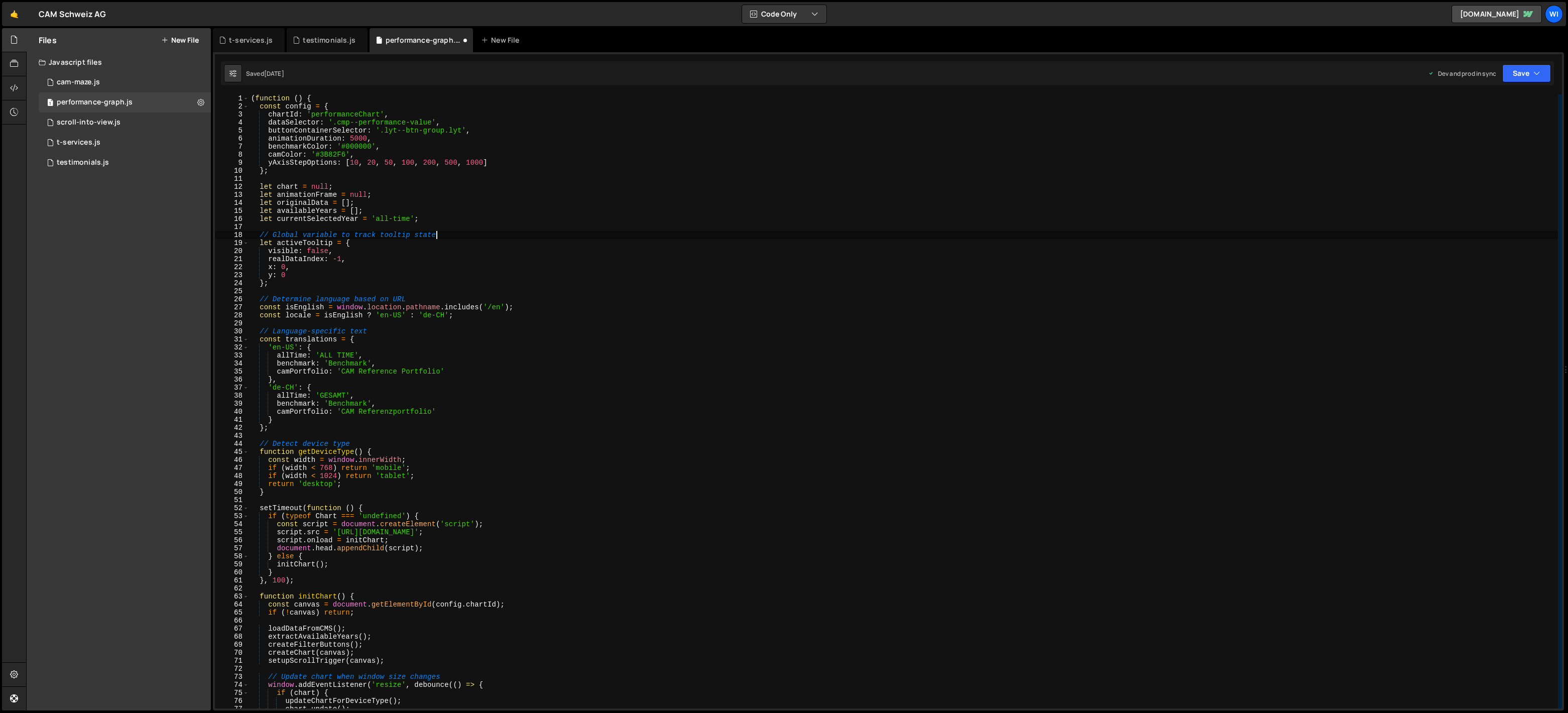
click at [343, 156] on div "( function ( ) { const config = { chartId : 'performanceChart' , dataSelector :…" at bounding box center [903, 409] width 1309 height 630
click at [354, 149] on div "( function ( ) { const config = { chartId : 'performanceChart' , dataSelector :…" at bounding box center [903, 409] width 1309 height 630
click at [343, 154] on div "( function ( ) { const config = { chartId : 'performanceChart' , dataSelector :…" at bounding box center [903, 409] width 1309 height 630
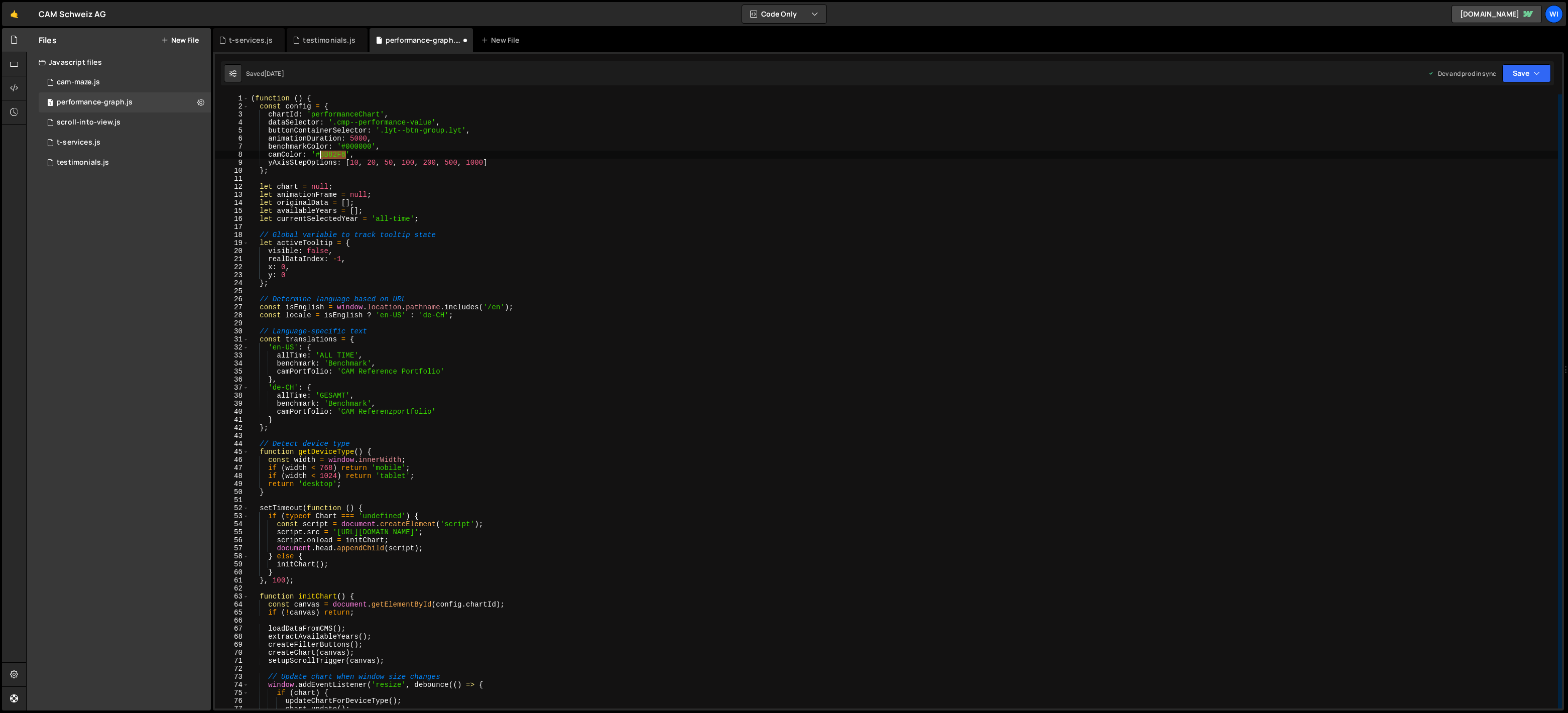
drag, startPoint x: 345, startPoint y: 154, endPoint x: 319, endPoint y: 154, distance: 26.0
click at [319, 154] on div "( function ( ) { const config = { chartId : 'performanceChart' , dataSelector :…" at bounding box center [903, 409] width 1309 height 630
paste textarea "#1469d3"
click at [324, 155] on div "( function ( ) { const config = { chartId : 'performanceChart' , dataSelector :…" at bounding box center [903, 409] width 1309 height 630
drag, startPoint x: 371, startPoint y: 146, endPoint x: 346, endPoint y: 145, distance: 25.0
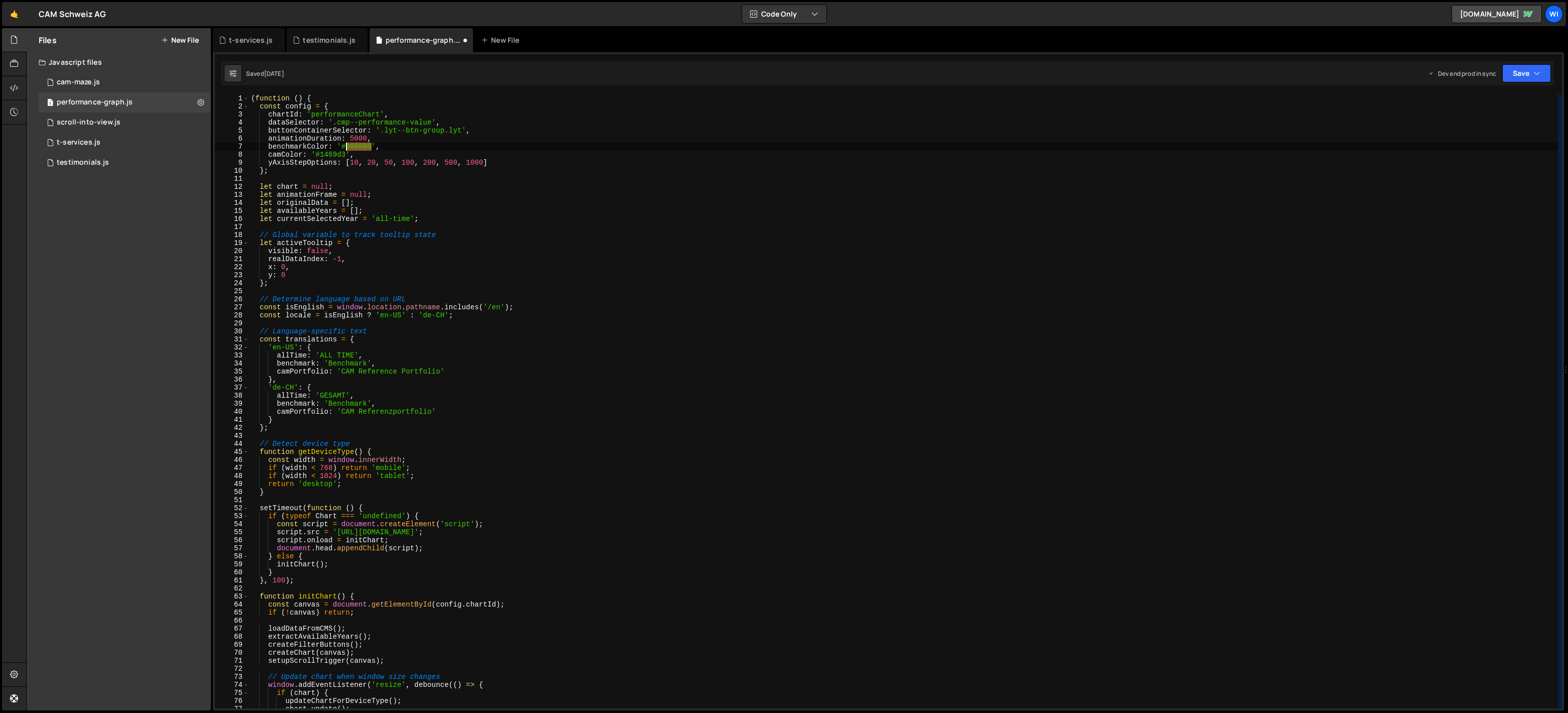
click at [346, 145] on div "( function ( ) { const config = { chartId : 'performanceChart' , dataSelector :…" at bounding box center [903, 409] width 1309 height 630
paste textarea "#002261"
drag, startPoint x: 352, startPoint y: 146, endPoint x: 379, endPoint y: 144, distance: 27.1
click at [351, 146] on div "( function ( ) { const config = { chartId : 'performanceChart' , dataSelector :…" at bounding box center [903, 409] width 1309 height 630
click at [527, 344] on div "( function ( ) { const config = { chartId : 'performanceChart' , dataSelector :…" at bounding box center [903, 409] width 1309 height 630
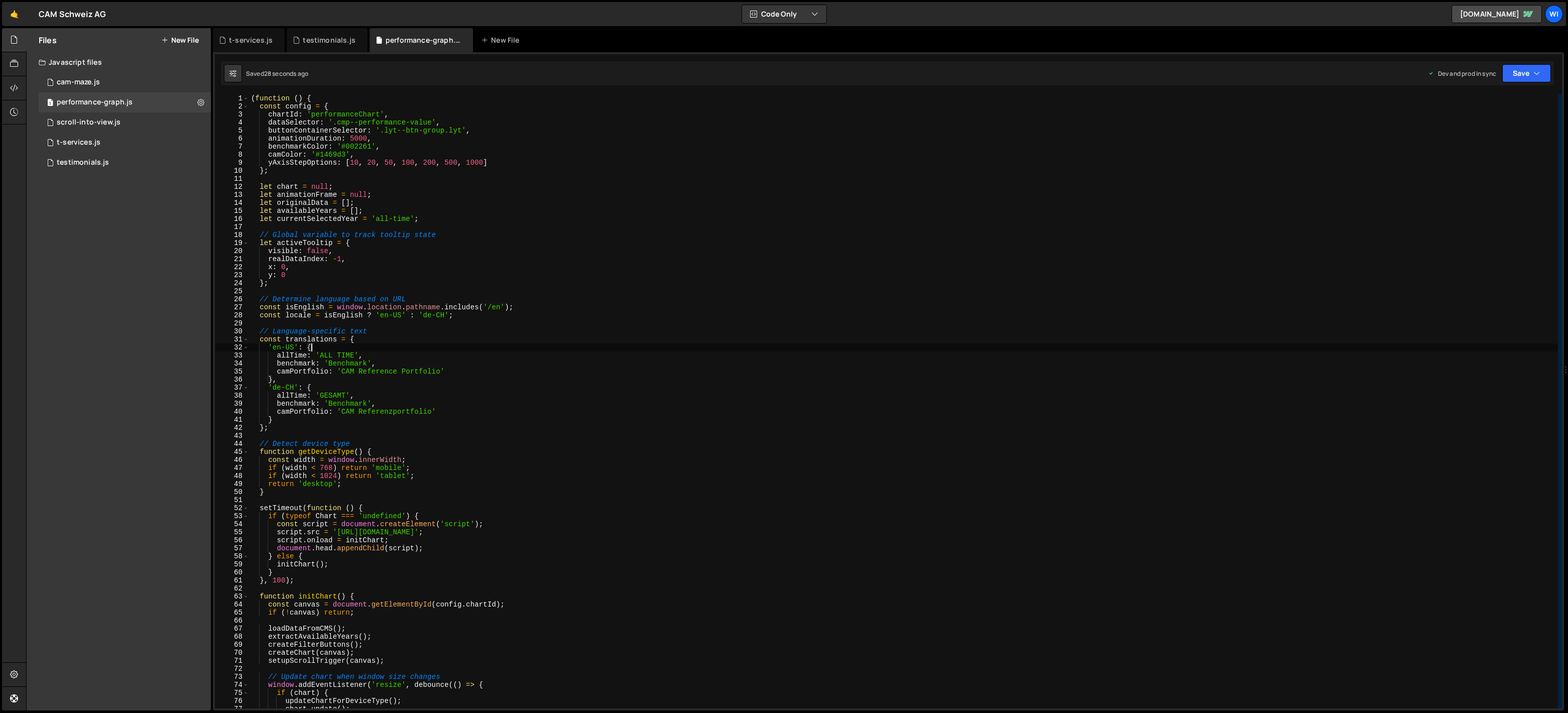
click at [519, 340] on div "( function ( ) { const config = { chartId : 'performanceChart' , dataSelector :…" at bounding box center [903, 409] width 1309 height 630
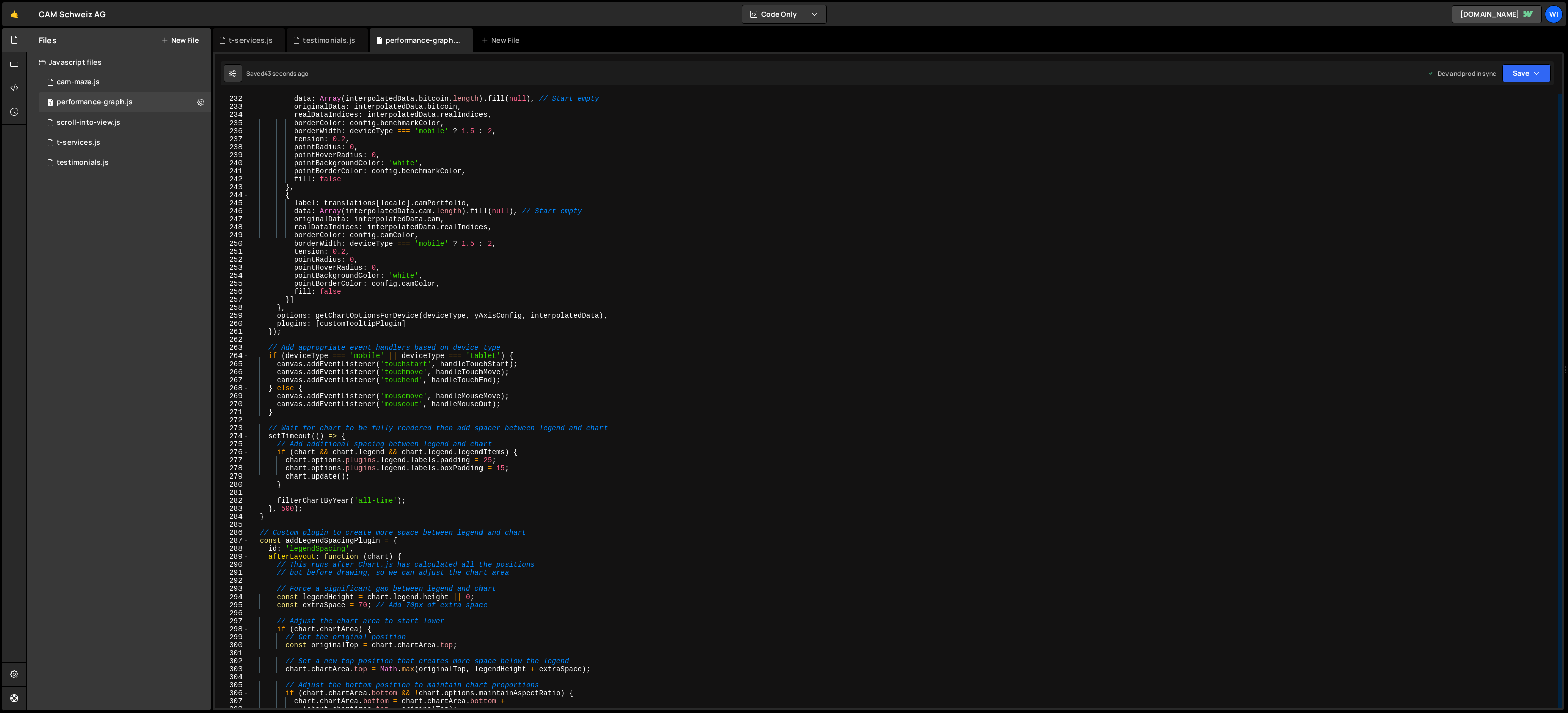
scroll to position [1858, 0]
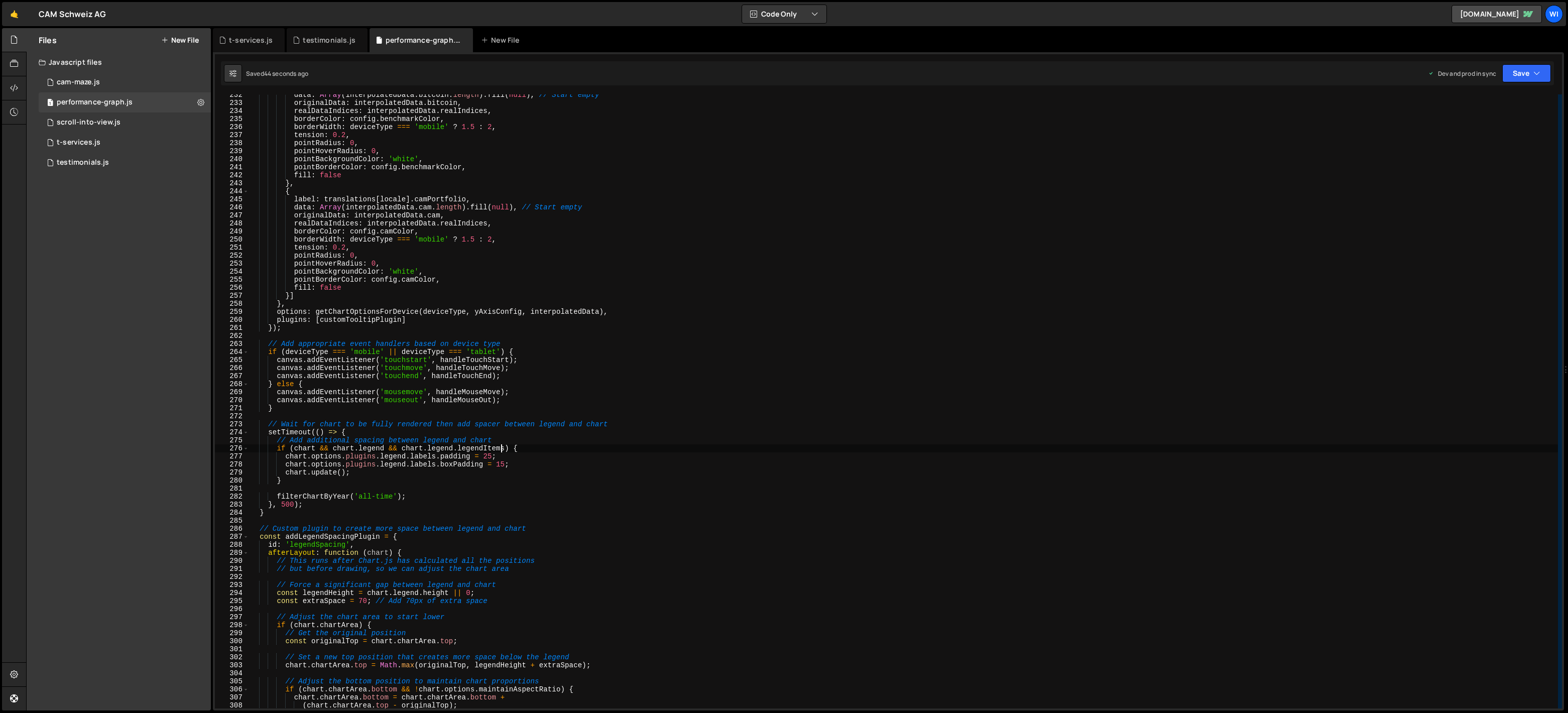
click at [499, 445] on div "data : Array ( interpolatedData . bitcoin . length ) . fill ( null ) , // Start…" at bounding box center [903, 405] width 1309 height 630
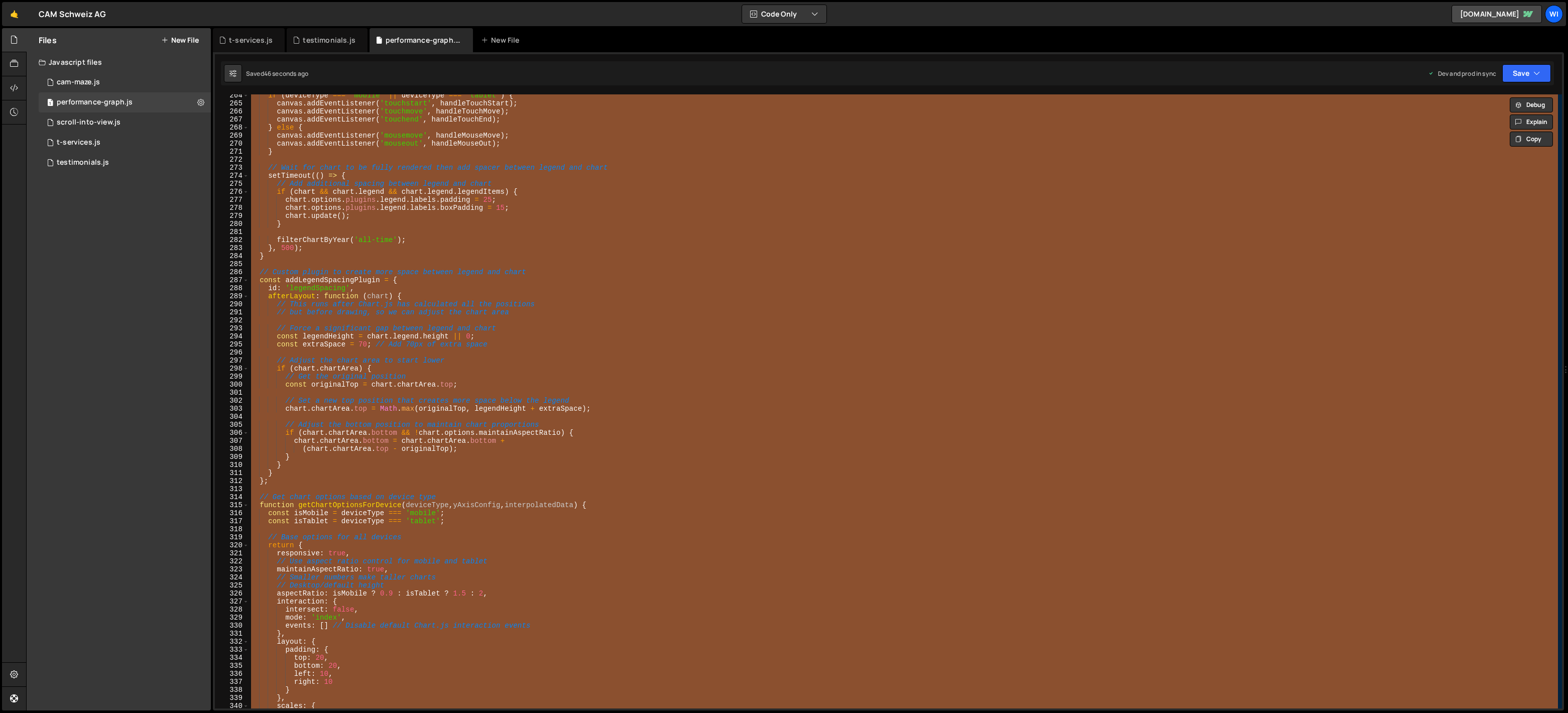
scroll to position [2116, 0]
click at [452, 309] on div "if ( deviceType === 'mobile' || deviceType === 'tablet' ) { canvas . addEventLi…" at bounding box center [903, 406] width 1309 height 630
paste textarea
type textarea "})();"
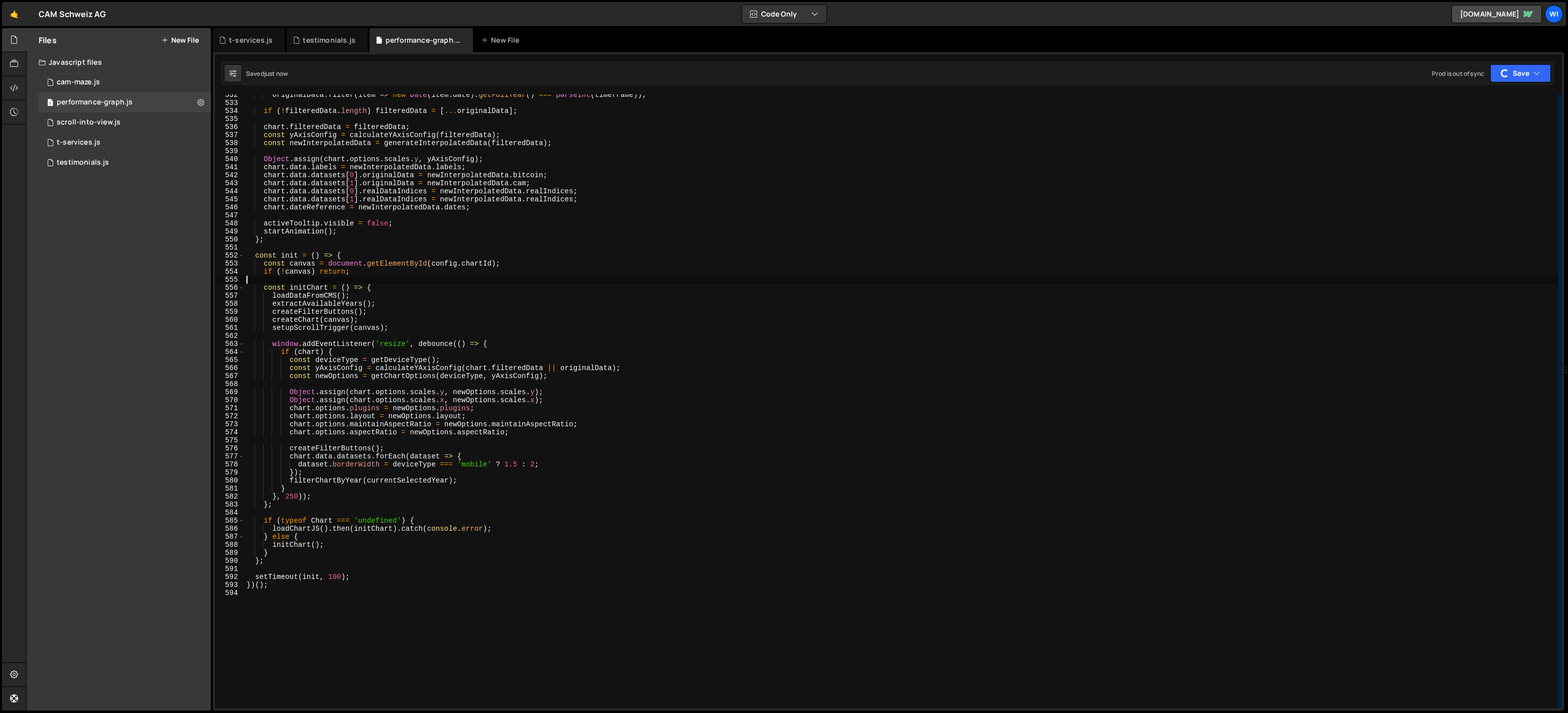
scroll to position [4269, 0]
click at [440, 341] on div "originalData . filter ( item => new Date ( item . date ) . getFullYear ( ) === …" at bounding box center [901, 405] width 1313 height 630
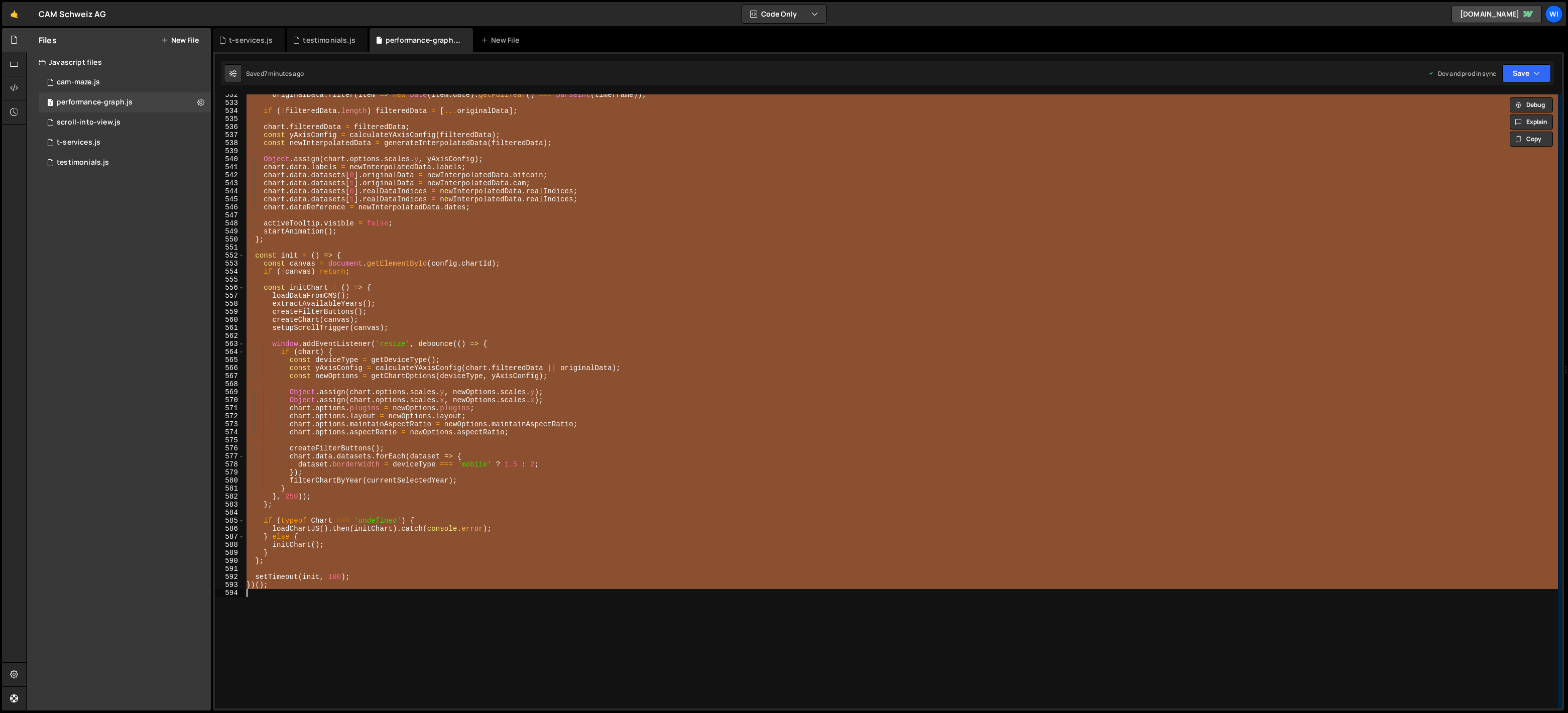
paste textarea
type textarea "})();"
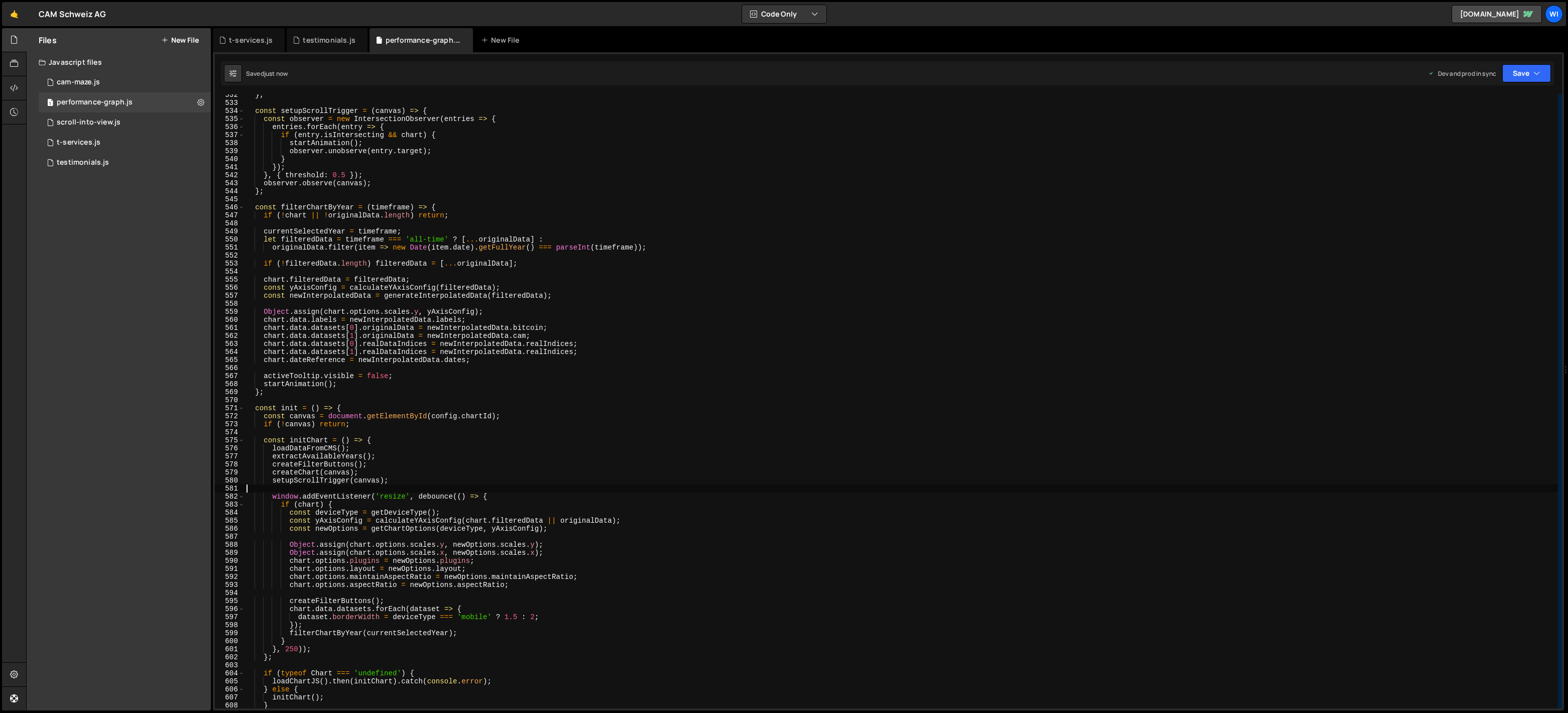
click at [717, 216] on div "} ; const setupScrollTrigger = ( canvas ) => { const observer = new Intersectio…" at bounding box center [901, 405] width 1313 height 630
click at [373, 391] on div "} ; const setupScrollTrigger = ( canvas ) => { const observer = new Intersectio…" at bounding box center [901, 405] width 1313 height 630
paste textarea
type textarea "})();"
click at [619, 334] on div "} ; const setupScrollTrigger = ( canvas ) => { const observer = new Intersectio…" at bounding box center [901, 405] width 1313 height 630
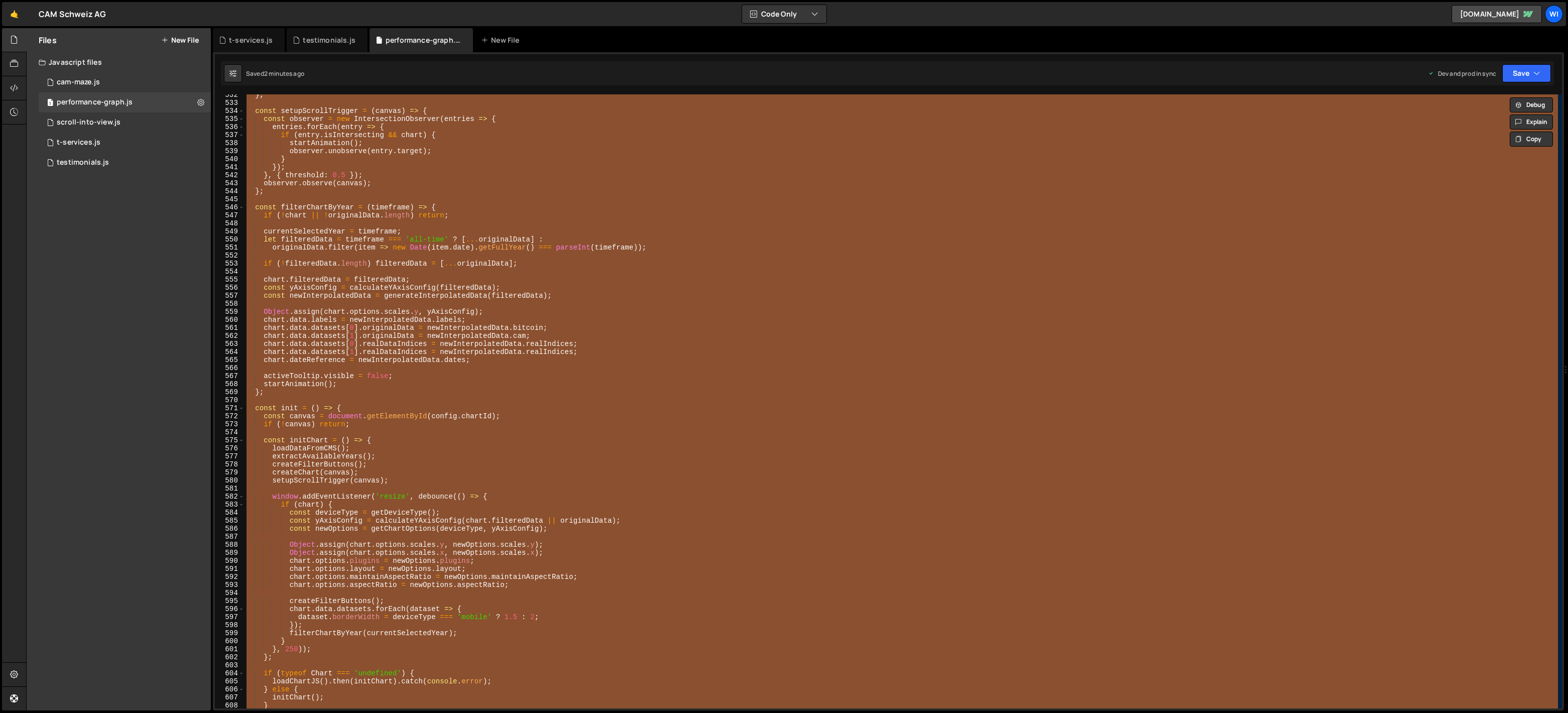
paste textarea
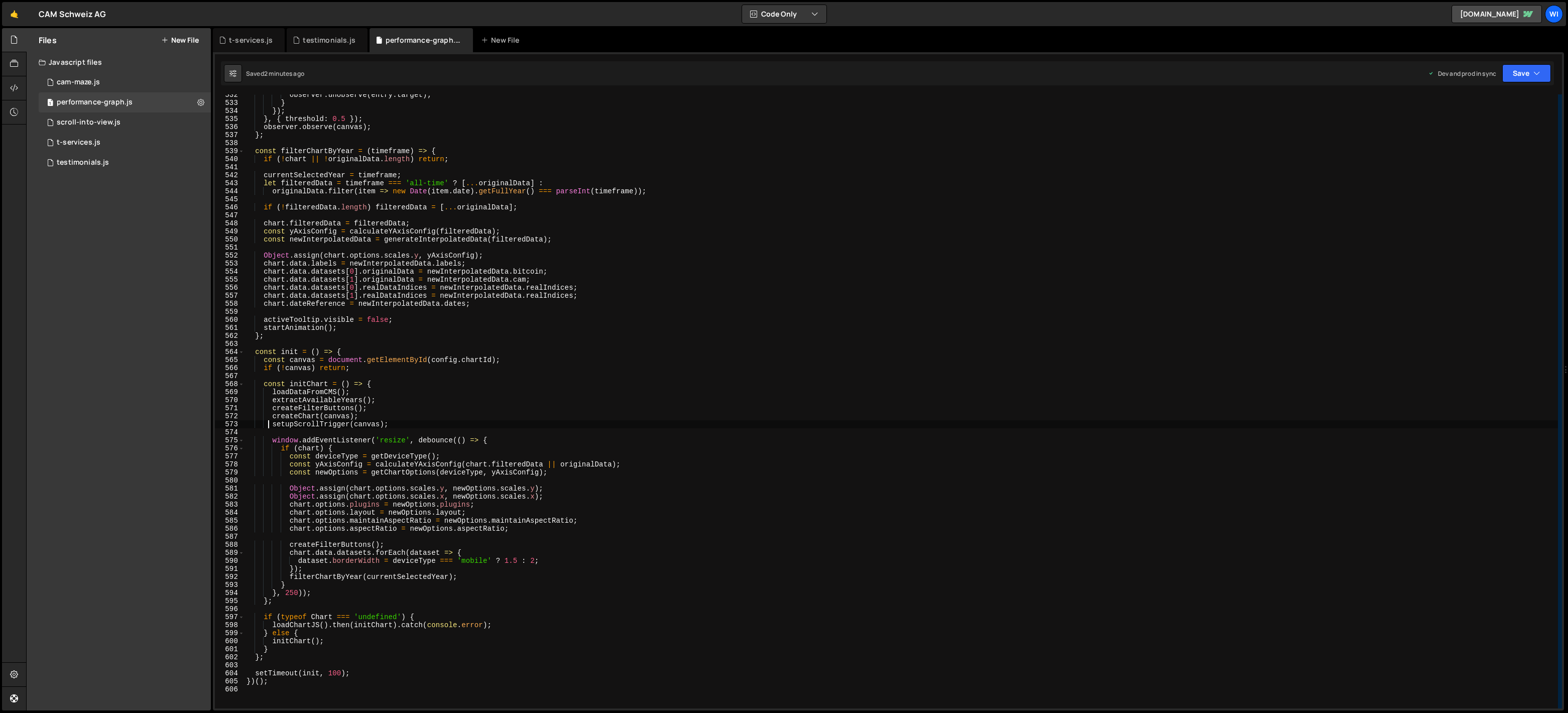
click at [585, 299] on div "observer . unobserve ( entry . target ) ; } }) ; } , { threshold : 0.5 }) ; obs…" at bounding box center [901, 405] width 1313 height 630
type textarea "})();"
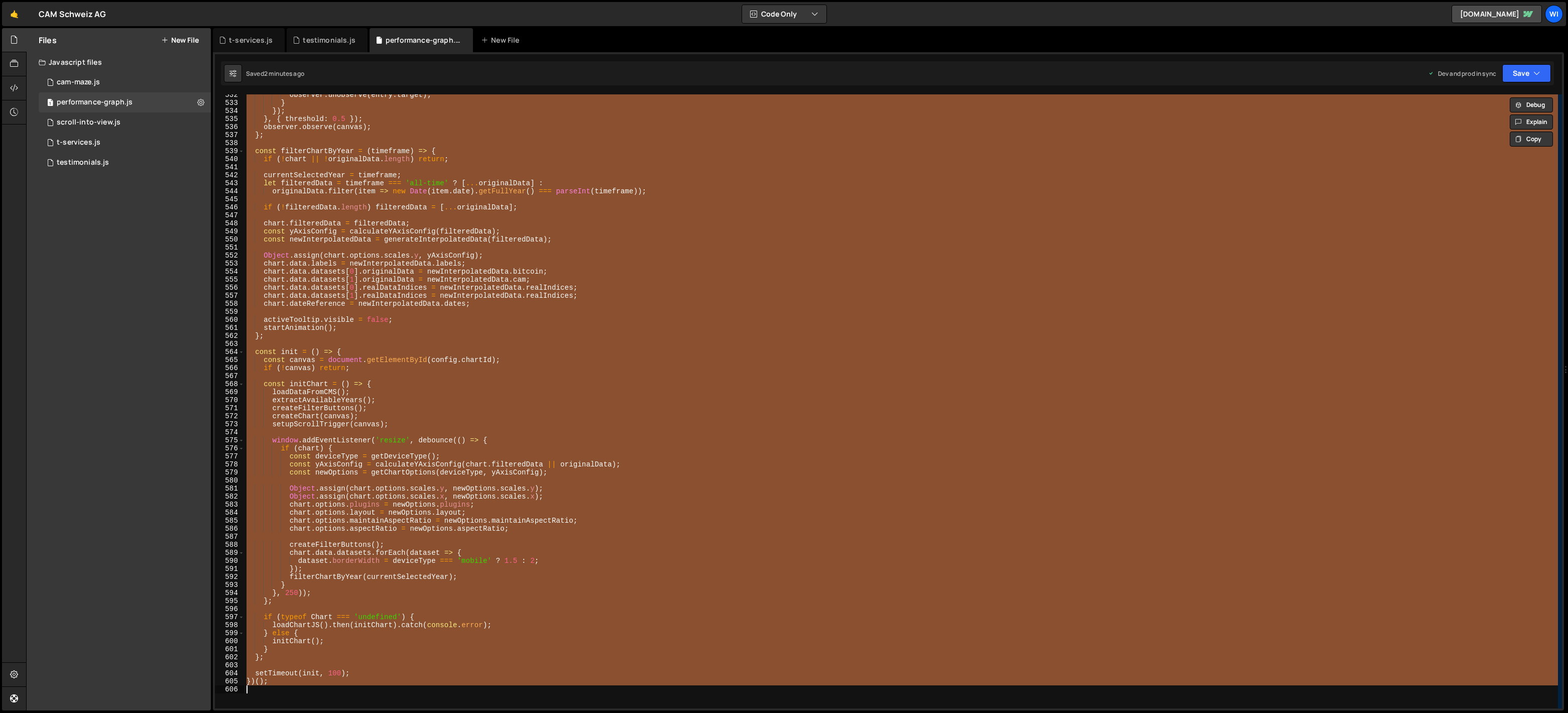
paste textarea
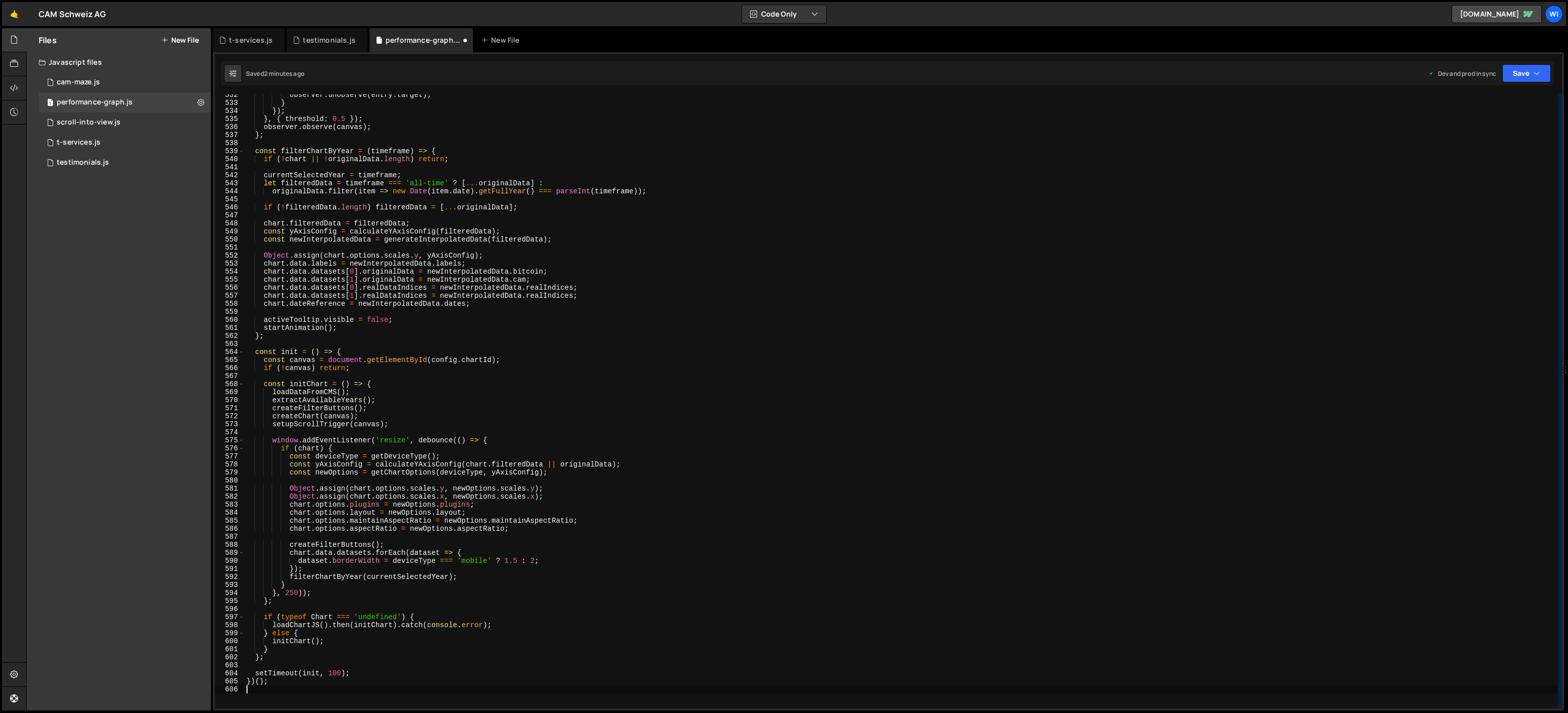
click at [562, 287] on div "observer . unobserve ( entry . target ) ; } }) ; } , { threshold : 0.5 }) ; obs…" at bounding box center [901, 405] width 1313 height 630
type textarea "chart.data.datasets[0].realDataIndices = newInterpolatedData.realIndices;"
click at [613, 378] on div "observer . unobserve ( entry . target ) ; } }) ; } , { threshold : 0.5 }) ; obs…" at bounding box center [901, 405] width 1313 height 630
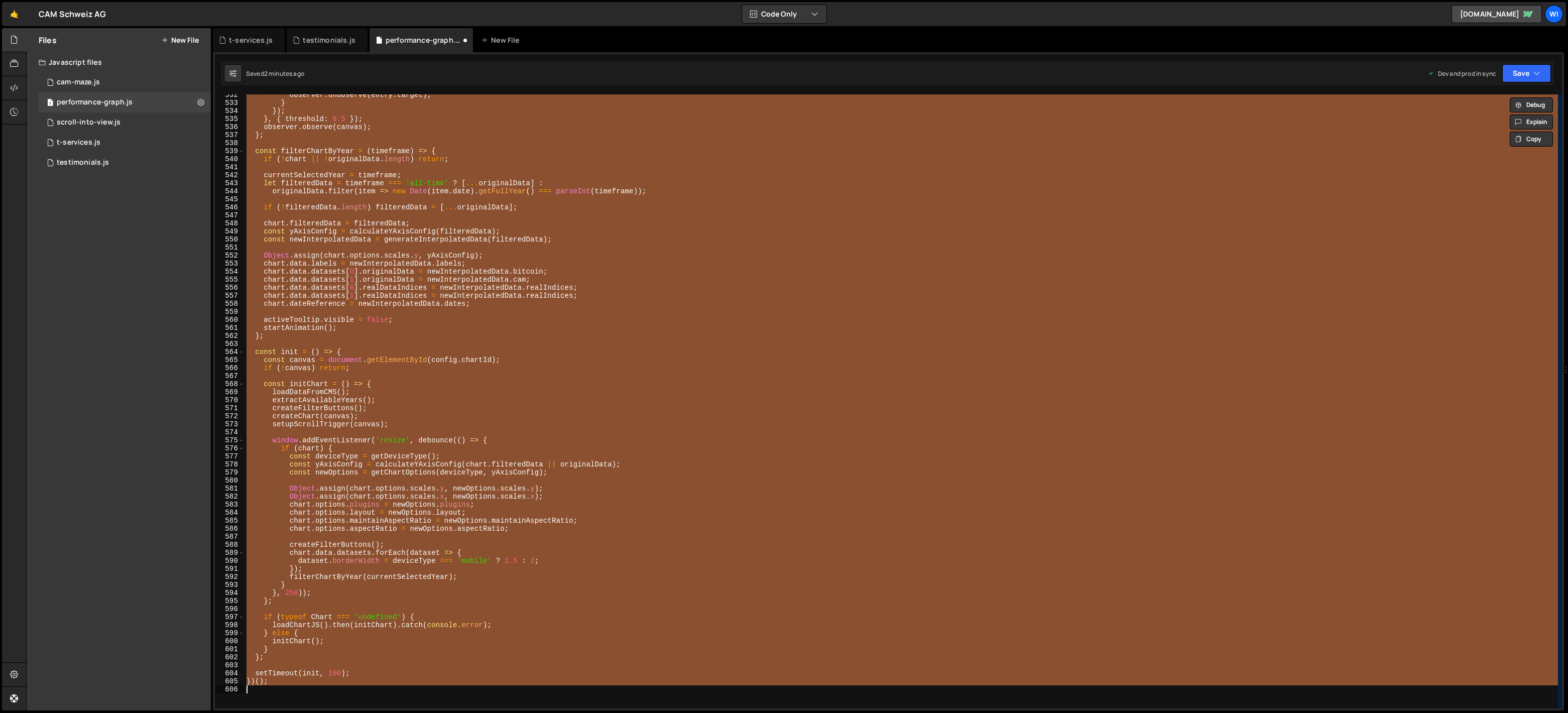
paste textarea
type textarea "})();"
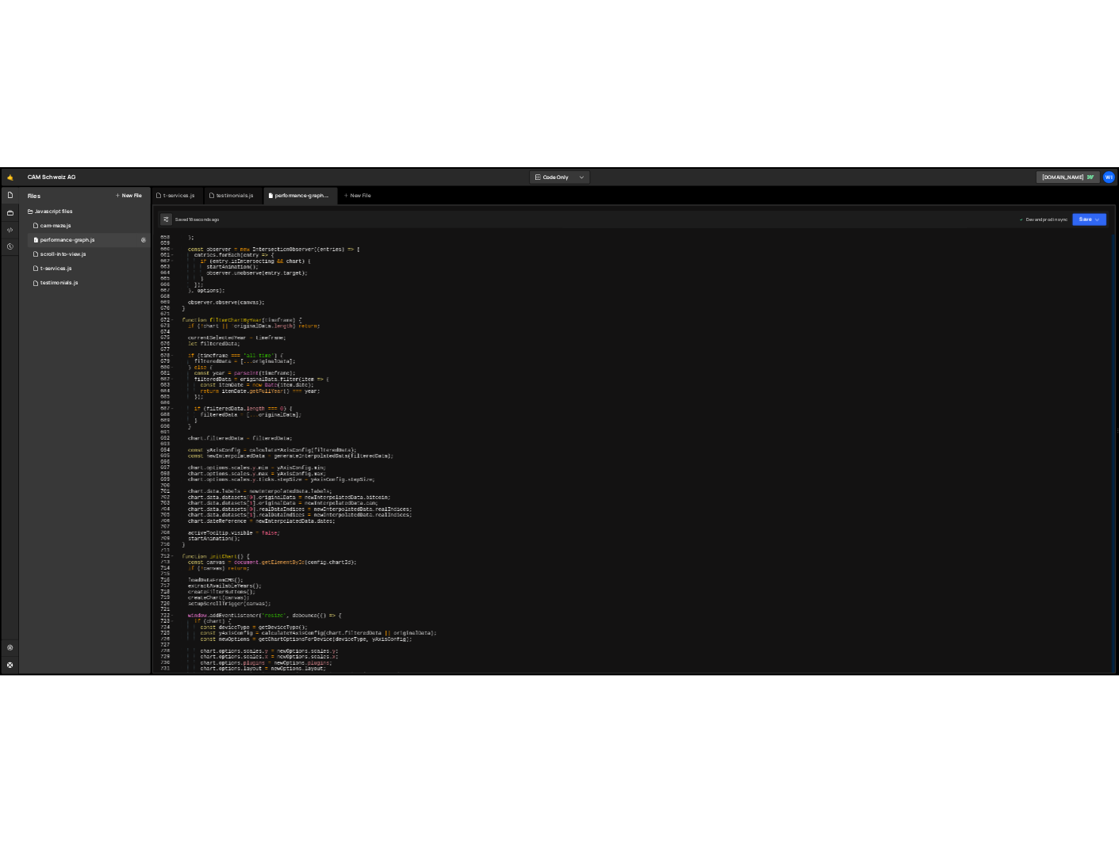
scroll to position [8594, 0]
